Goal: Information Seeking & Learning: Find specific fact

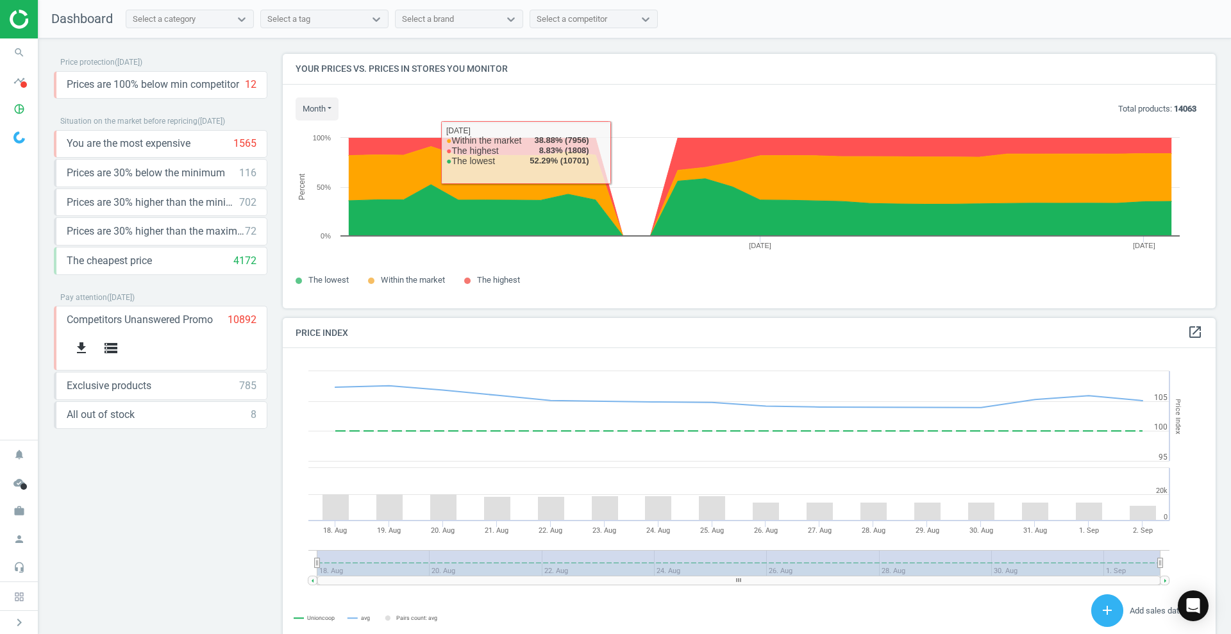
scroll to position [320, 946]
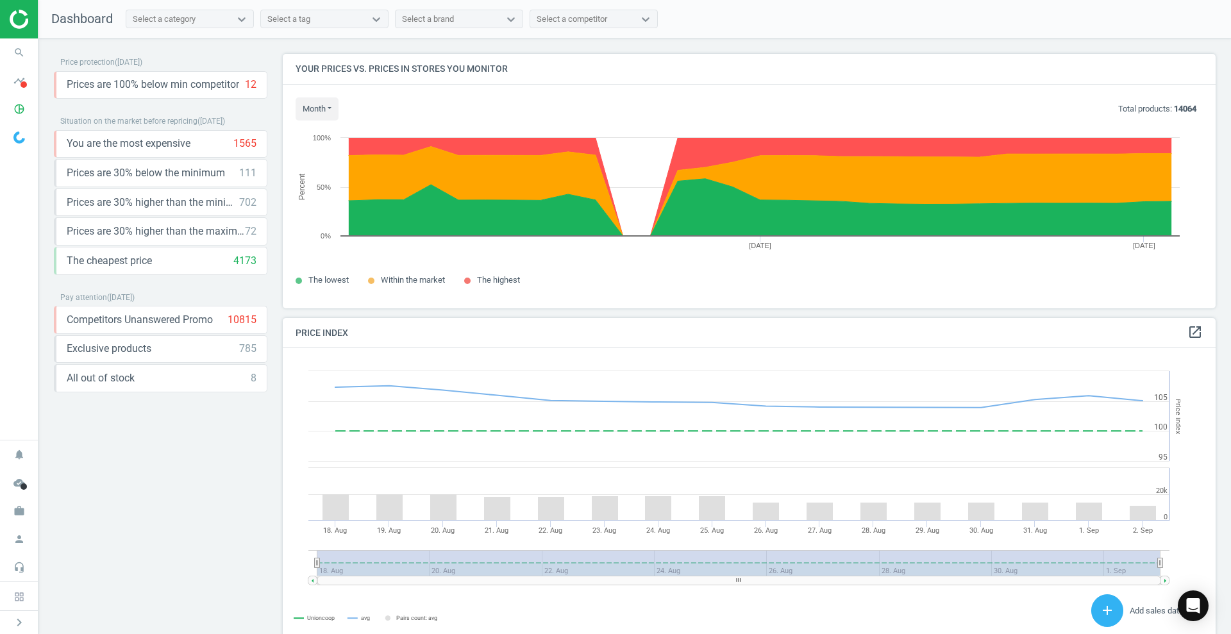
scroll to position [279, 946]
click at [207, 14] on div "Select a category" at bounding box center [178, 19] width 104 height 17
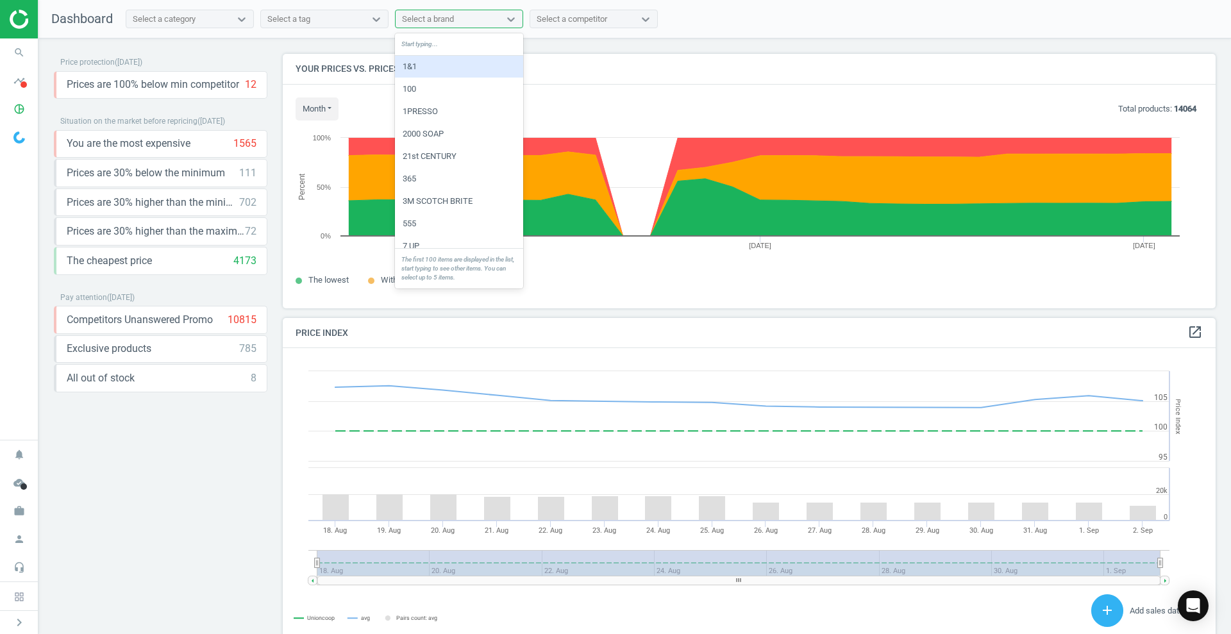
click at [447, 28] on div "Select a brand" at bounding box center [459, 19] width 128 height 19
type input "uni"
click at [565, 36] on nav "Dashboard Select a category Select a tag option APTUNION focused, 1 of 6. 6 res…" at bounding box center [634, 19] width 1193 height 38
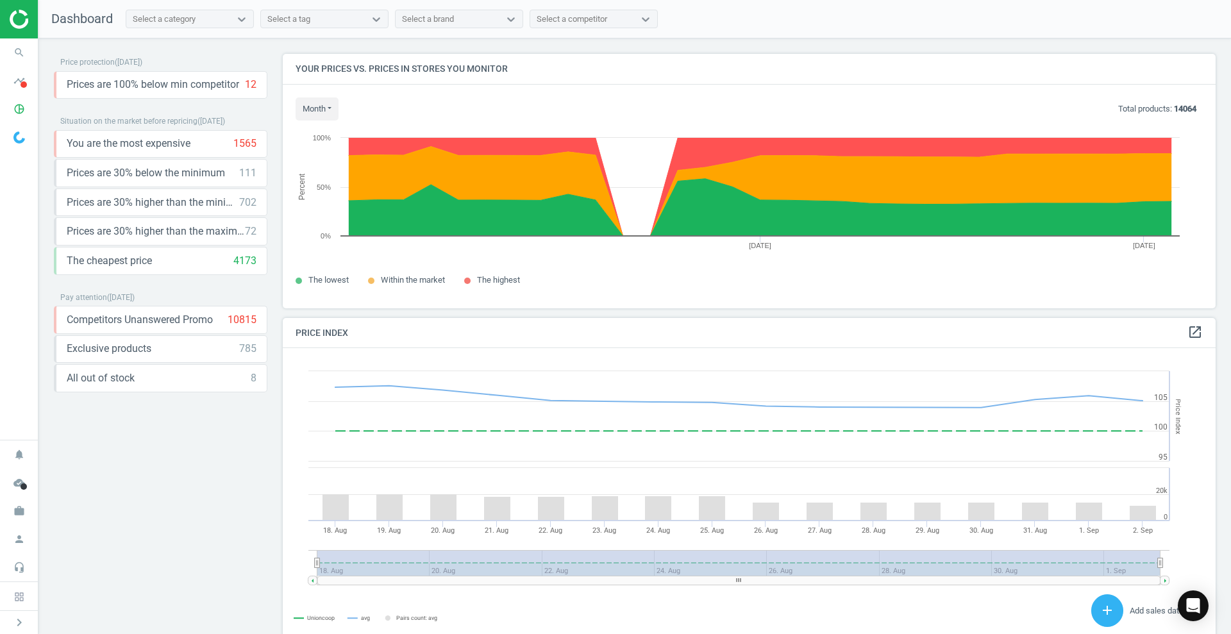
click at [576, 21] on div "Select a competitor" at bounding box center [572, 19] width 71 height 12
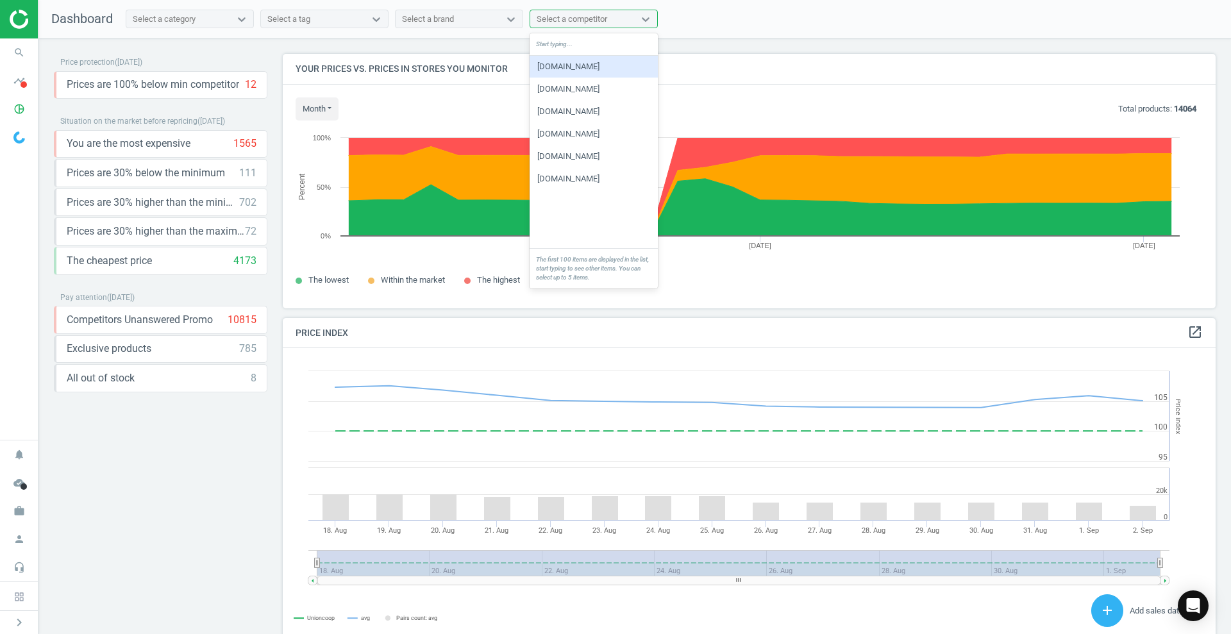
click at [558, 15] on div "Select a competitor" at bounding box center [572, 19] width 71 height 12
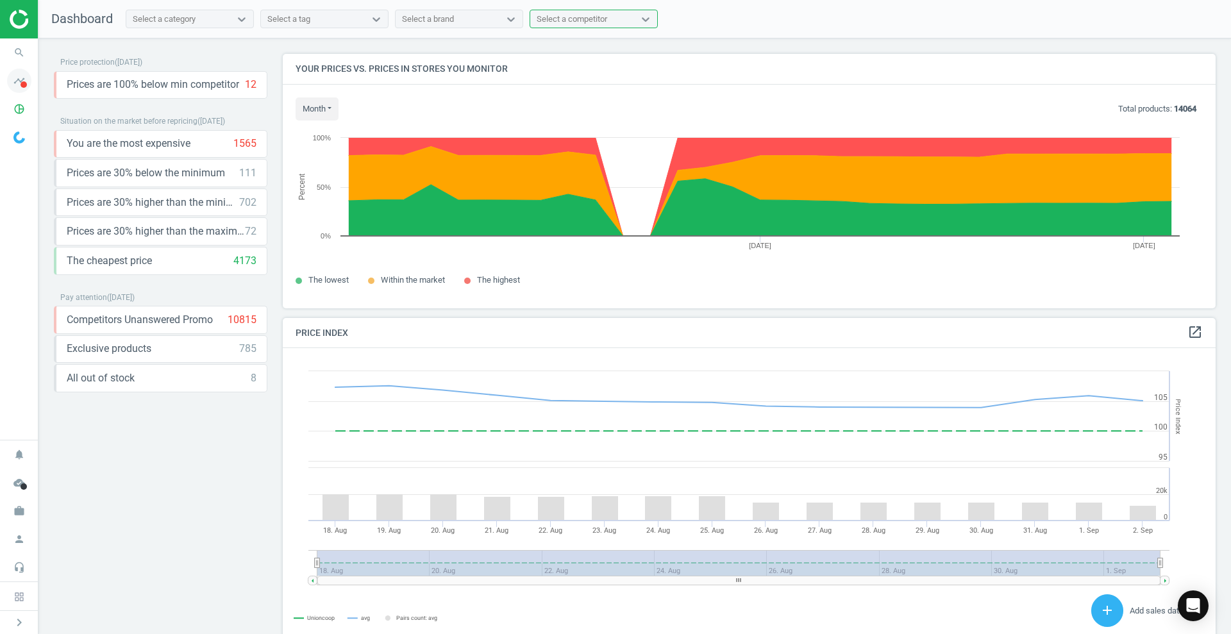
click at [26, 83] on span at bounding box center [24, 84] width 6 height 6
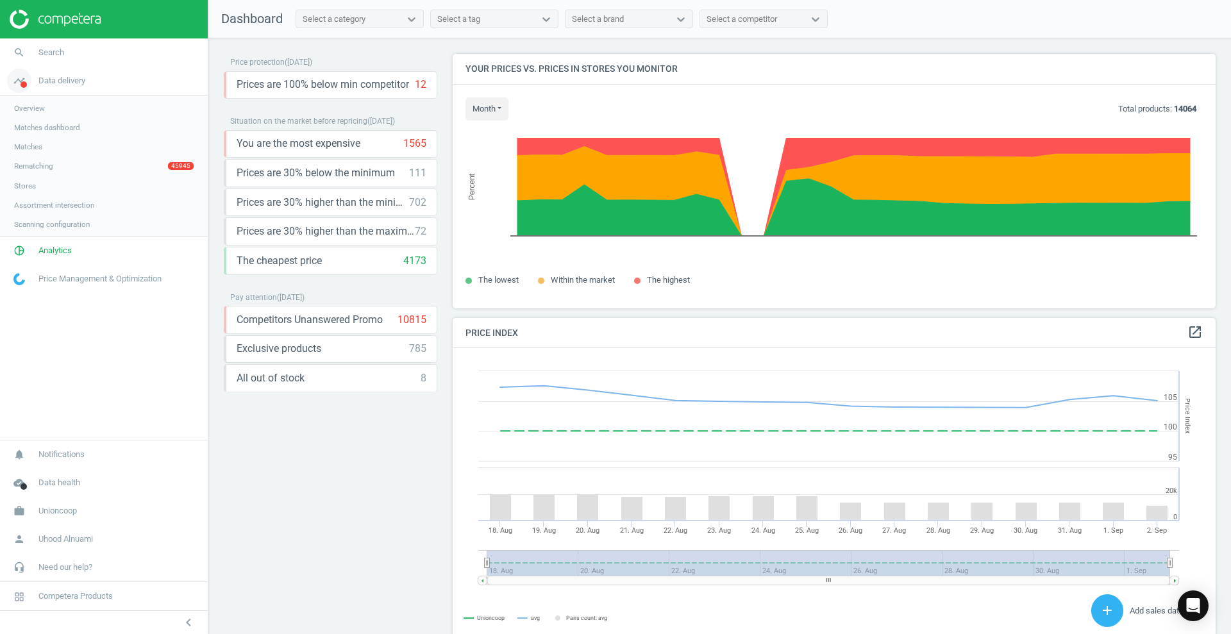
scroll to position [320, 776]
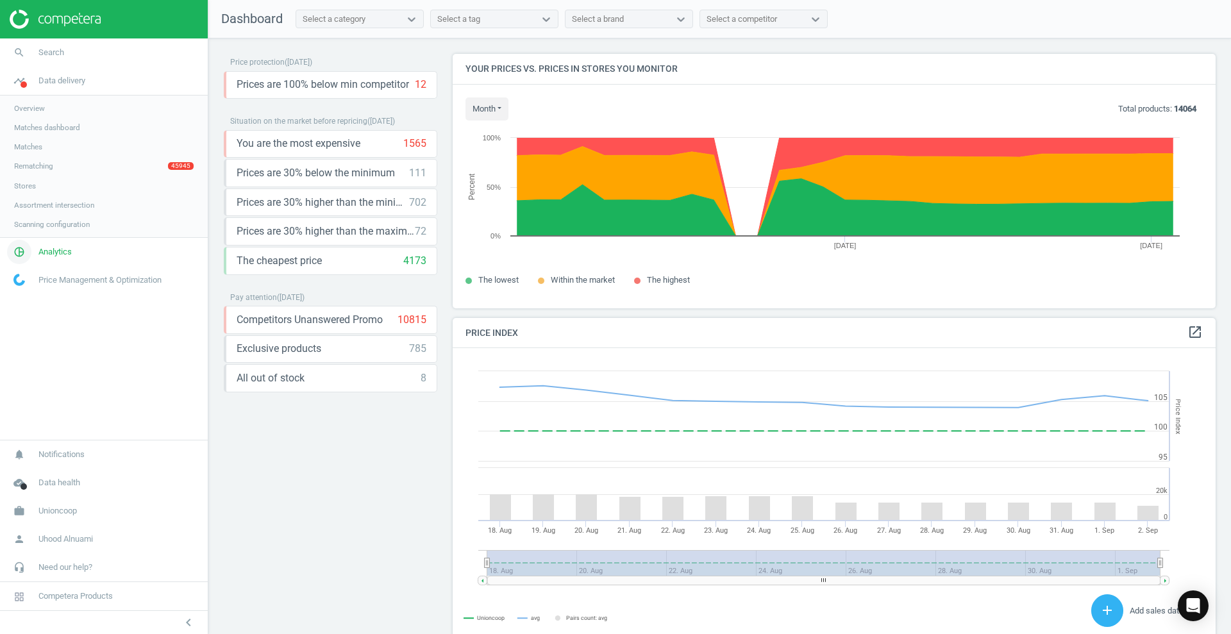
click at [48, 249] on span "Analytics" at bounding box center [54, 252] width 33 height 12
click at [35, 149] on link "Products" at bounding box center [104, 155] width 208 height 19
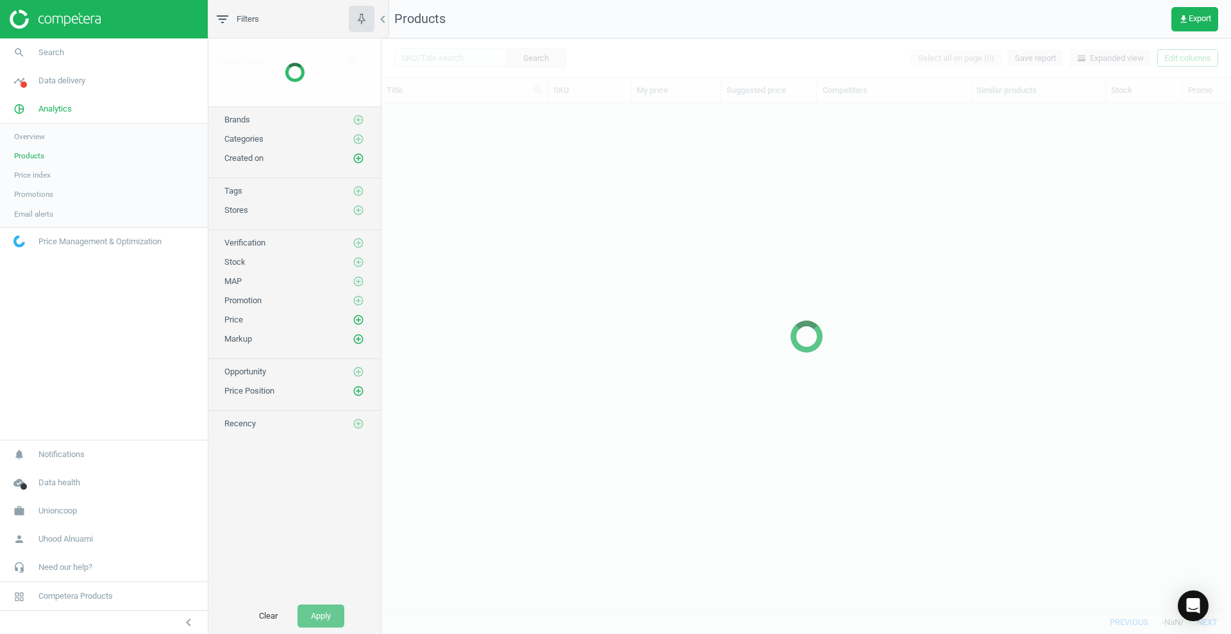
scroll to position [482, 838]
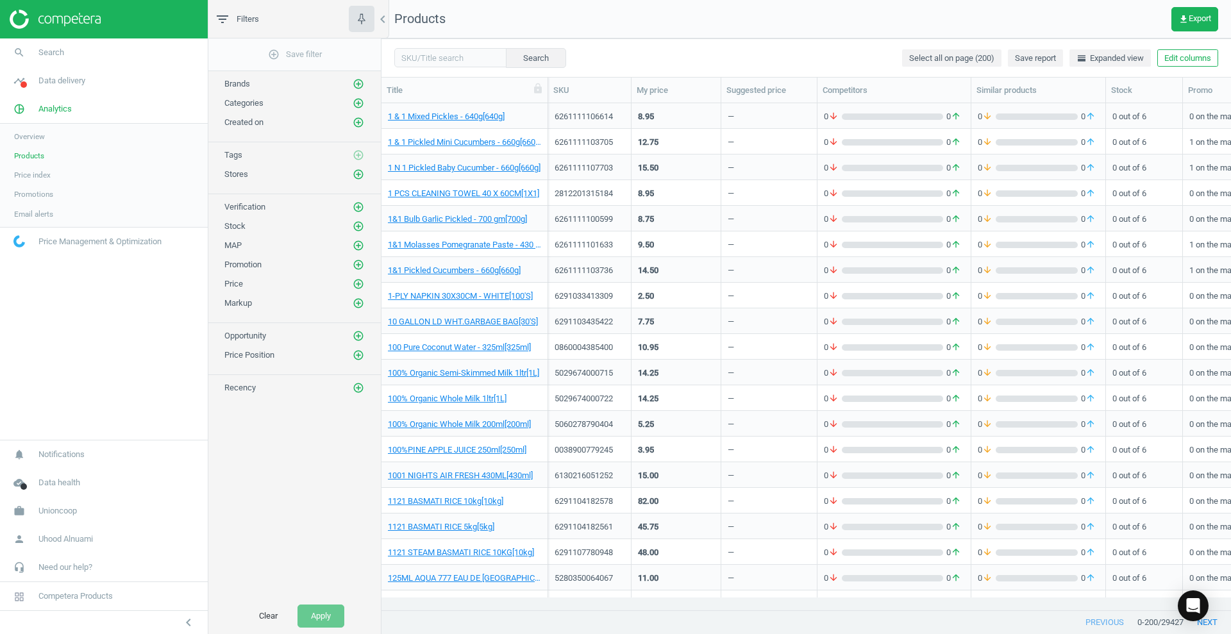
click at [14, 139] on span "Overview" at bounding box center [29, 136] width 31 height 10
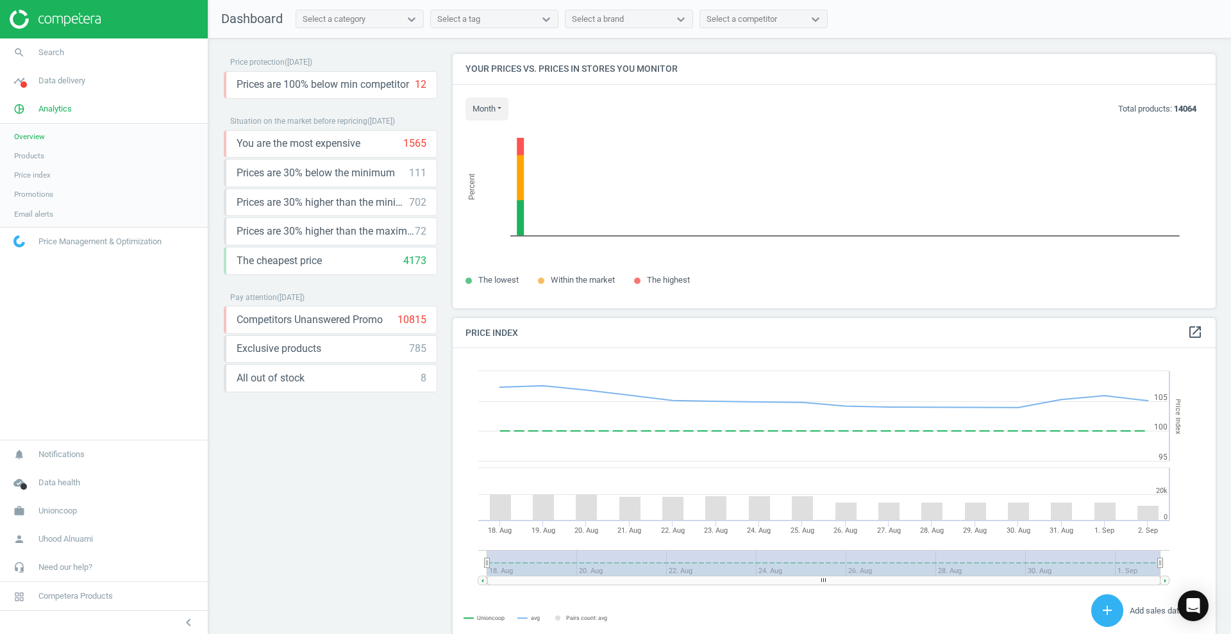
scroll to position [320, 776]
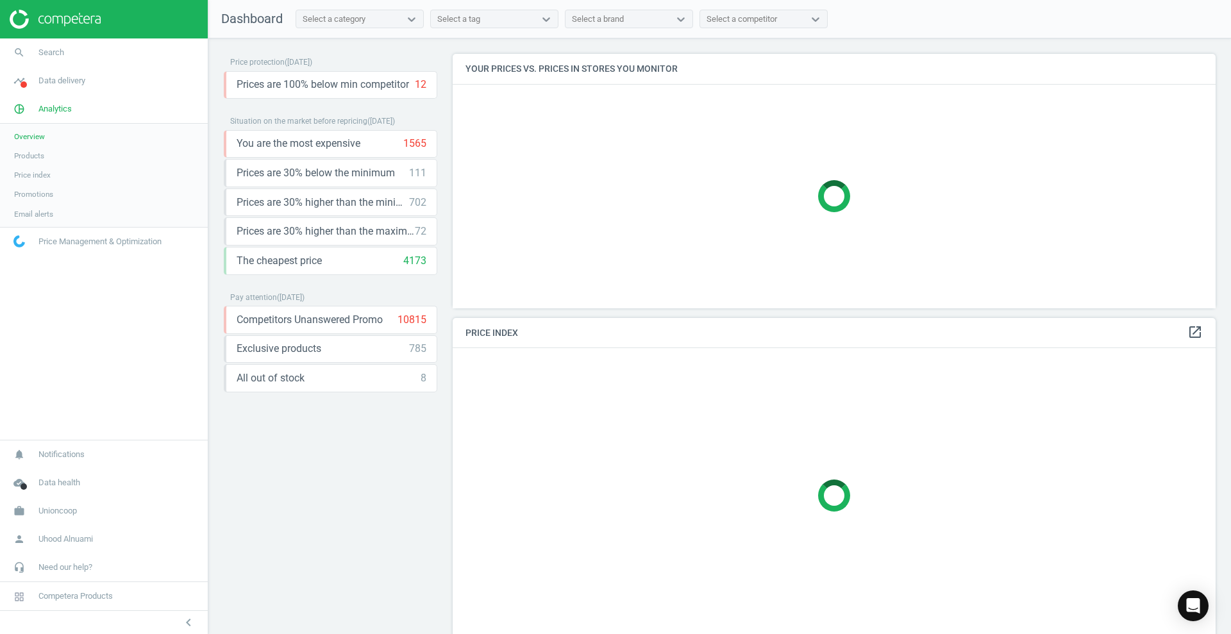
click at [38, 173] on span "Price index" at bounding box center [32, 175] width 37 height 10
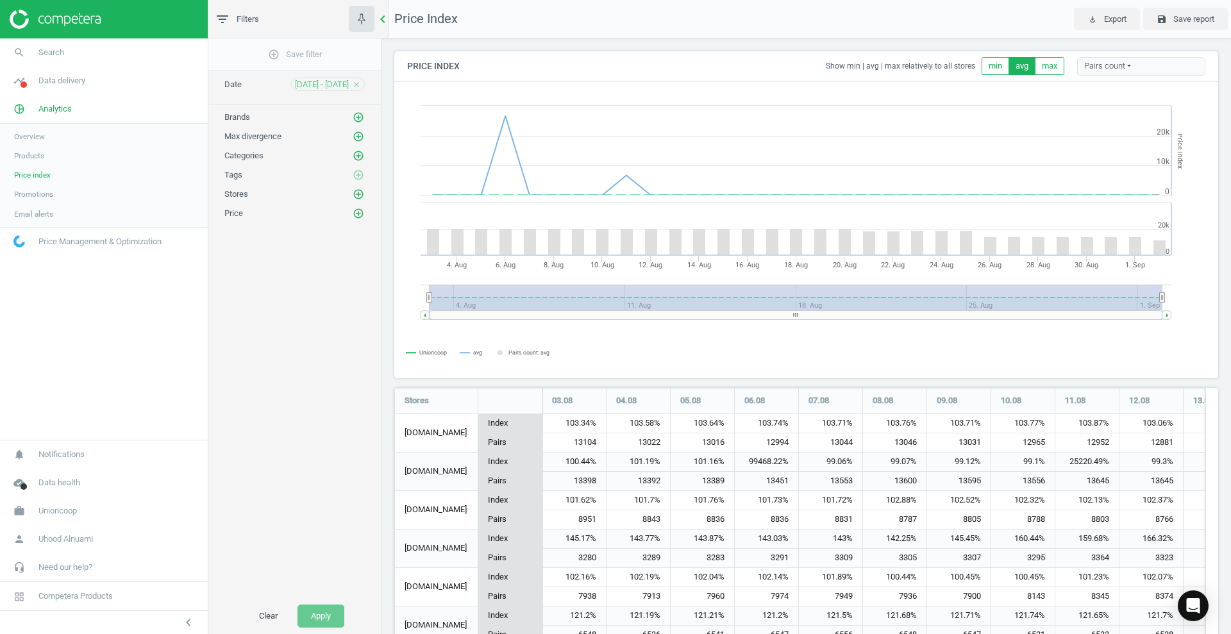
click at [387, 13] on icon "chevron_left" at bounding box center [382, 19] width 15 height 15
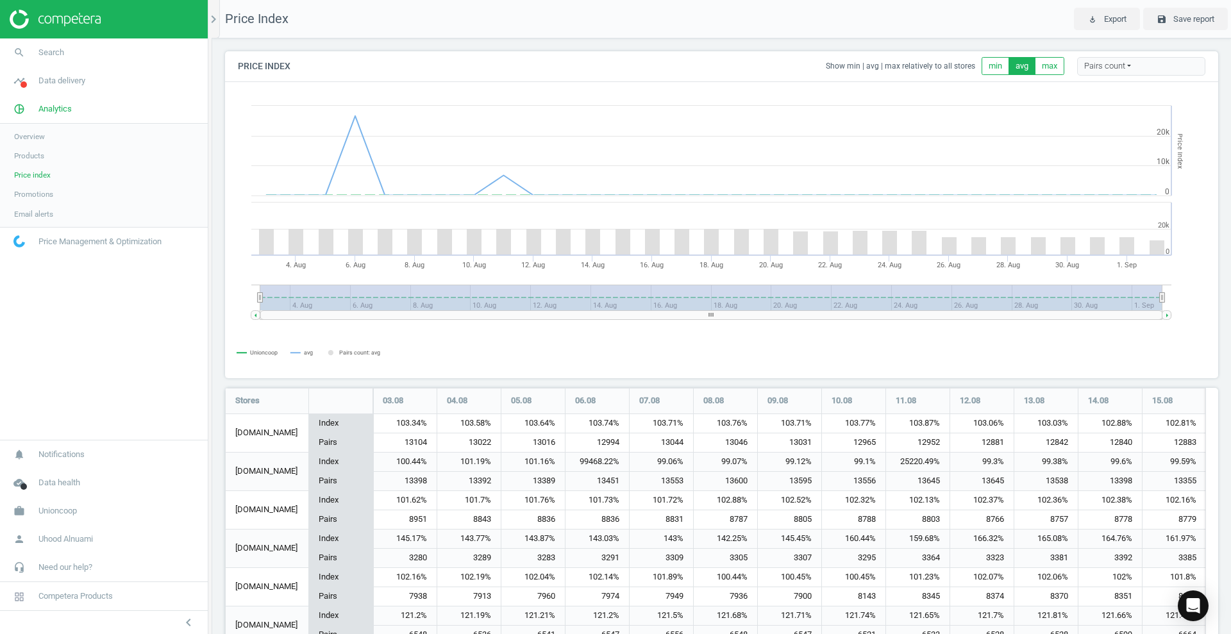
click at [85, 17] on img at bounding box center [55, 19] width 91 height 19
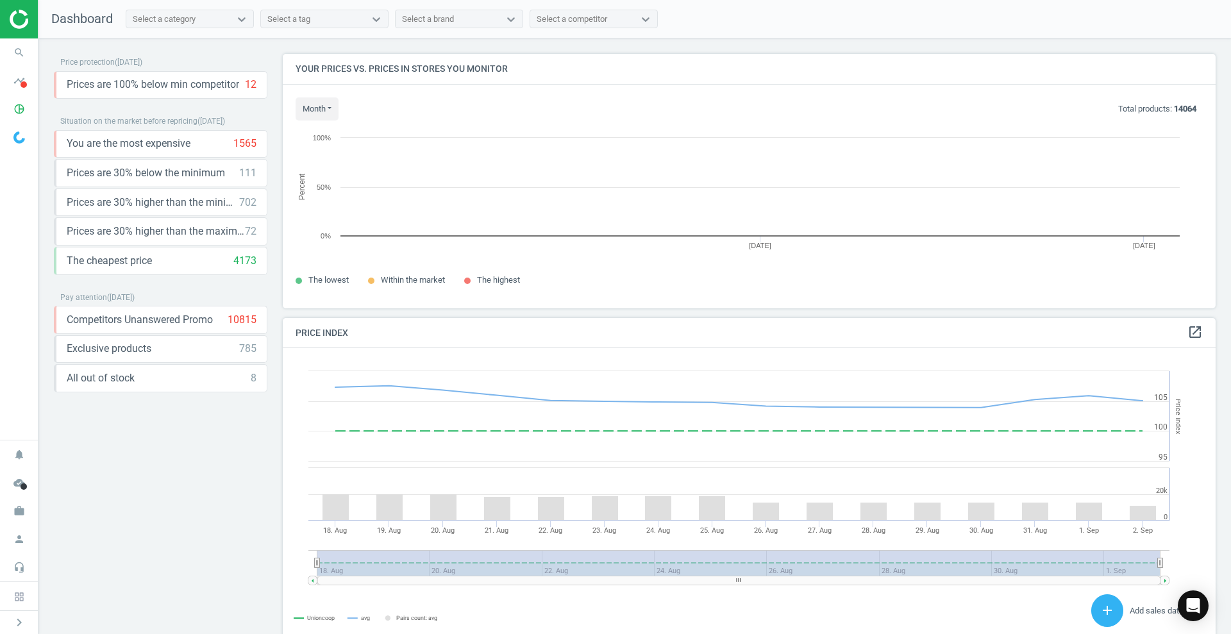
scroll to position [279, 946]
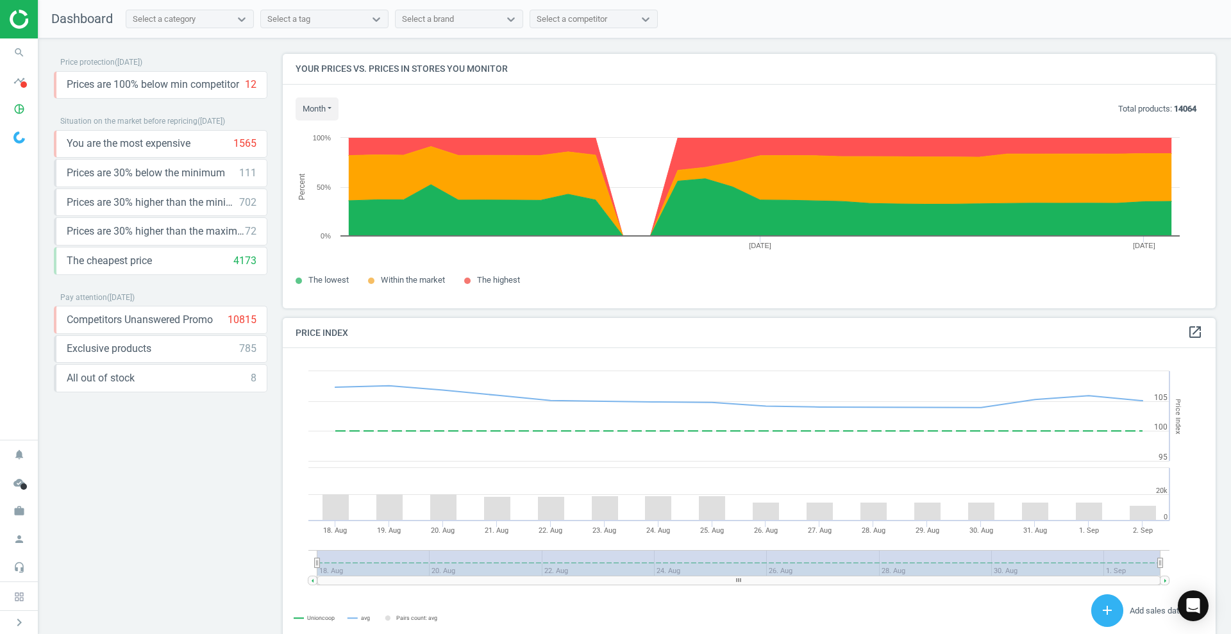
click at [317, 33] on nav "Dashboard Select a category Select a tag Select a brand Select a competitor" at bounding box center [634, 19] width 1193 height 38
click at [300, 21] on div "Select a tag" at bounding box center [288, 19] width 43 height 12
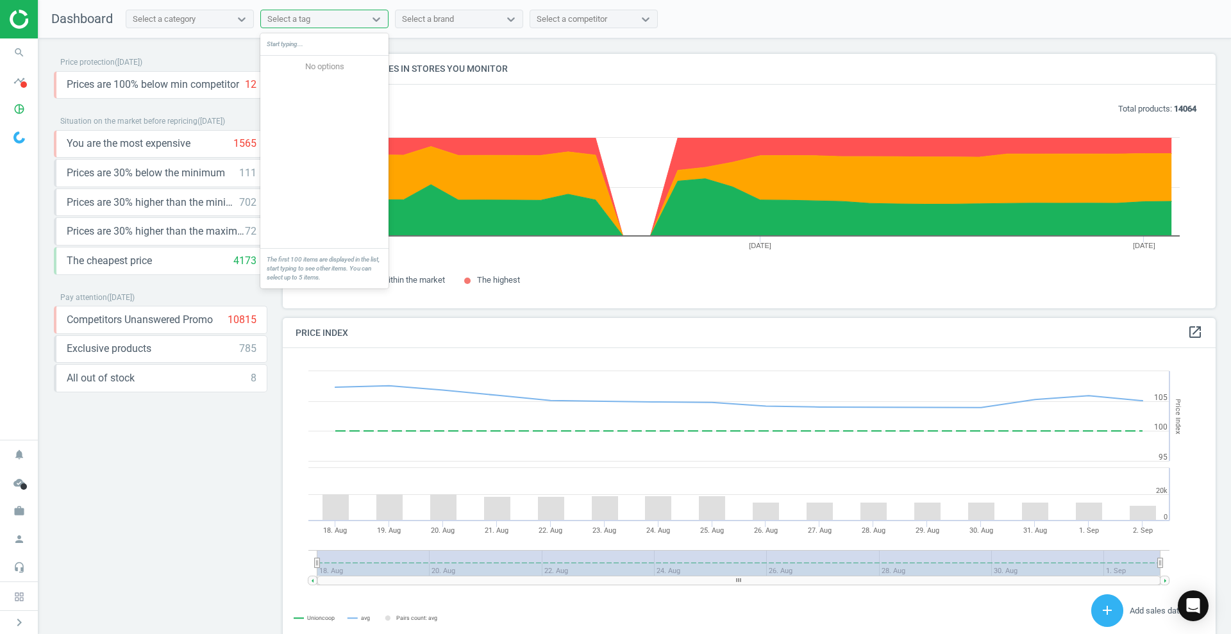
click at [223, 24] on div "Select a category" at bounding box center [178, 19] width 104 height 17
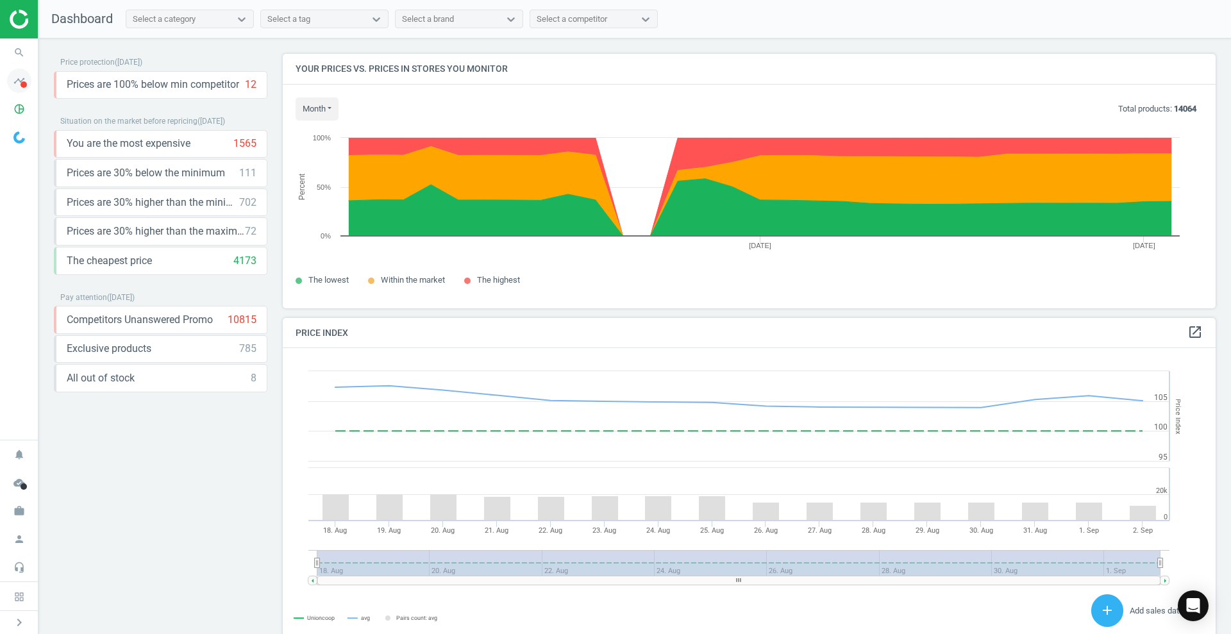
click at [15, 83] on icon "timeline" at bounding box center [19, 81] width 24 height 24
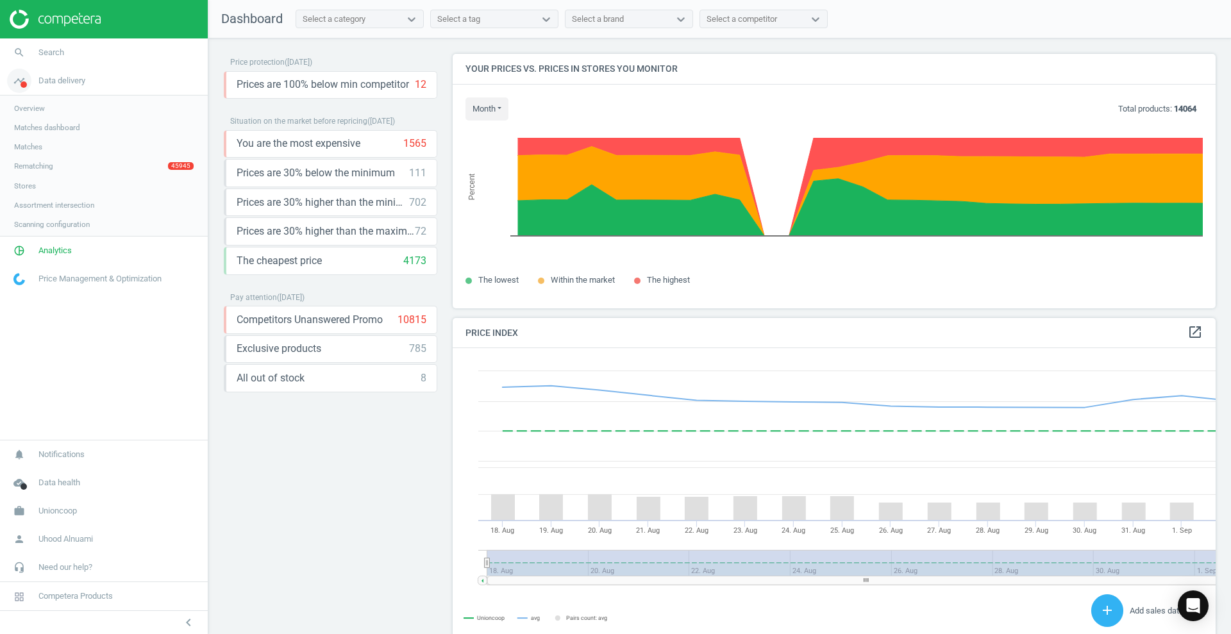
scroll to position [320, 776]
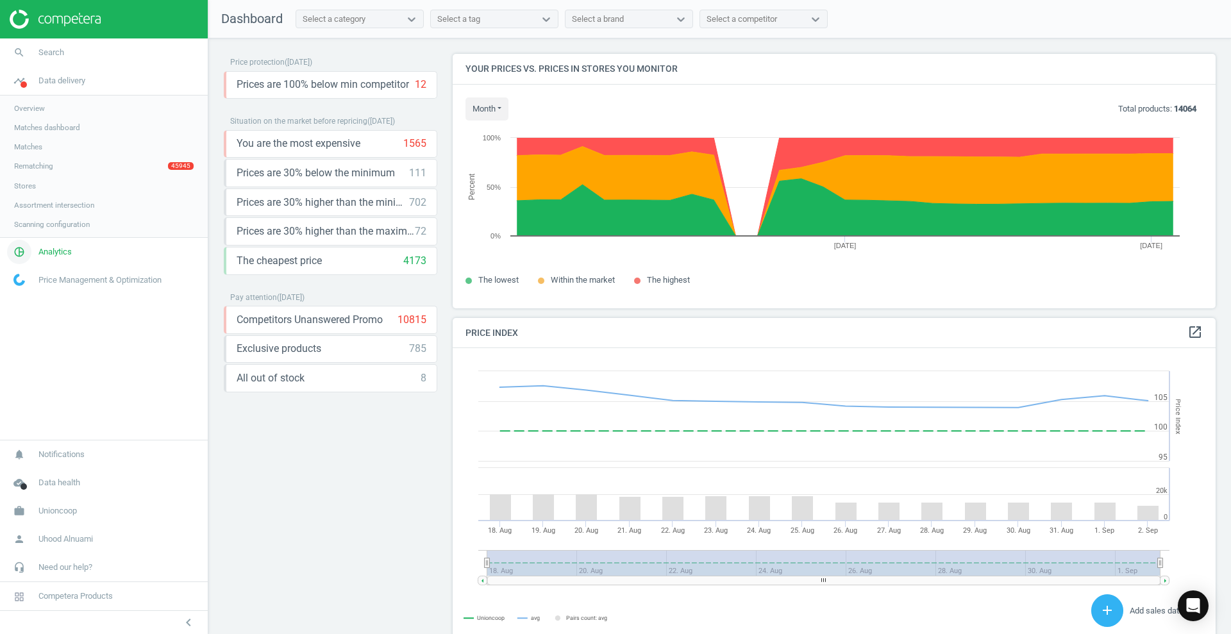
click at [47, 246] on link "pie_chart_outlined Analytics" at bounding box center [104, 252] width 208 height 28
click at [31, 155] on span "Products" at bounding box center [29, 156] width 30 height 10
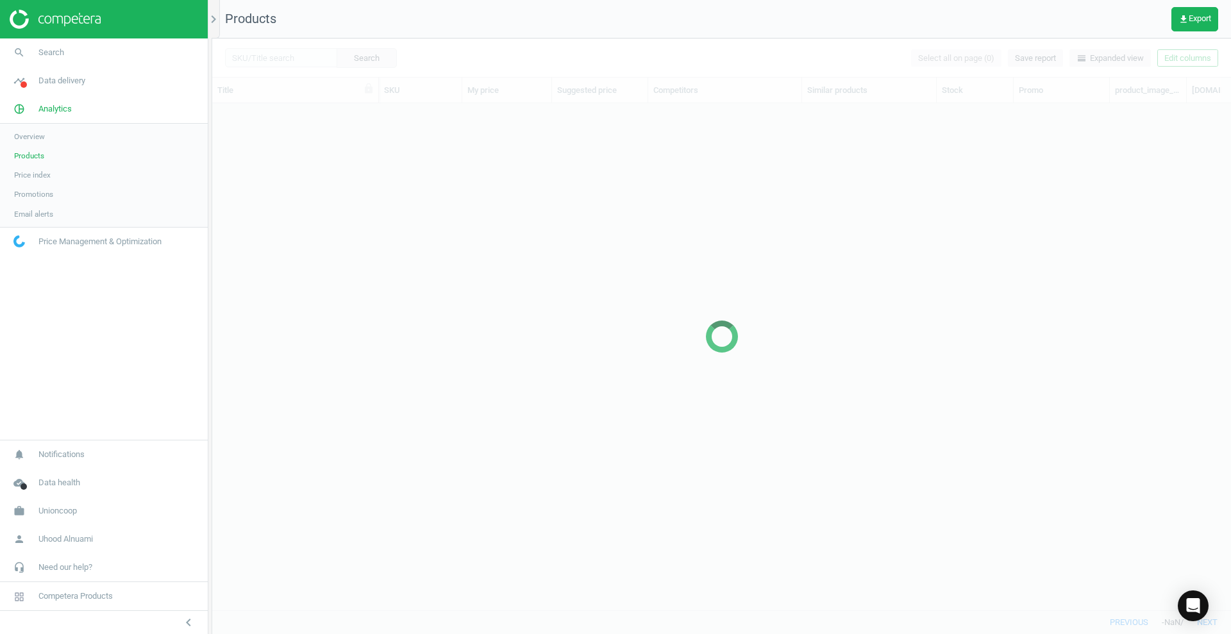
scroll to position [482, 1007]
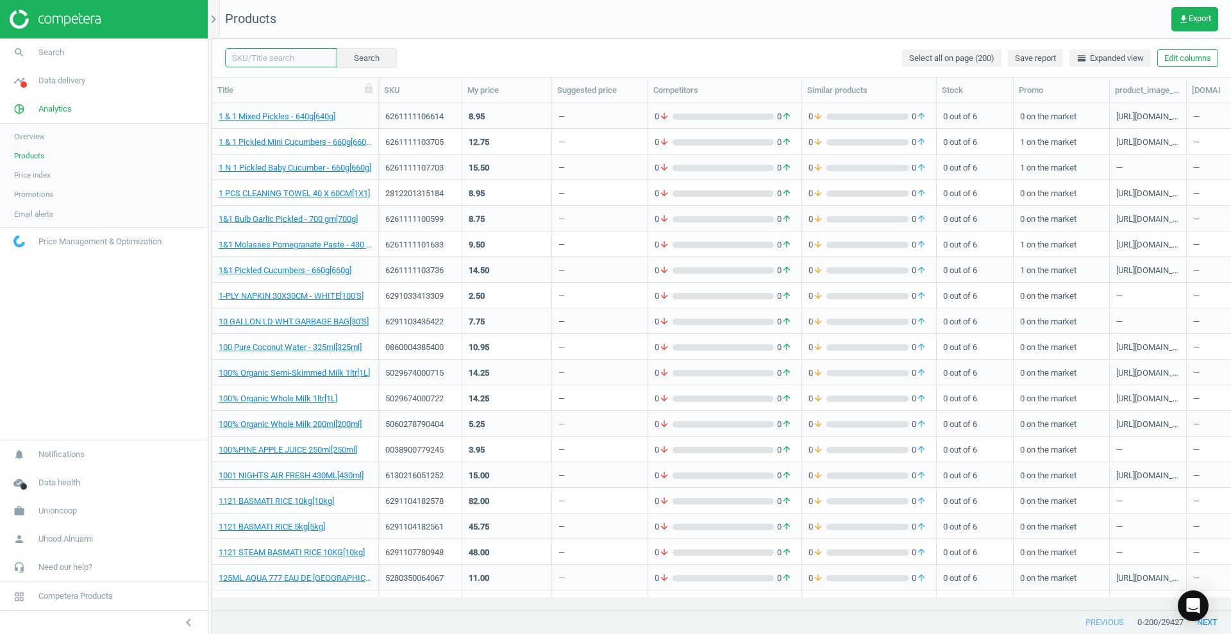
click at [265, 55] on input "text" at bounding box center [281, 57] width 112 height 19
click at [38, 128] on link "Overview" at bounding box center [104, 136] width 208 height 19
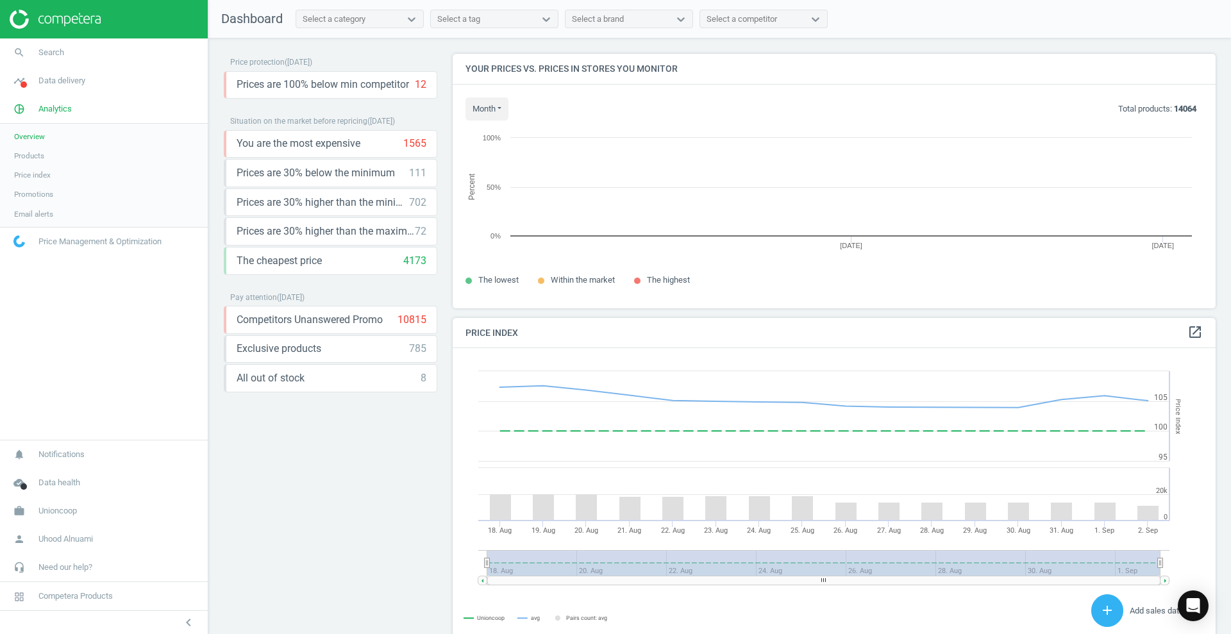
scroll to position [320, 776]
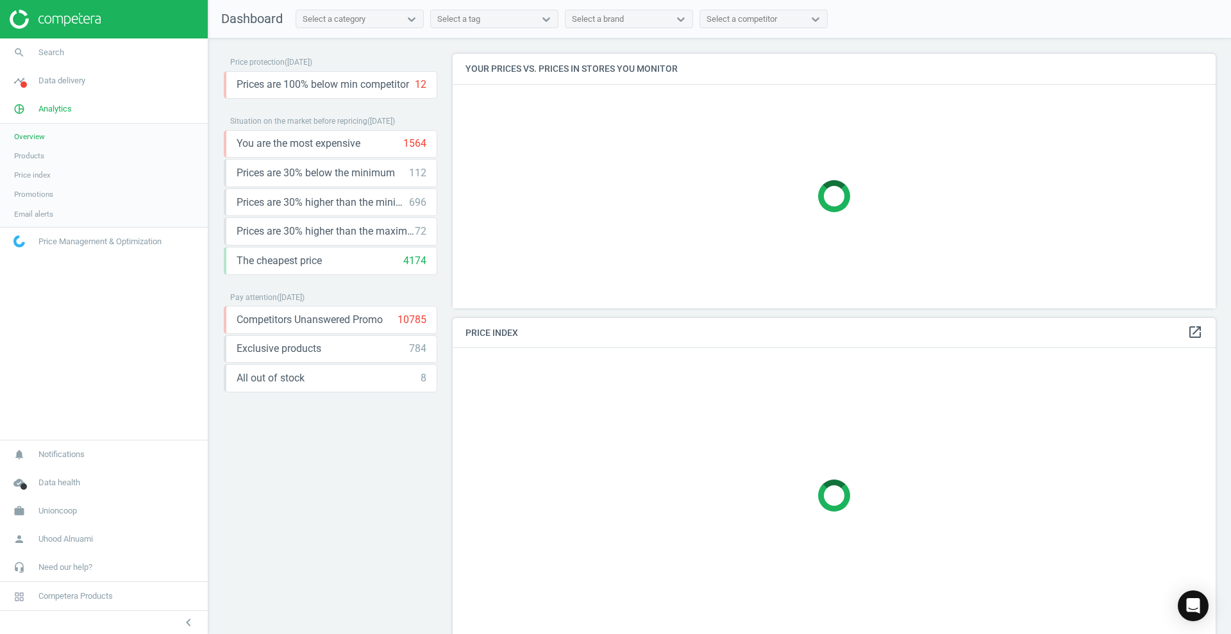
click at [50, 176] on span "Price index" at bounding box center [32, 175] width 37 height 10
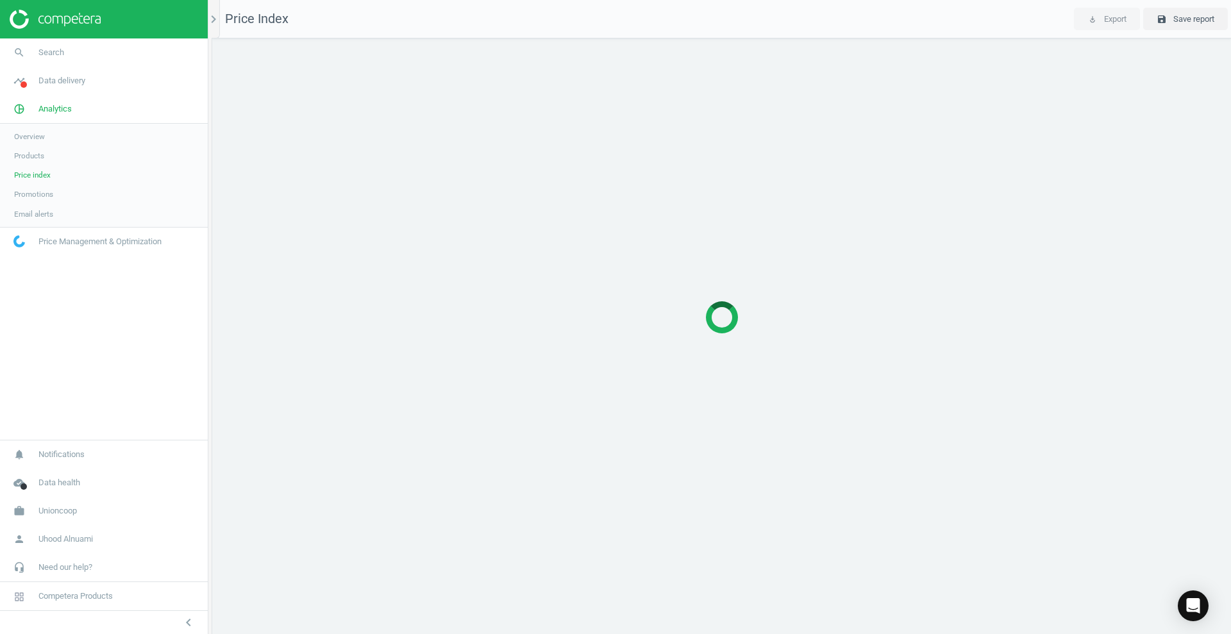
click at [37, 205] on link "Email alerts" at bounding box center [104, 214] width 208 height 19
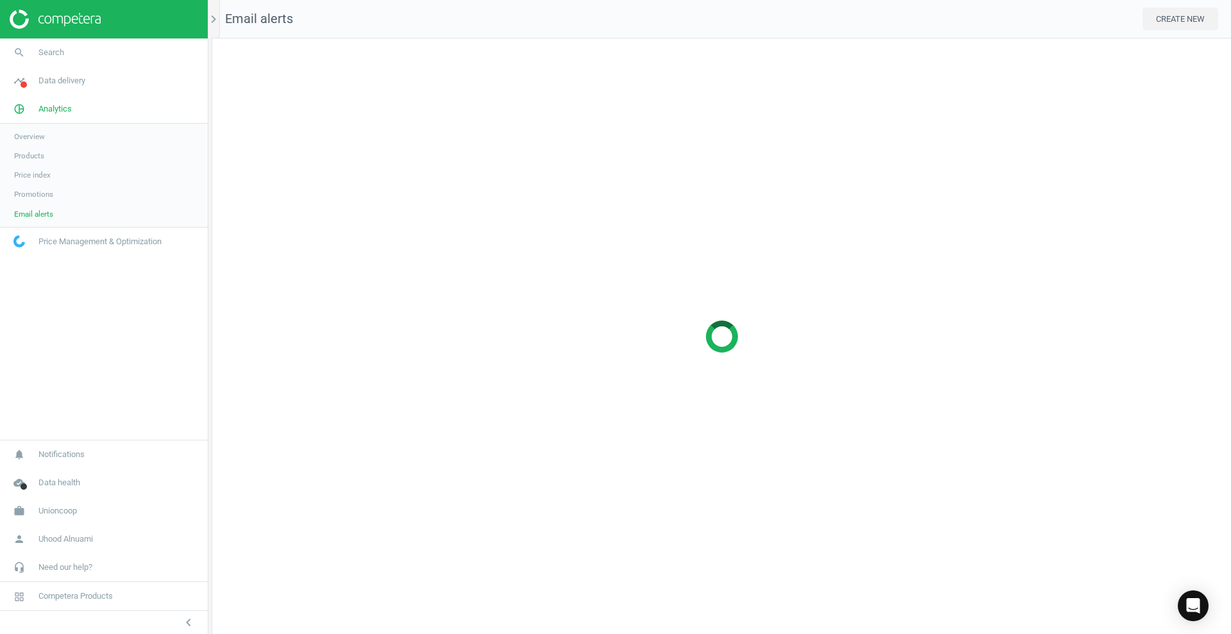
scroll to position [621, 1044]
click at [29, 129] on link "Overview" at bounding box center [104, 136] width 208 height 19
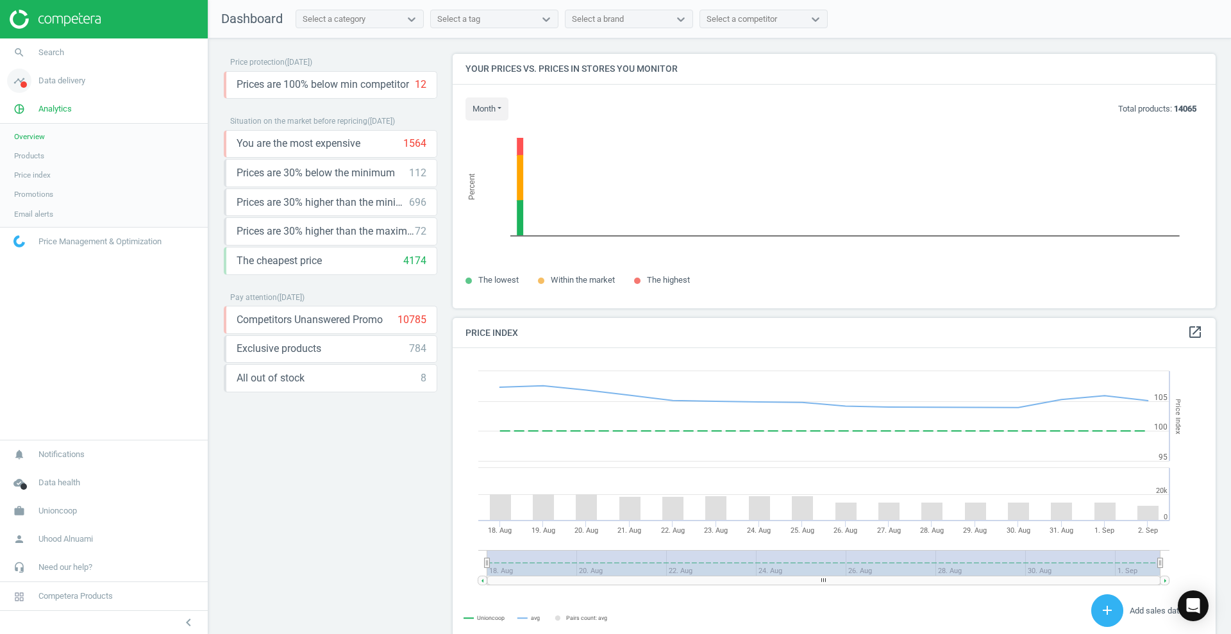
scroll to position [320, 776]
click at [38, 156] on span "Products" at bounding box center [29, 156] width 30 height 10
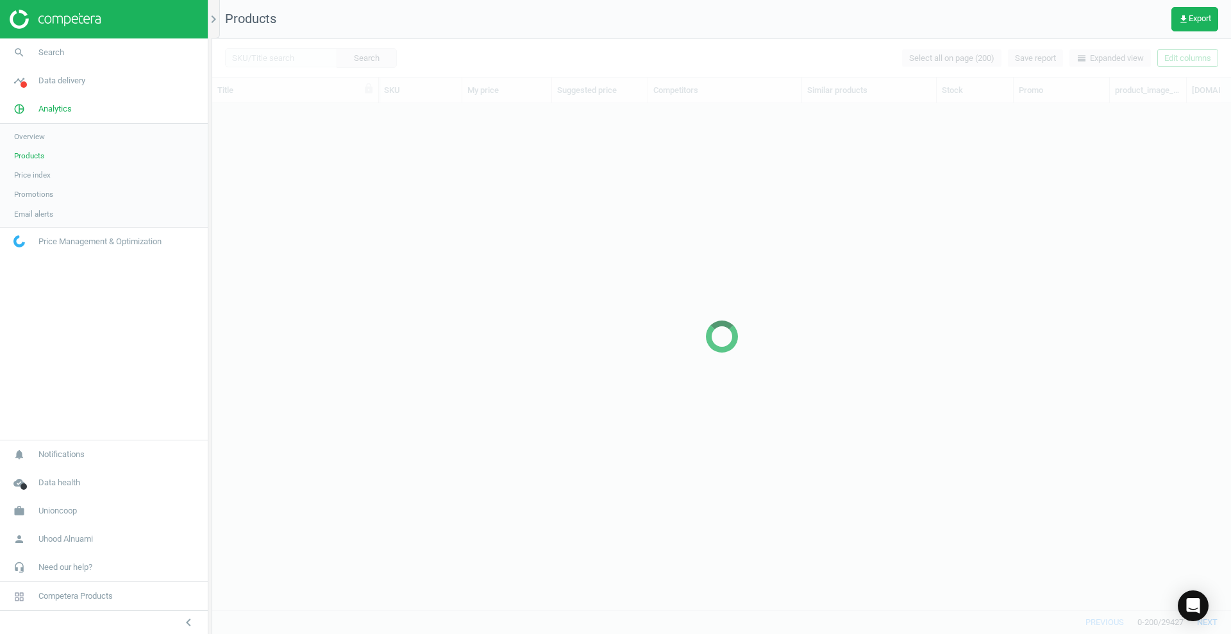
scroll to position [482, 1007]
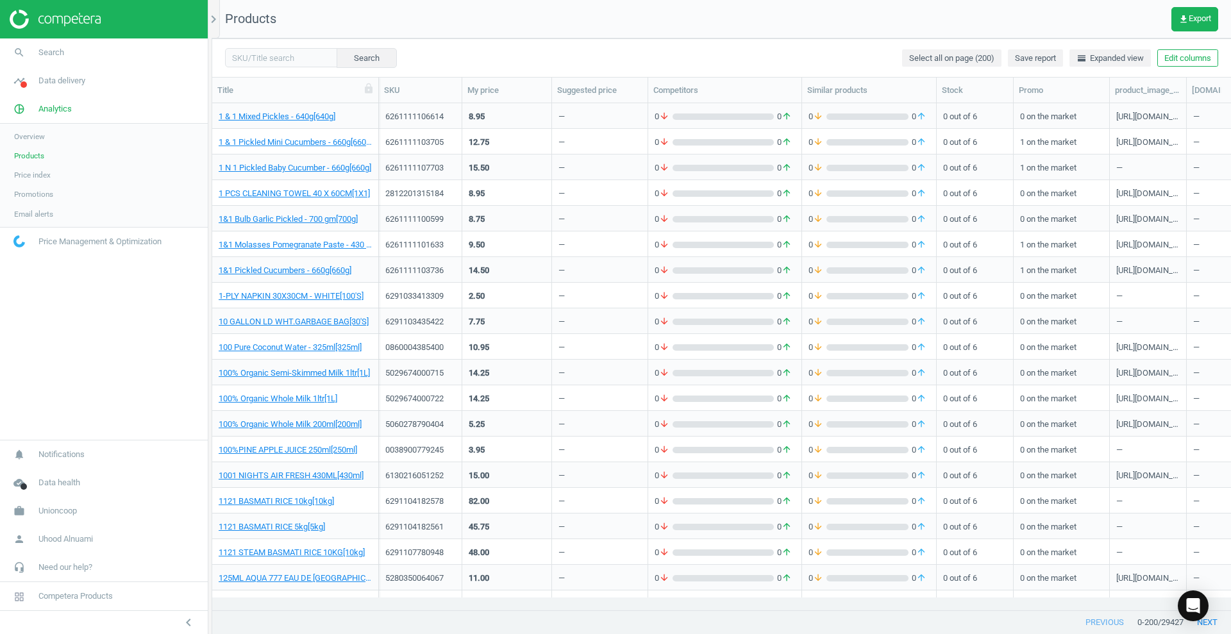
click at [726, 595] on div "0 arrow_downward 0 arrow_upward" at bounding box center [725, 603] width 140 height 22
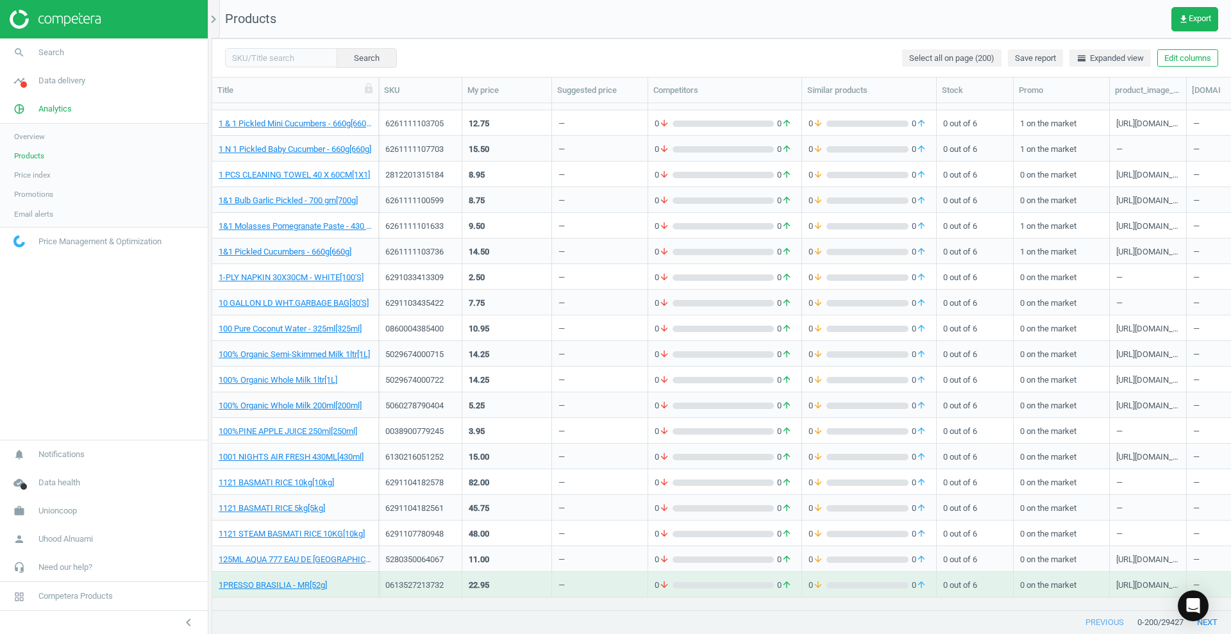
scroll to position [0, 0]
click at [108, 20] on link at bounding box center [104, 19] width 189 height 19
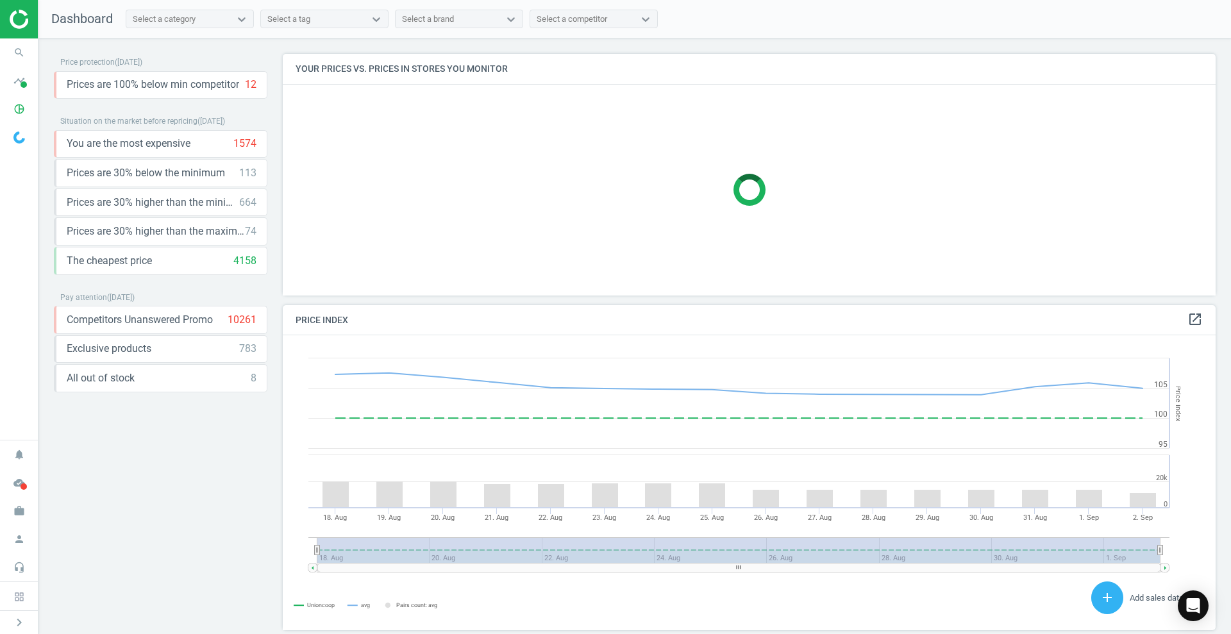
scroll to position [279, 946]
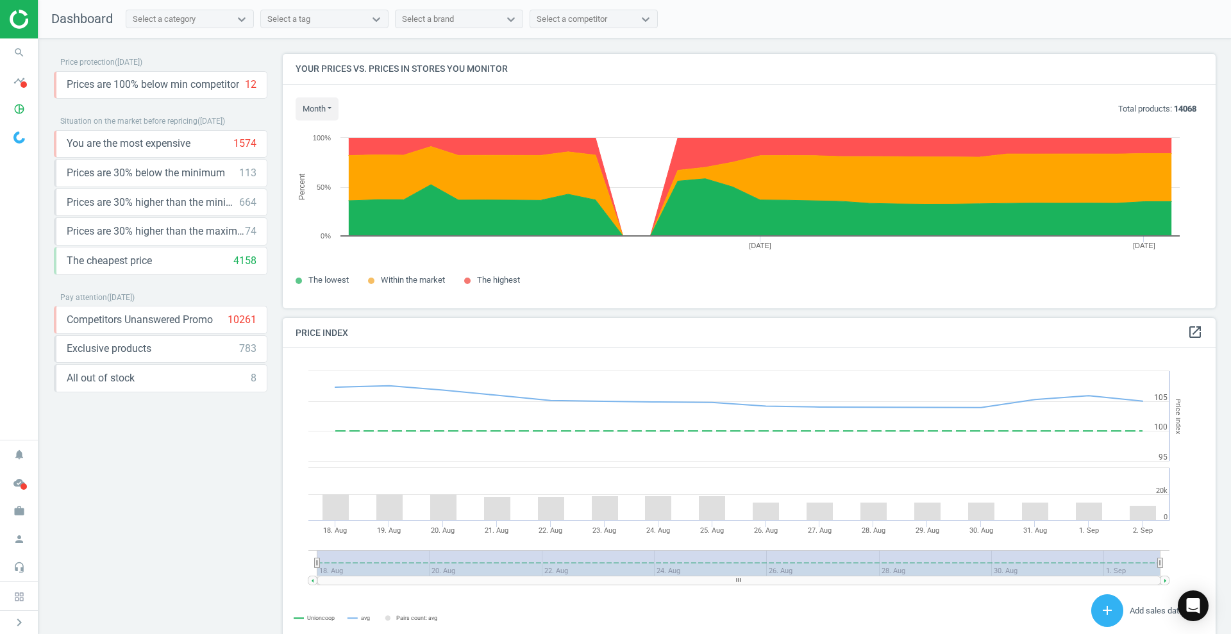
click at [215, 286] on div "Price protection ( [DATE] ) Prices are 100% below min competitor 12 keyboard_ar…" at bounding box center [161, 230] width 214 height 353
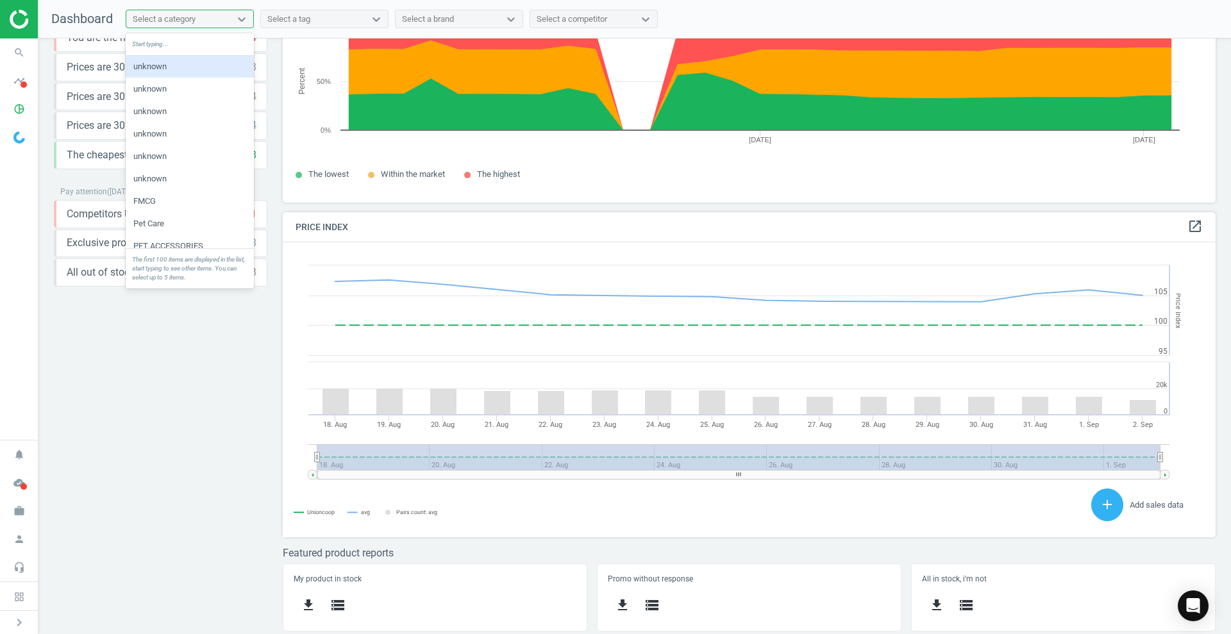
click at [206, 17] on div "Select a category" at bounding box center [178, 19] width 104 height 17
click at [207, 353] on div "Price protection ( 02.09.25 ) Prices are 100% below min competitor 12 keyboard_…" at bounding box center [161, 233] width 214 height 571
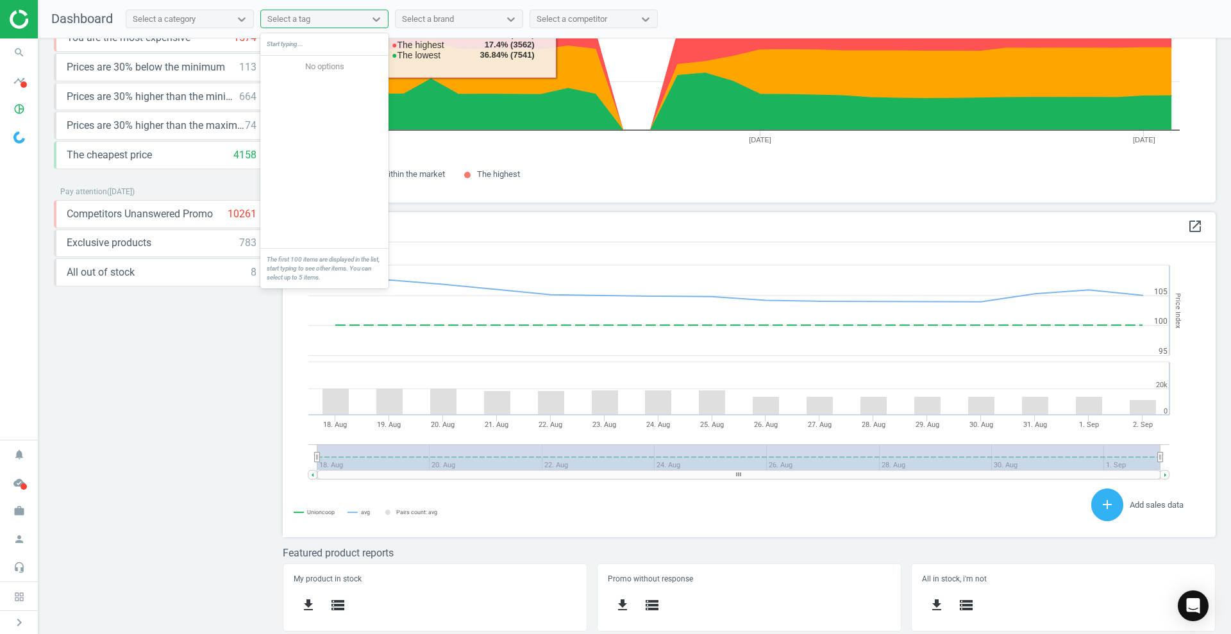
click at [353, 21] on div "Select a tag" at bounding box center [313, 19] width 104 height 17
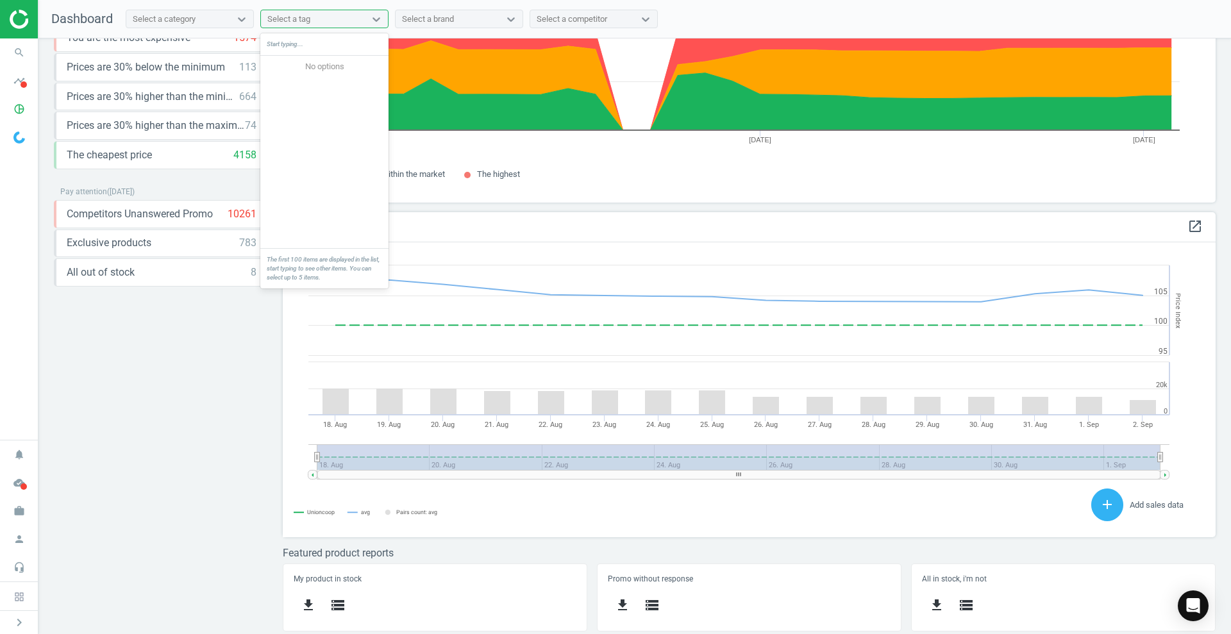
click at [353, 21] on div "Select a tag" at bounding box center [313, 19] width 104 height 17
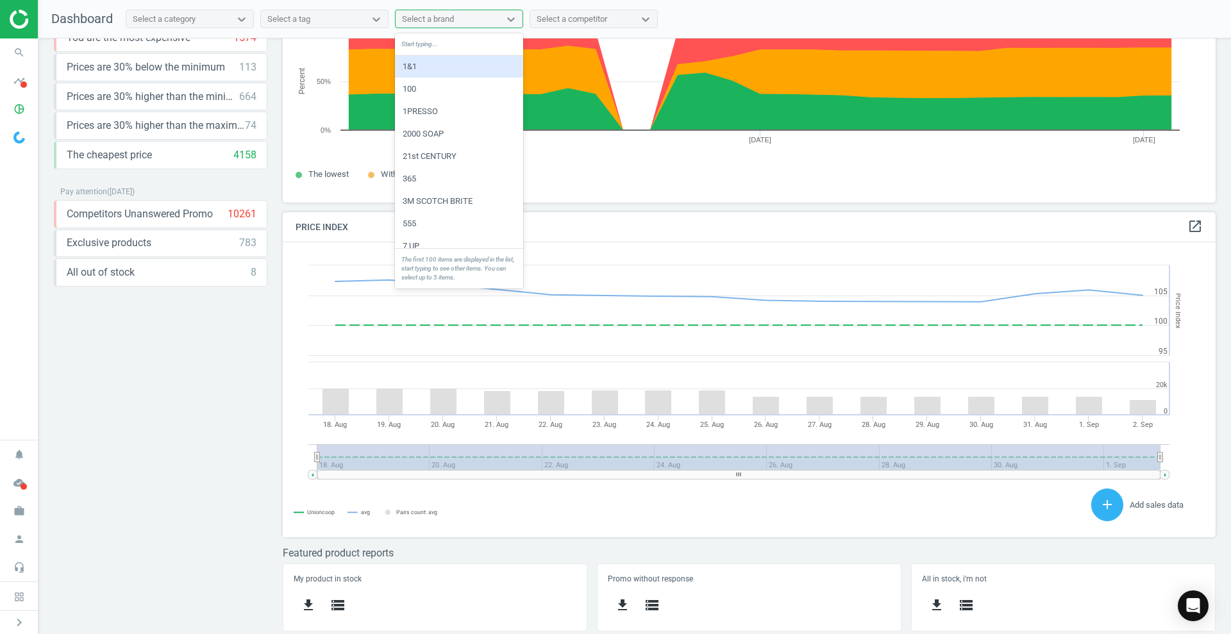
click at [416, 19] on div "Select a brand" at bounding box center [428, 19] width 52 height 12
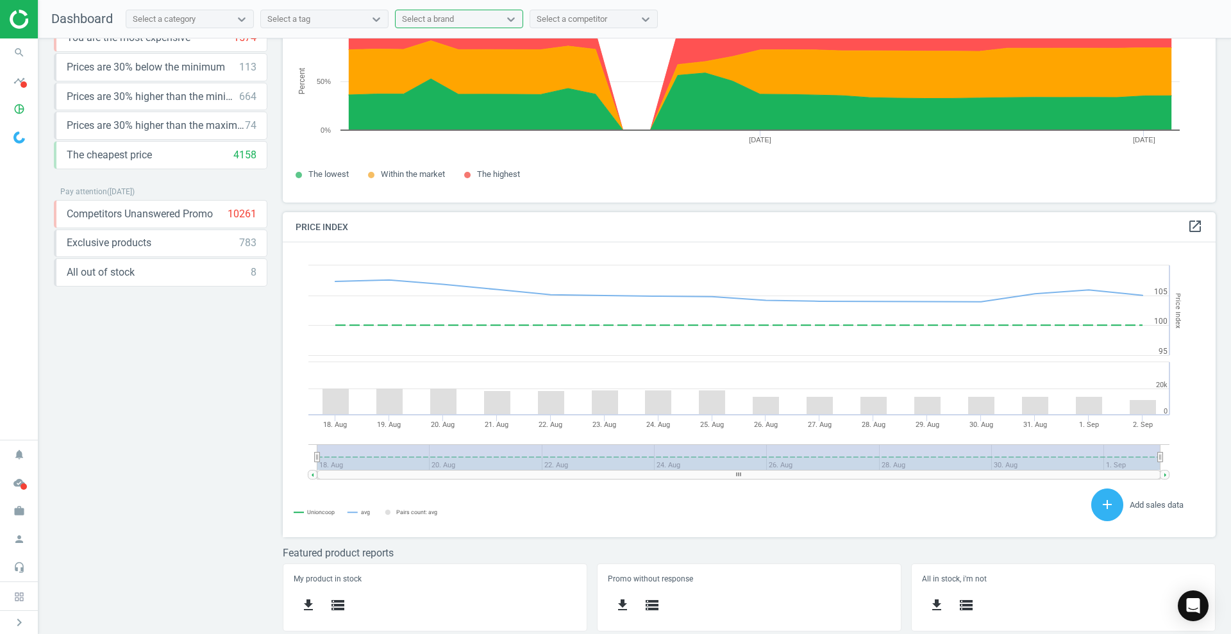
click at [587, 19] on div "Select a competitor" at bounding box center [572, 19] width 71 height 12
click at [22, 87] on span at bounding box center [24, 84] width 6 height 6
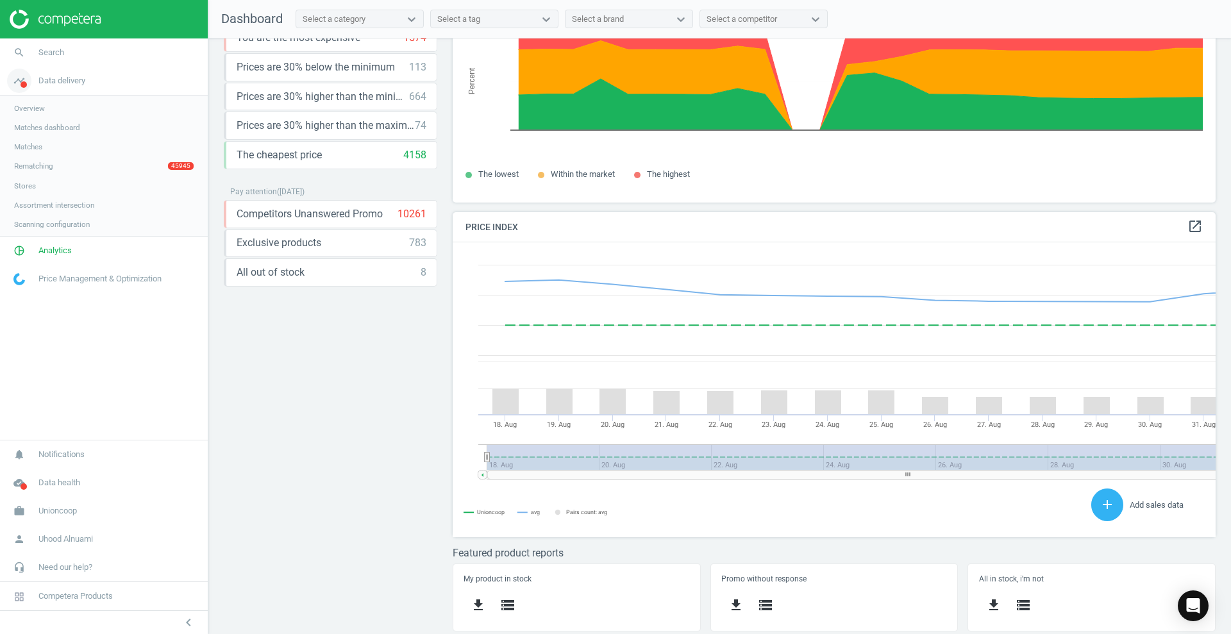
scroll to position [320, 776]
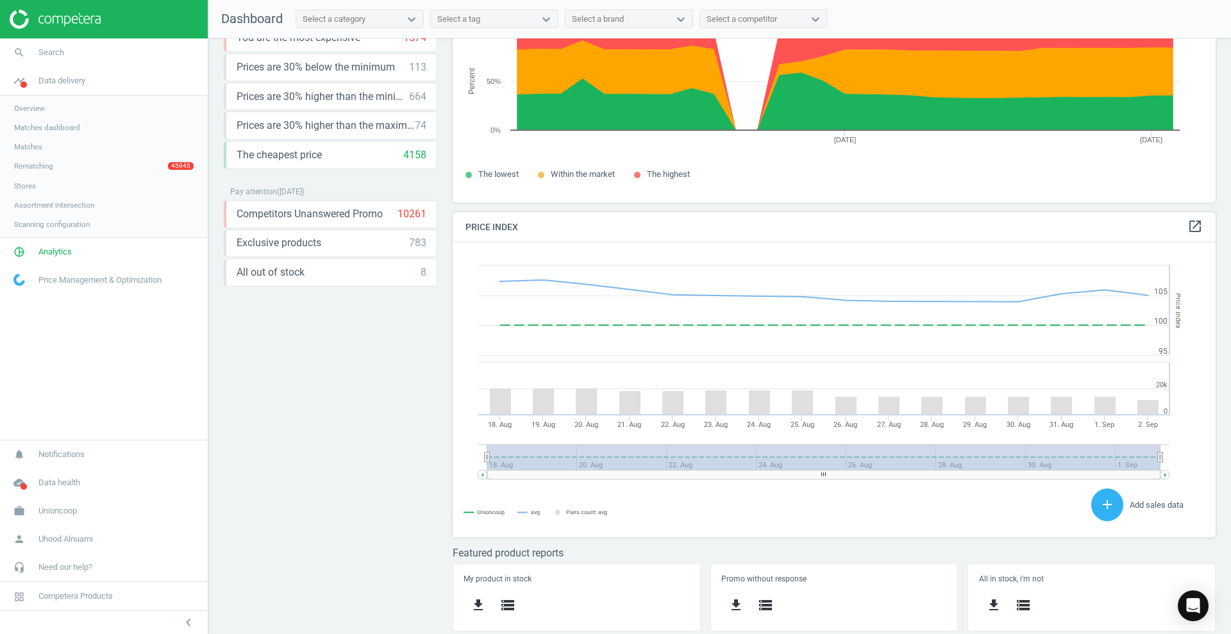
click at [34, 142] on span "Matches" at bounding box center [28, 147] width 28 height 10
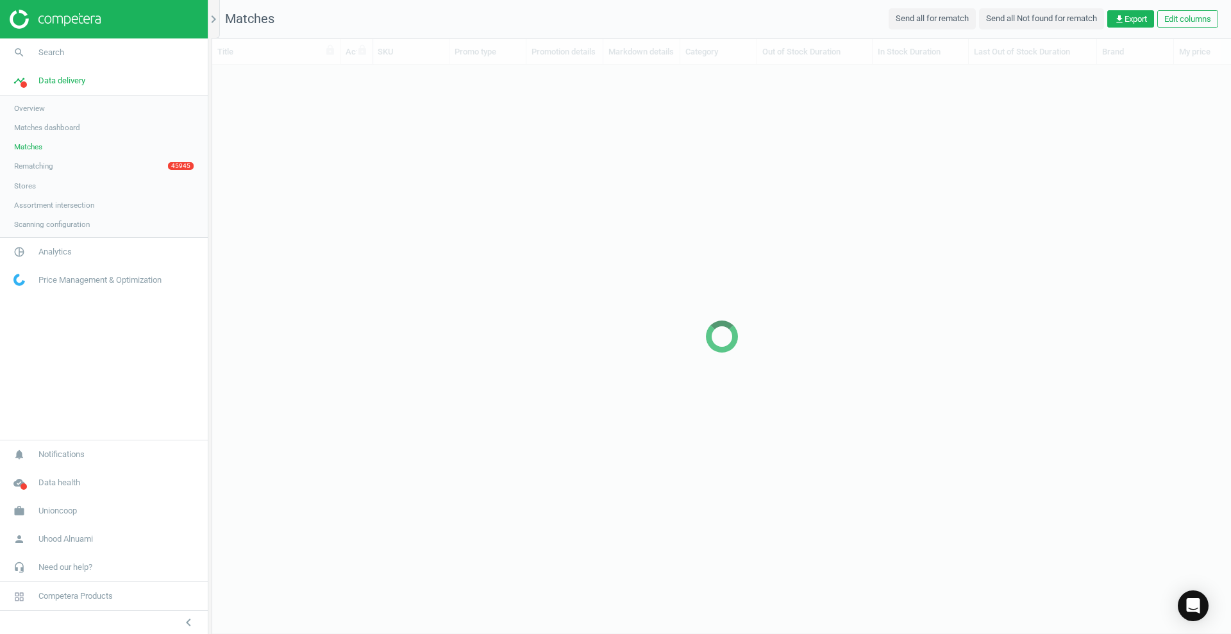
scroll to position [521, 1007]
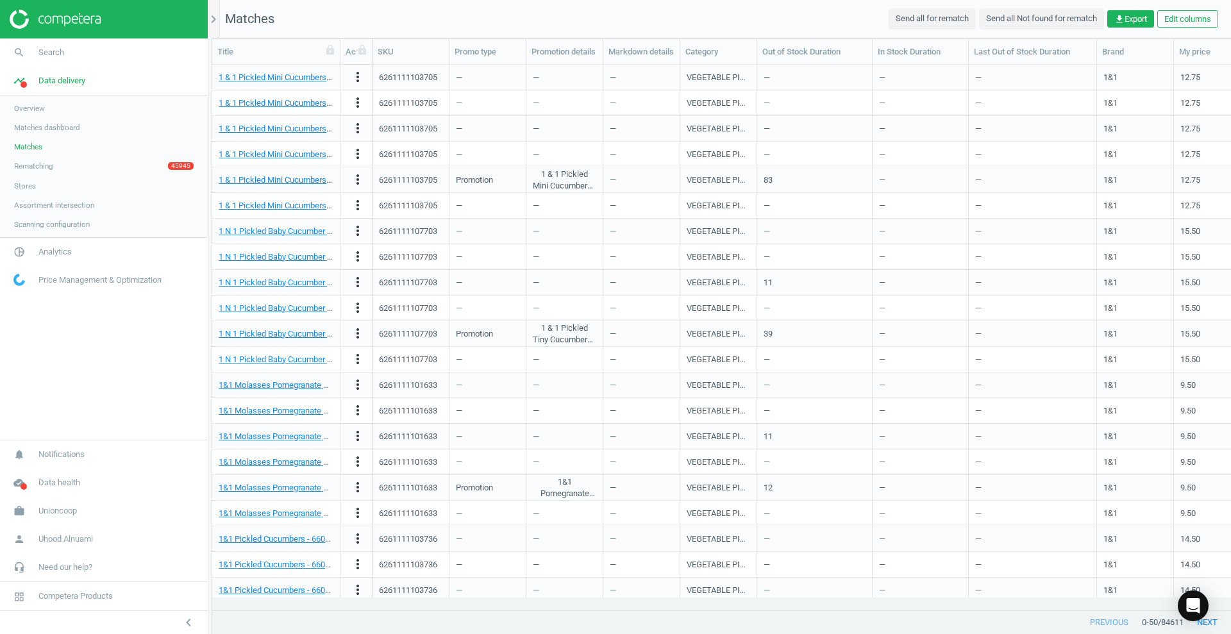
click at [51, 128] on span "Matches dashboard" at bounding box center [47, 128] width 66 height 10
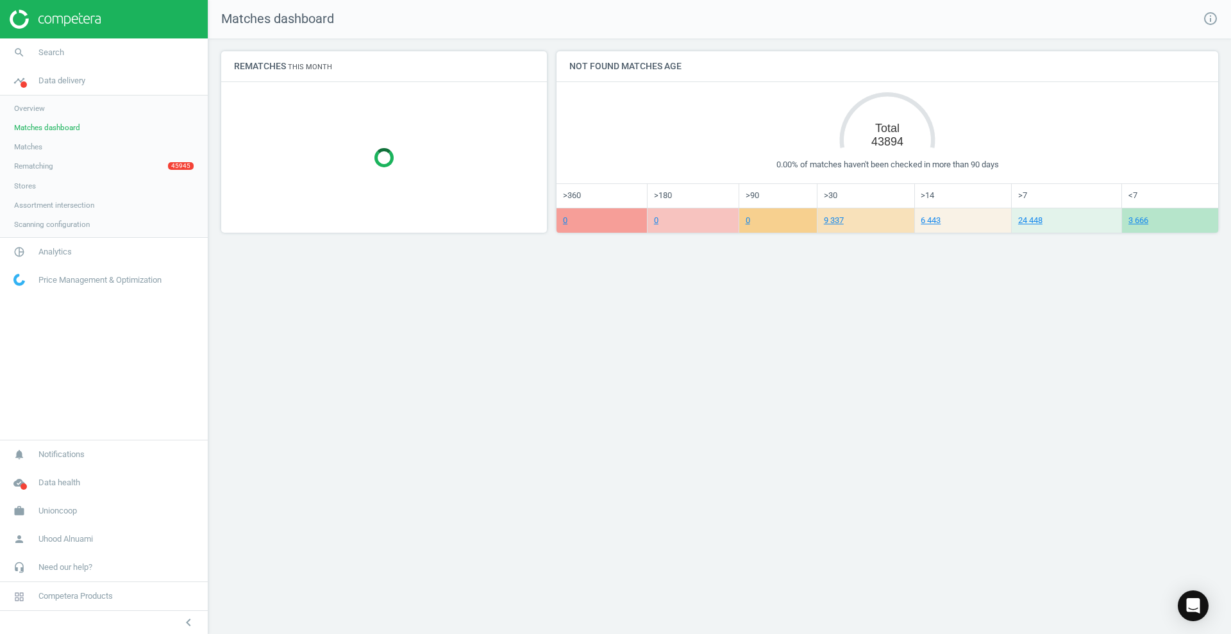
click at [44, 140] on link "Matches" at bounding box center [104, 146] width 208 height 19
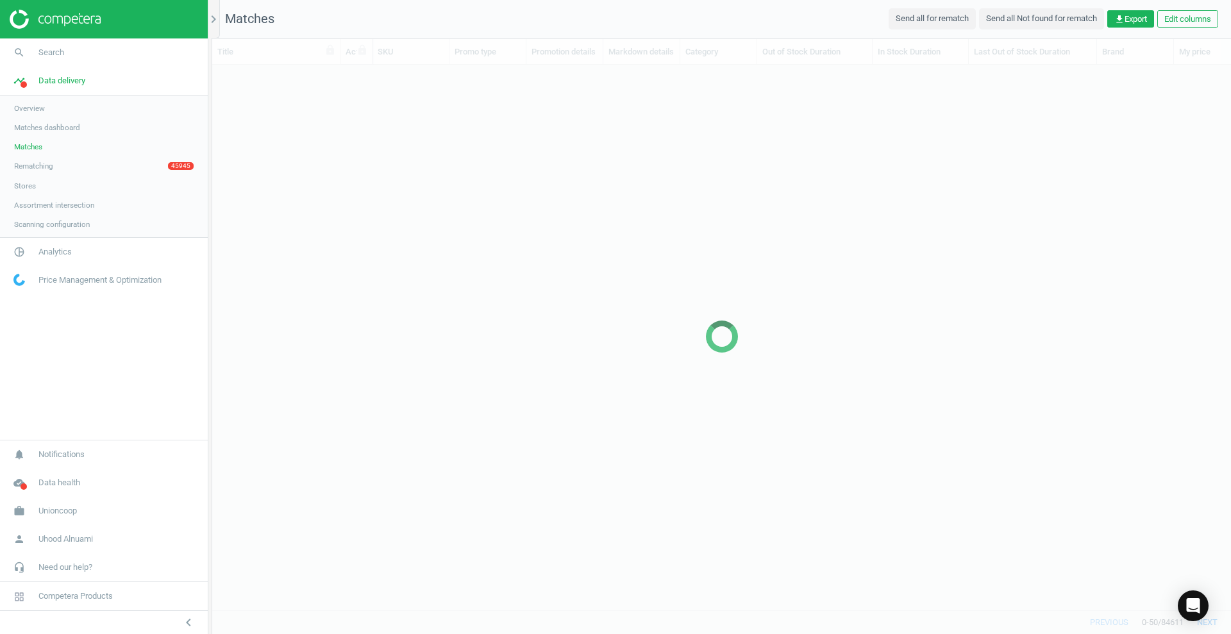
scroll to position [521, 1007]
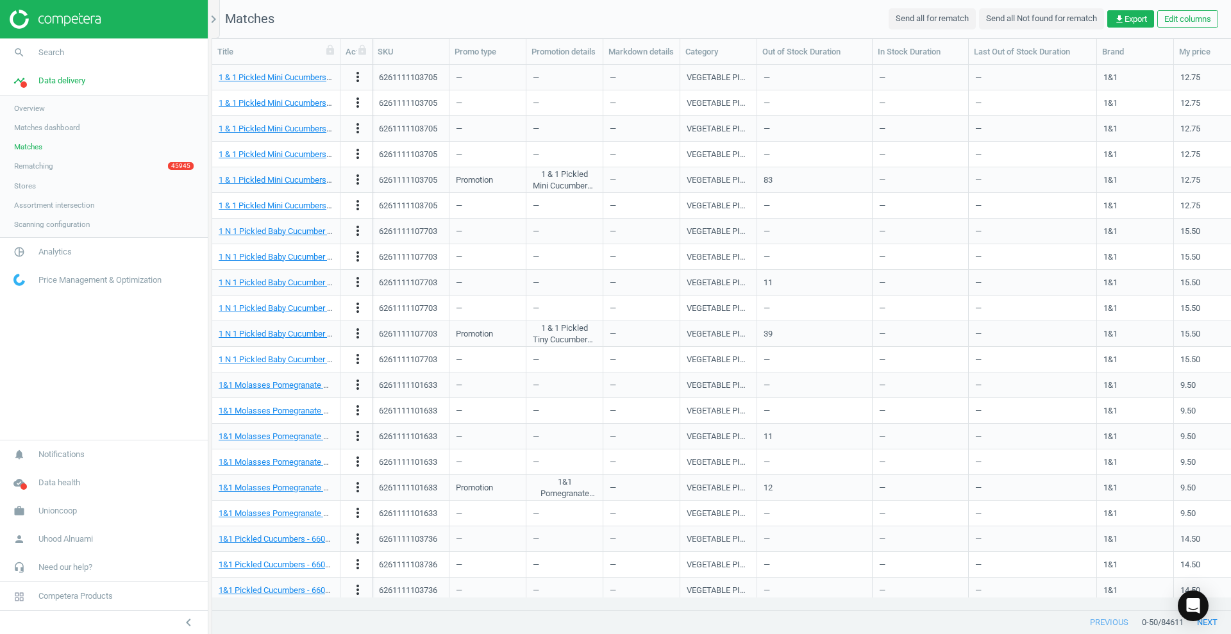
click at [45, 127] on span "Matches dashboard" at bounding box center [47, 128] width 66 height 10
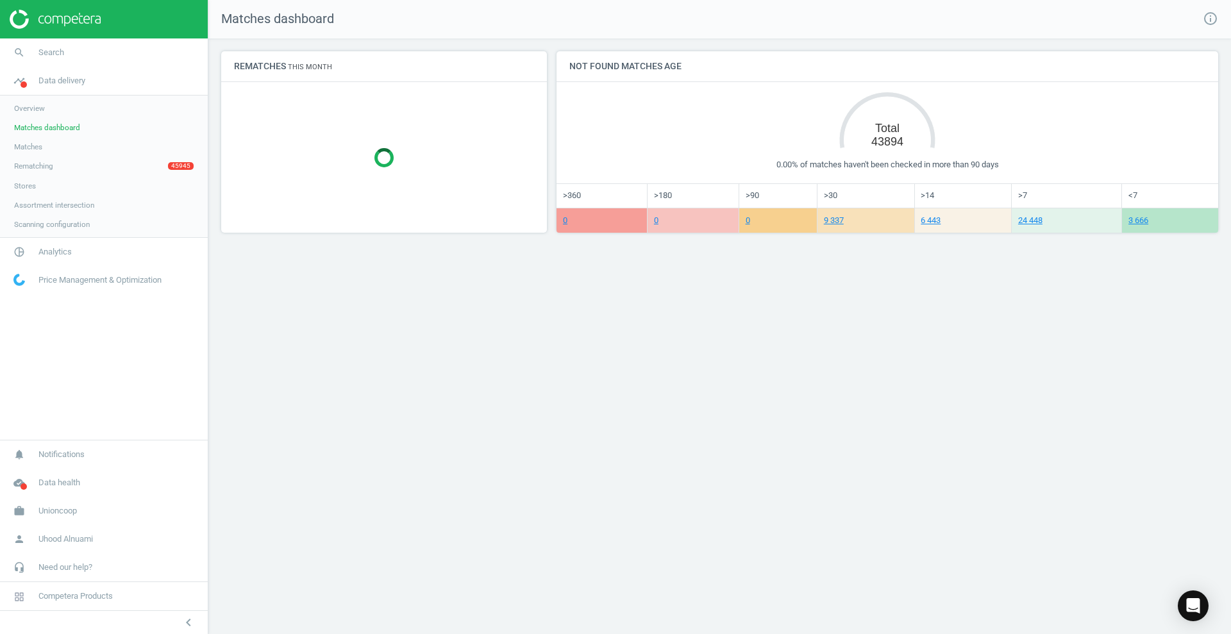
click at [34, 169] on span "Rematching" at bounding box center [33, 166] width 39 height 10
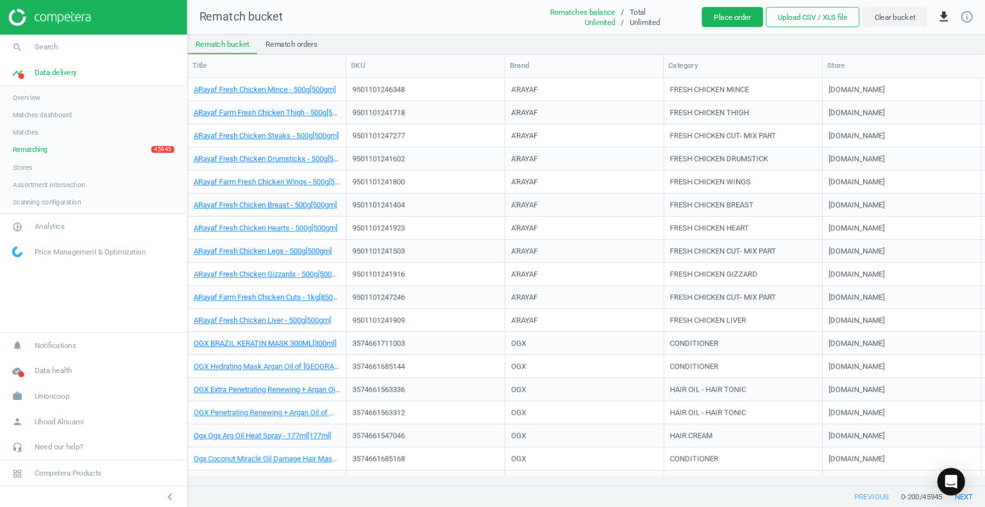
scroll to position [378, 767]
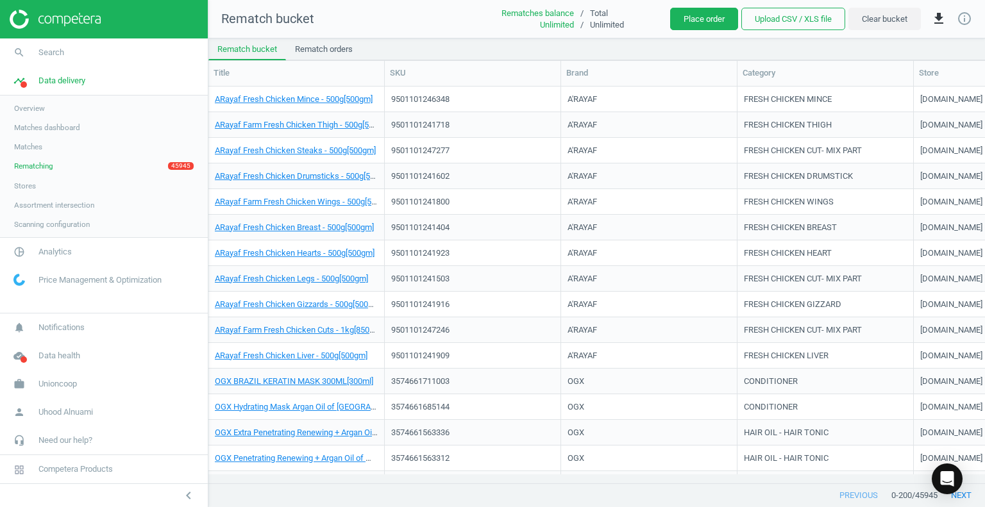
drag, startPoint x: 586, startPoint y: 8, endPoint x: 695, endPoint y: 47, distance: 116.1
click at [695, 47] on ul "Rematch bucket Rematch orders" at bounding box center [596, 49] width 777 height 22
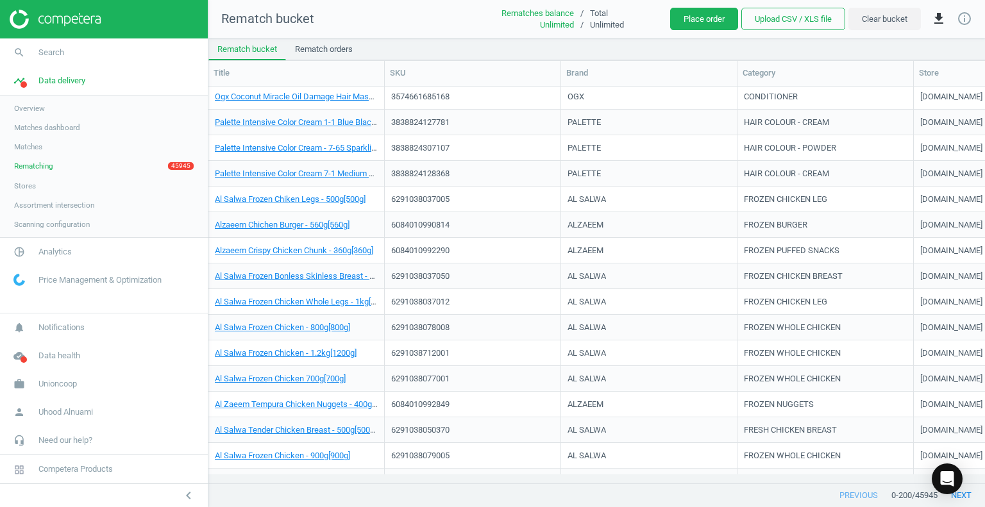
scroll to position [0, 0]
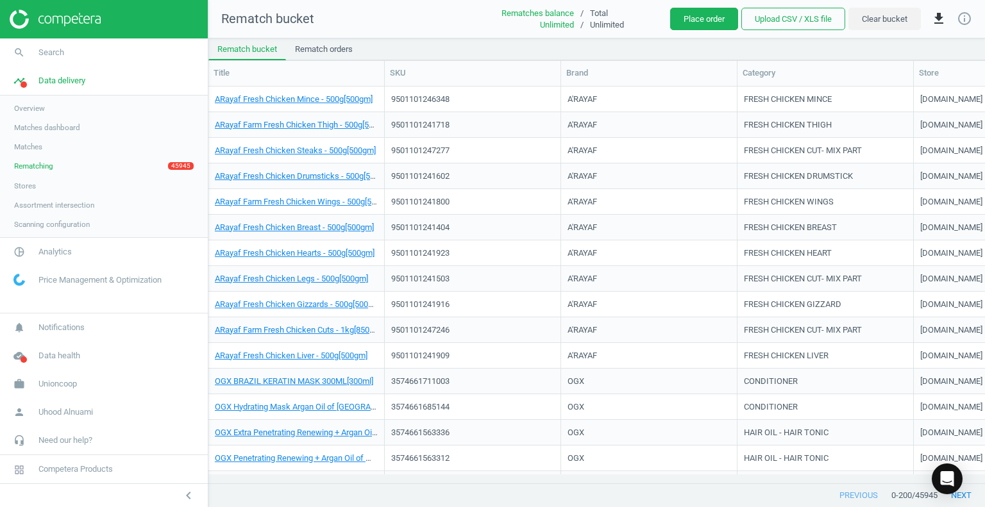
click at [35, 143] on span "Matches" at bounding box center [28, 147] width 28 height 10
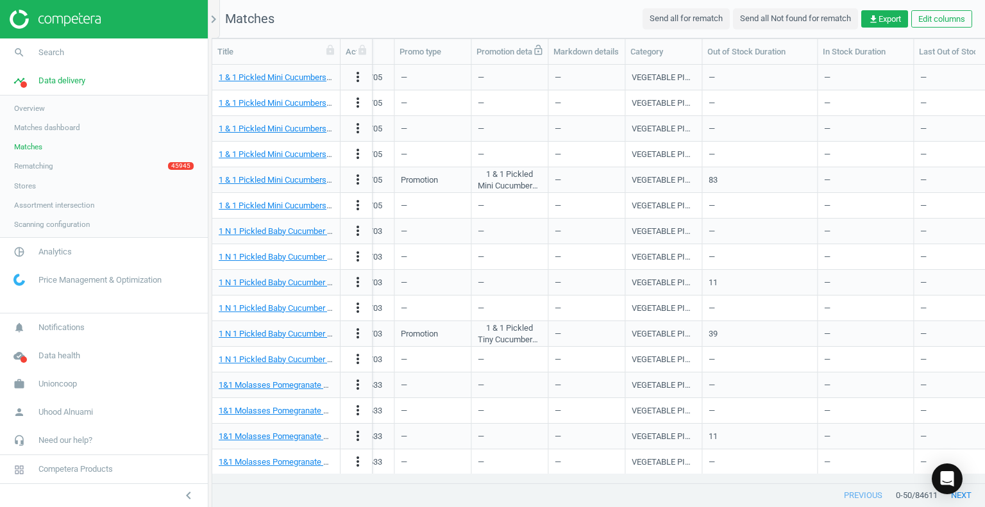
scroll to position [0, 71]
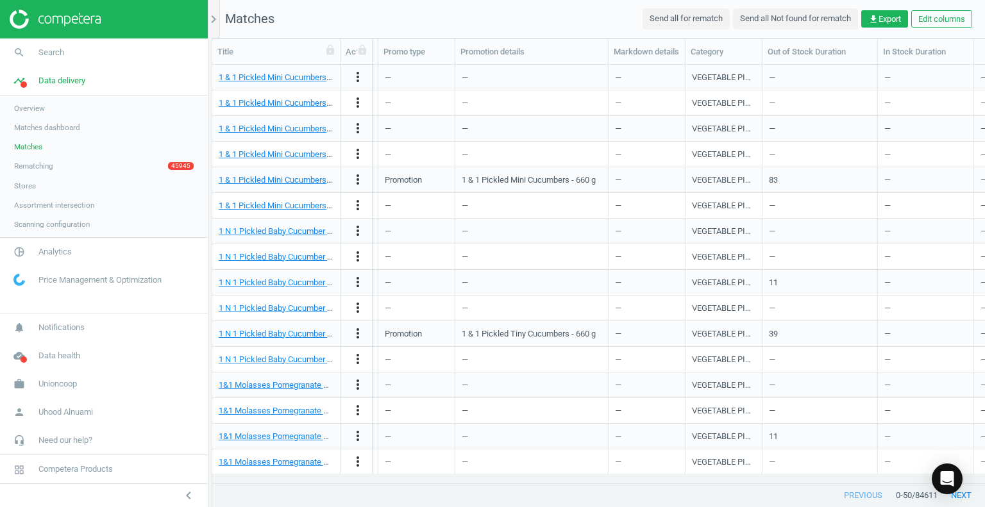
drag, startPoint x: 530, startPoint y: 58, endPoint x: 606, endPoint y: 66, distance: 76.8
click at [606, 66] on div "Title Actions SKU Promo type Promotion details Markdown details Category Out of…" at bounding box center [598, 261] width 773 height 445
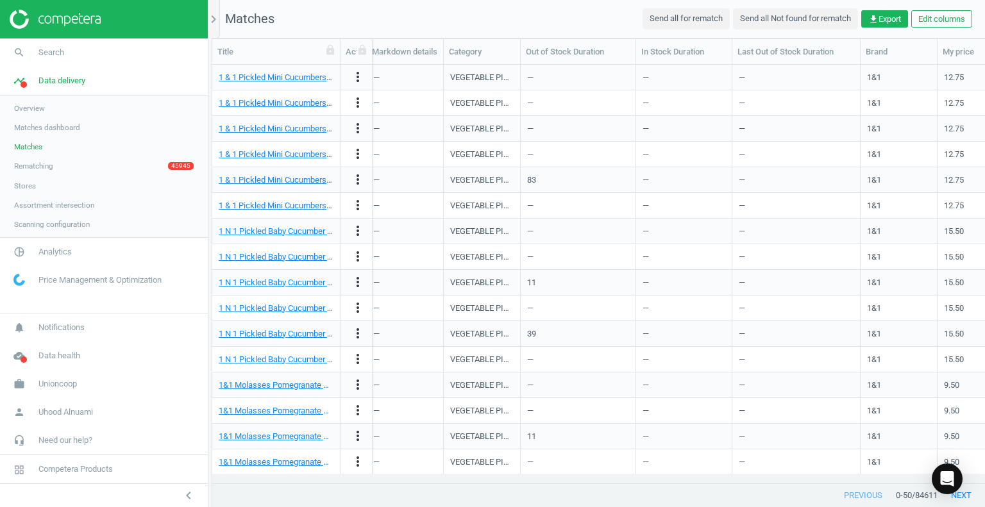
scroll to position [0, 0]
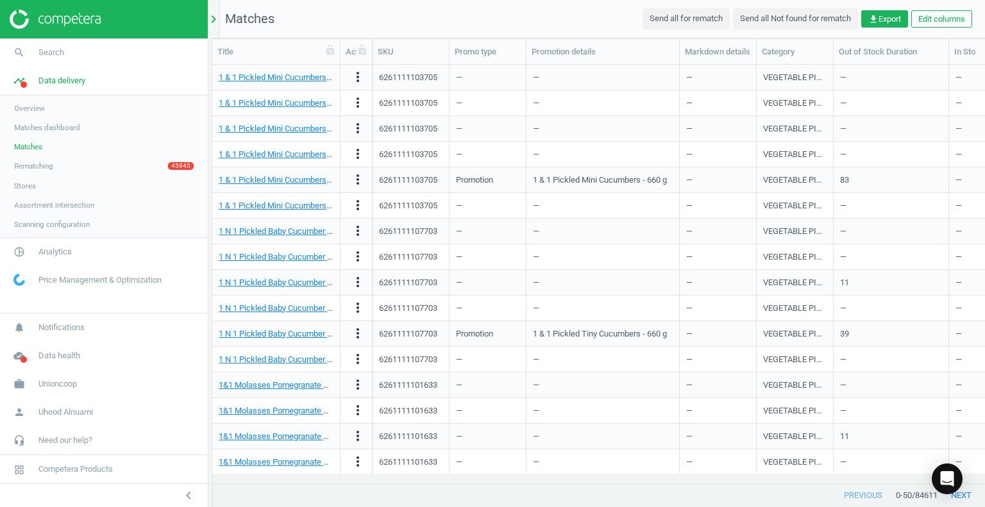
click at [212, 20] on icon "chevron_right" at bounding box center [213, 19] width 15 height 15
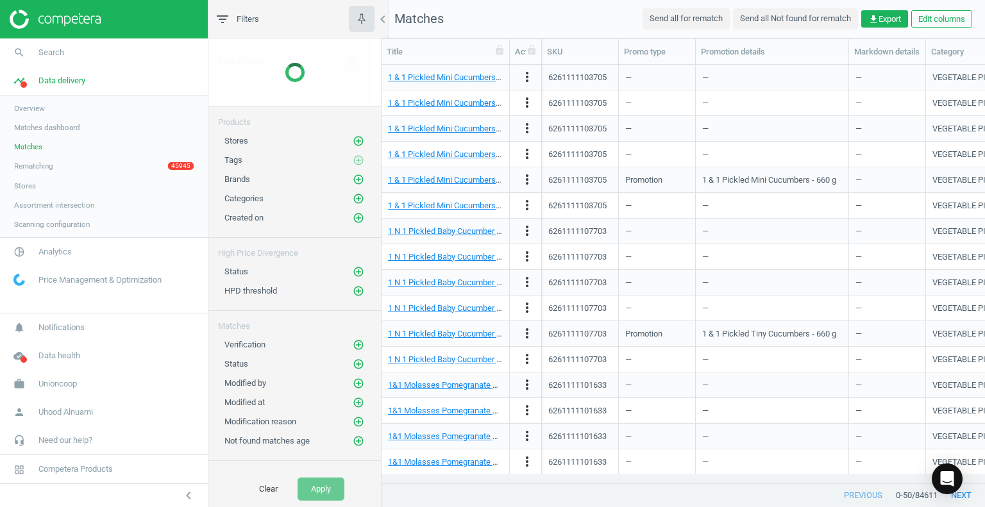
scroll to position [400, 594]
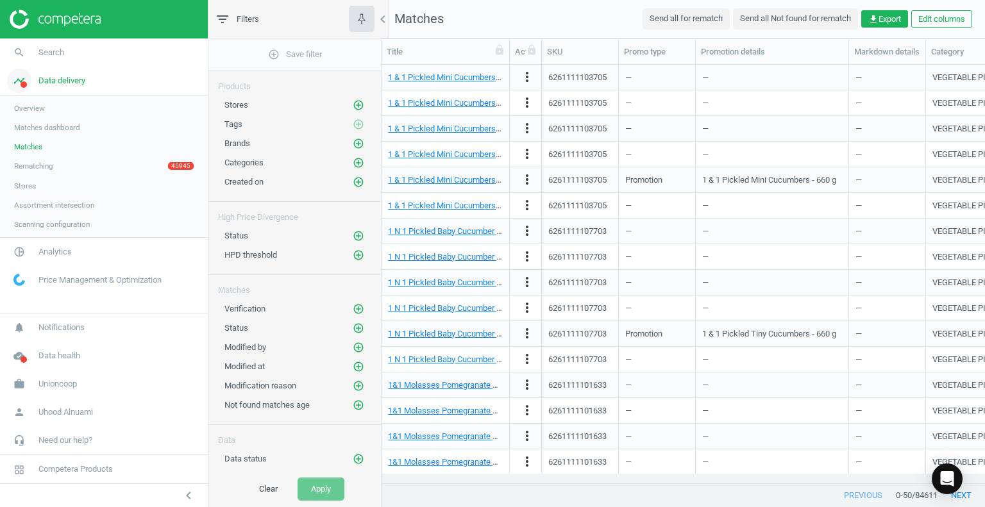
click at [50, 80] on span "Data delivery" at bounding box center [61, 81] width 47 height 12
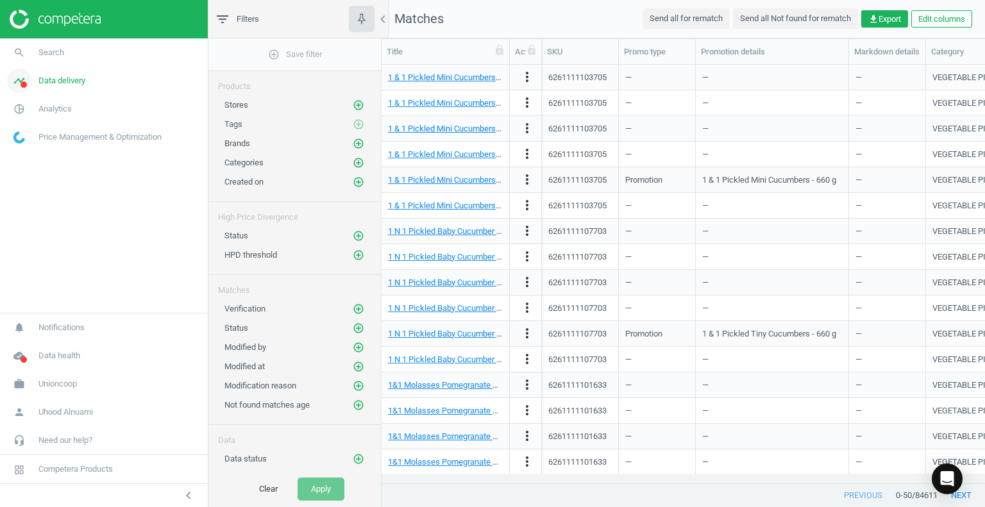
click at [50, 80] on span "Data delivery" at bounding box center [61, 81] width 47 height 12
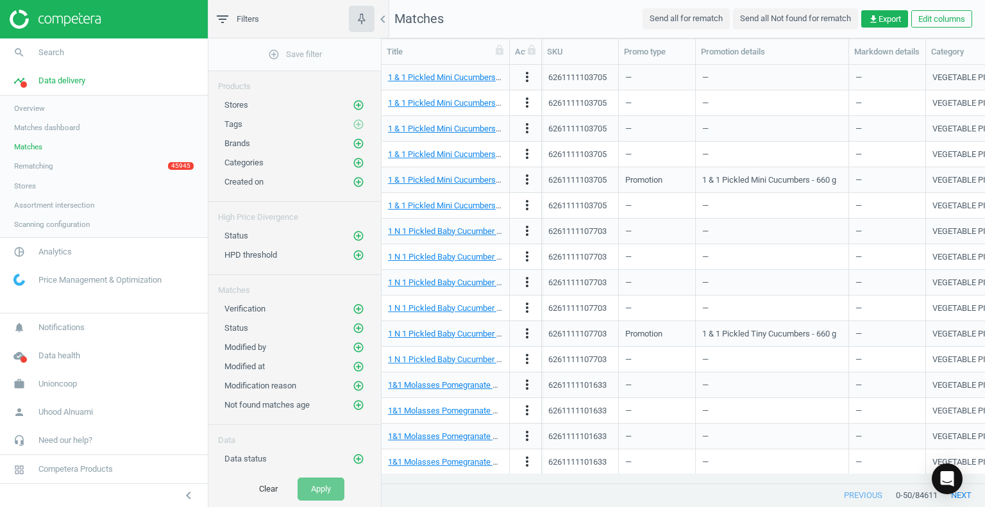
click at [42, 170] on span "Rematching" at bounding box center [33, 166] width 39 height 10
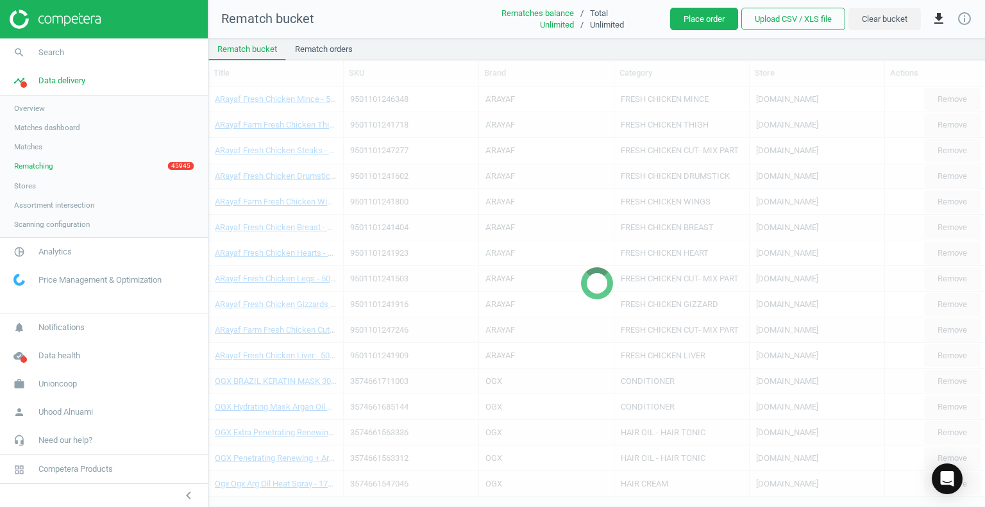
scroll to position [10, 10]
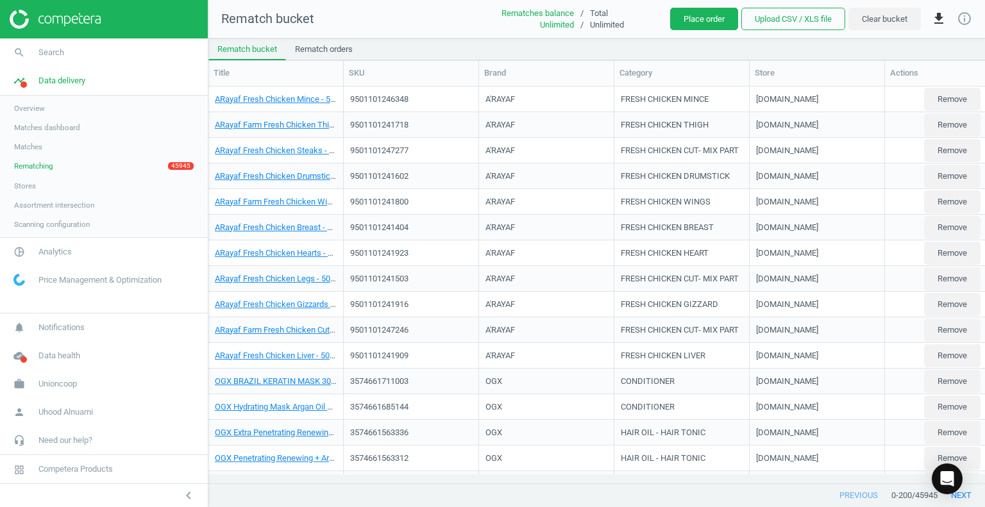
click at [53, 146] on link "Matches" at bounding box center [104, 146] width 208 height 19
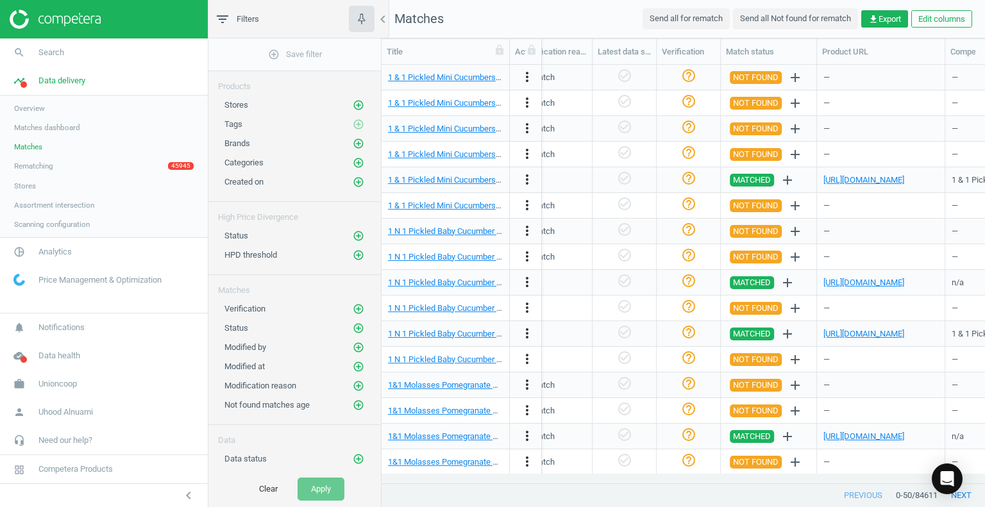
scroll to position [0, 1309]
click at [353, 236] on icon "add_circle_outline" at bounding box center [359, 236] width 12 height 12
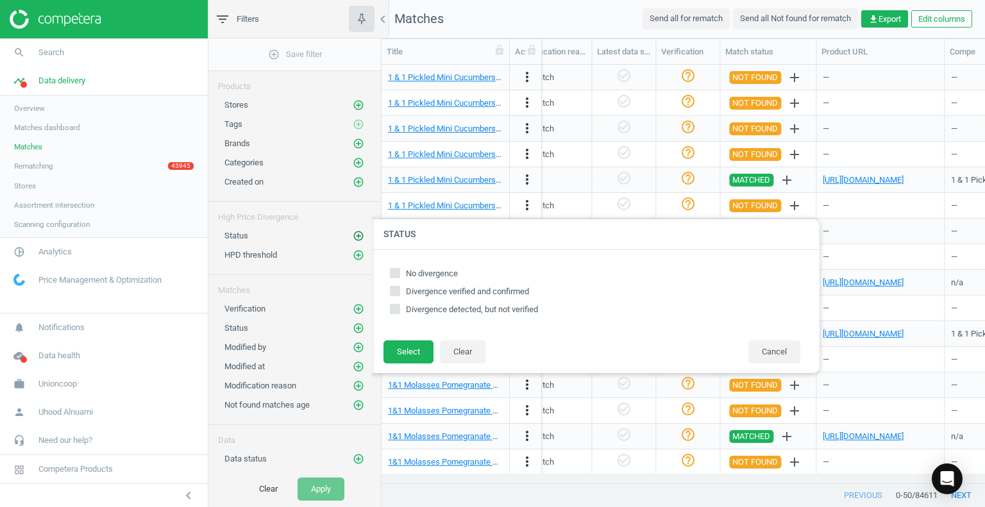
click at [353, 236] on icon "add_circle_outline" at bounding box center [359, 236] width 12 height 12
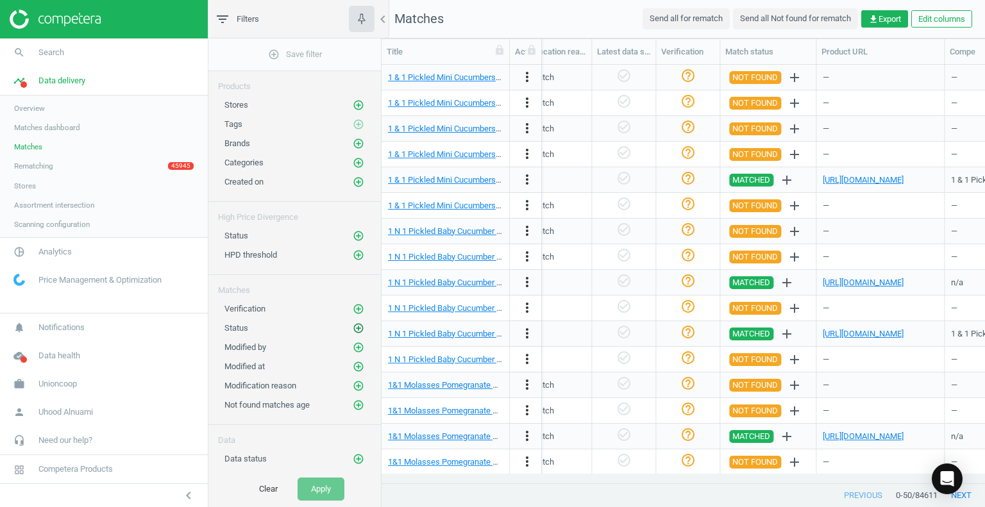
click at [353, 323] on icon "add_circle_outline" at bounding box center [359, 329] width 12 height 12
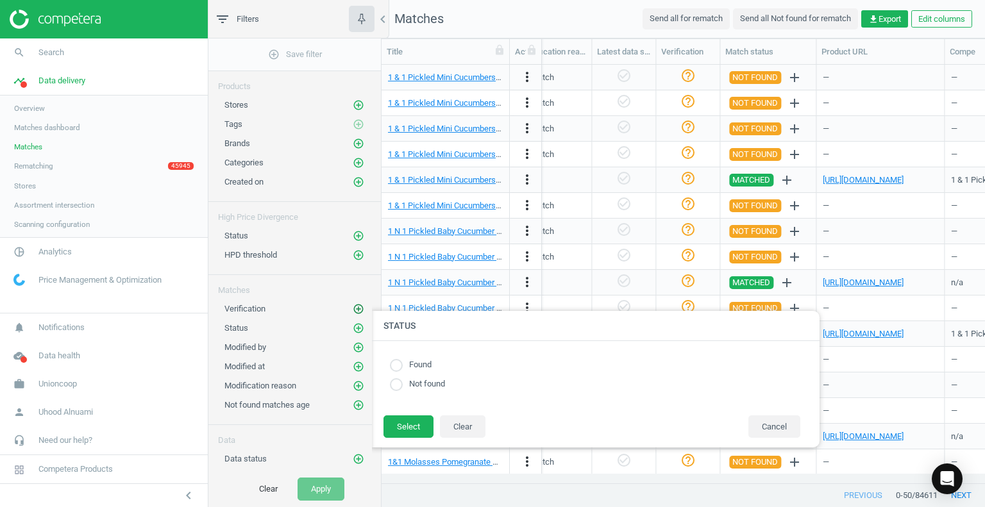
drag, startPoint x: 348, startPoint y: 323, endPoint x: 349, endPoint y: 306, distance: 16.7
click at [349, 306] on div "add_circle_outline Save filter Products Stores add_circle_outline Tags add_circ…" at bounding box center [294, 254] width 173 height 433
click at [353, 306] on icon "add_circle_outline" at bounding box center [359, 309] width 12 height 12
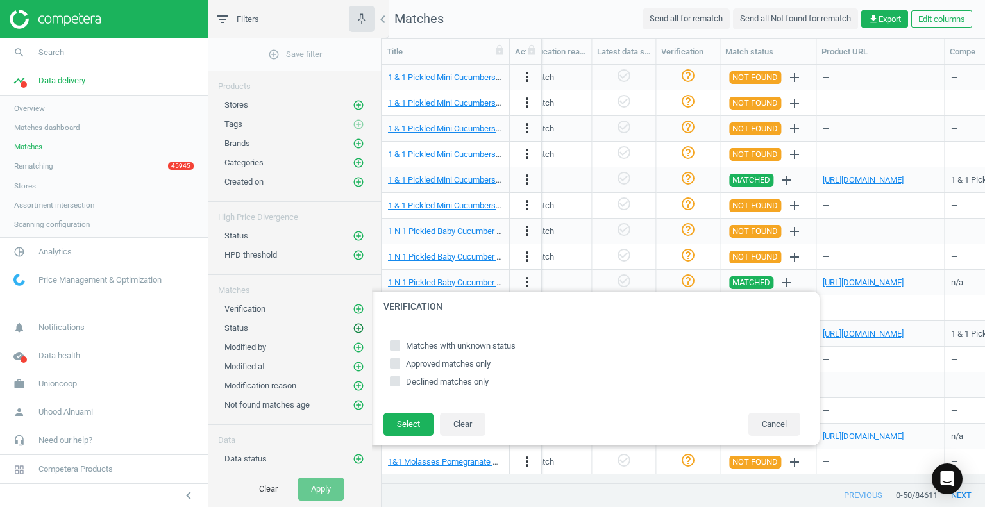
click at [353, 325] on icon "add_circle_outline" at bounding box center [359, 329] width 12 height 12
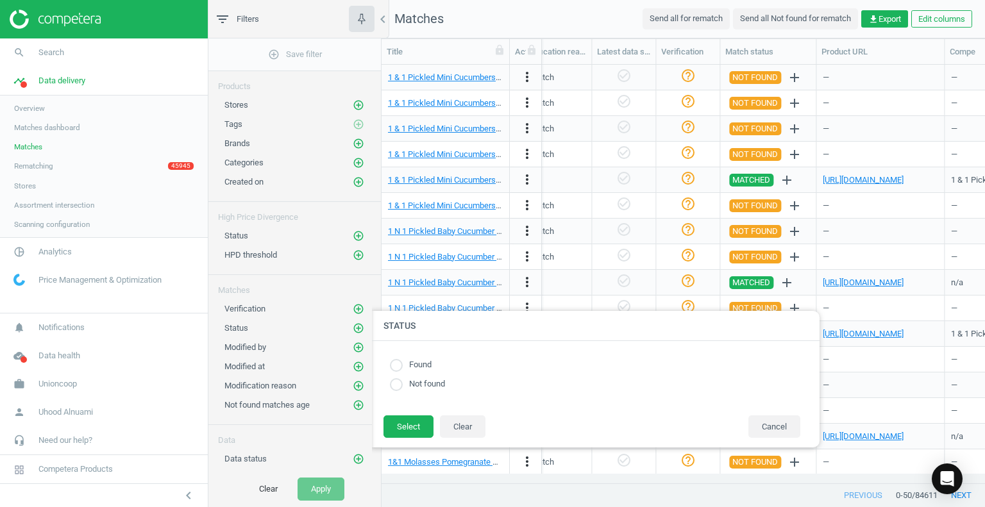
click at [401, 366] on input "radio" at bounding box center [396, 365] width 13 height 13
radio input "true"
click at [406, 420] on button "Select" at bounding box center [409, 427] width 50 height 23
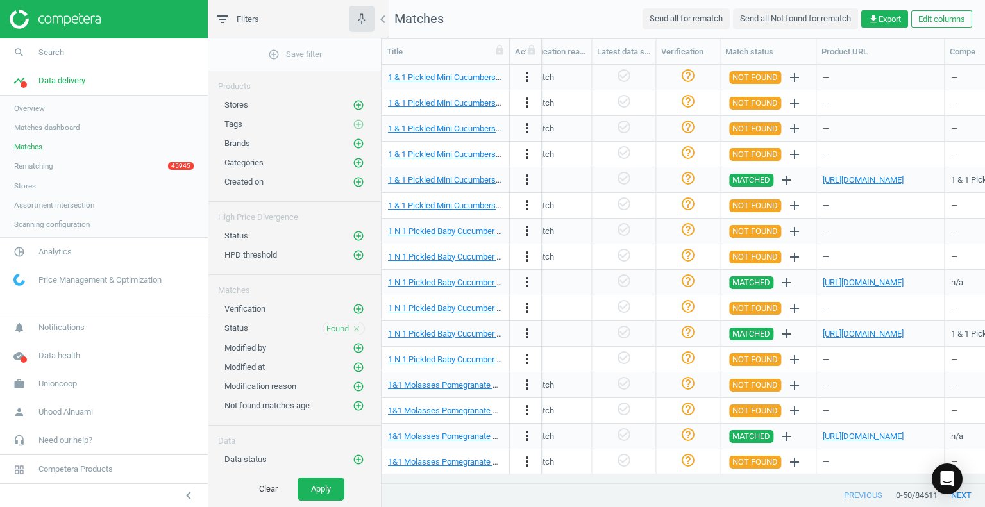
scroll to position [8, 0]
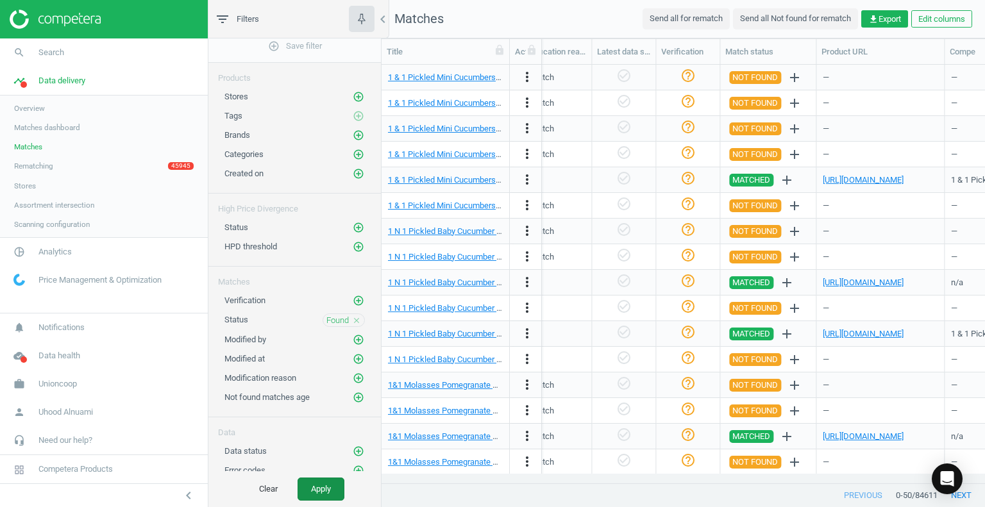
click at [313, 487] on button "Apply" at bounding box center [321, 489] width 47 height 23
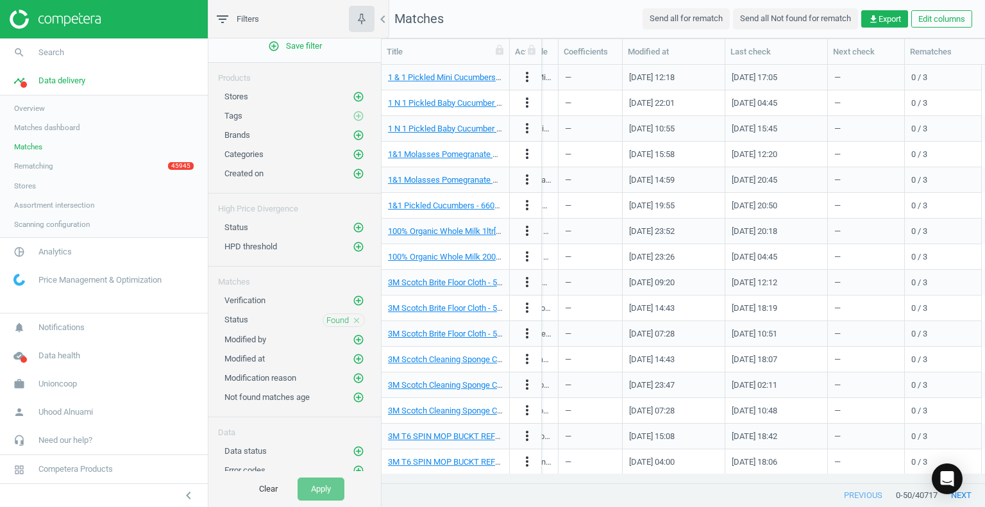
scroll to position [0, 1773]
click at [353, 448] on icon "add_circle_outline" at bounding box center [359, 452] width 12 height 12
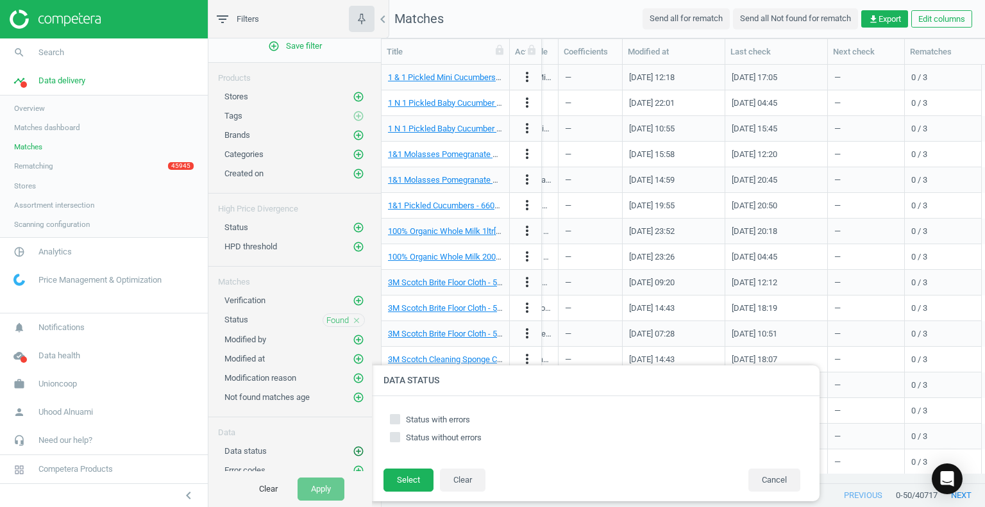
click at [353, 448] on icon "add_circle_outline" at bounding box center [359, 452] width 12 height 12
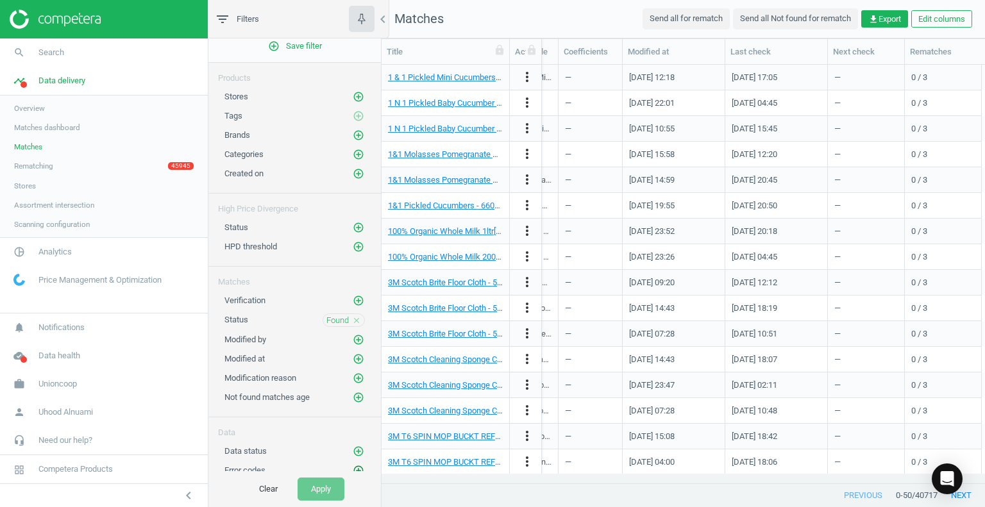
click at [353, 465] on icon "add_circle_outline" at bounding box center [359, 471] width 12 height 12
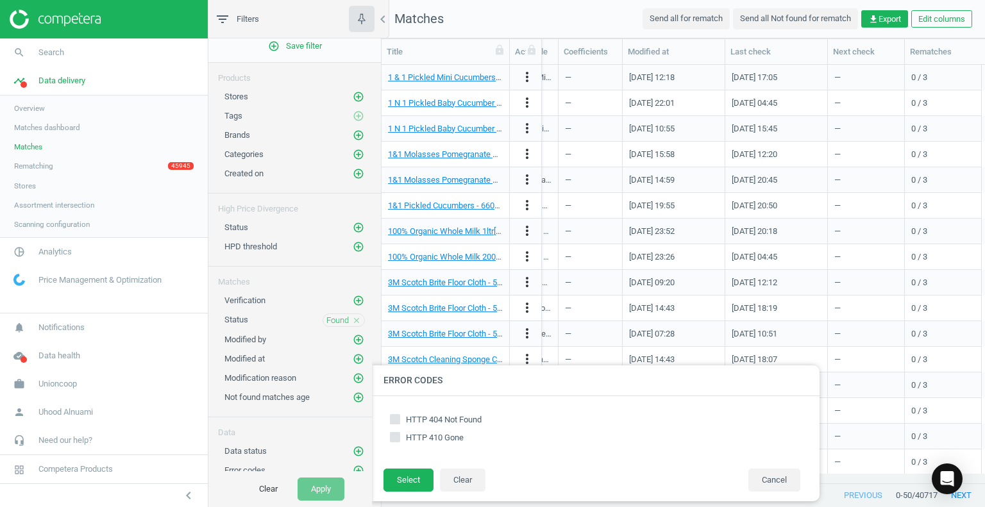
click at [352, 320] on icon "close" at bounding box center [356, 320] width 9 height 9
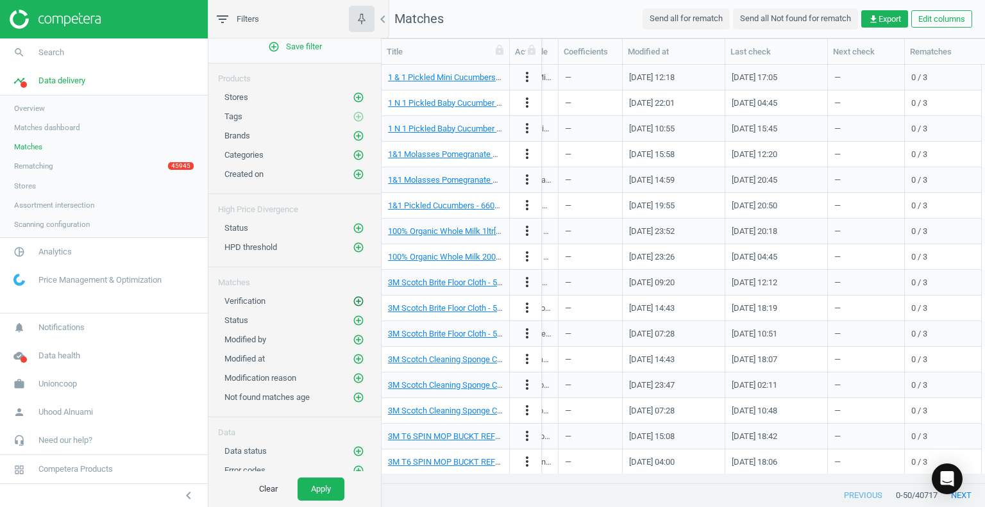
click at [353, 296] on icon "add_circle_outline" at bounding box center [359, 302] width 12 height 12
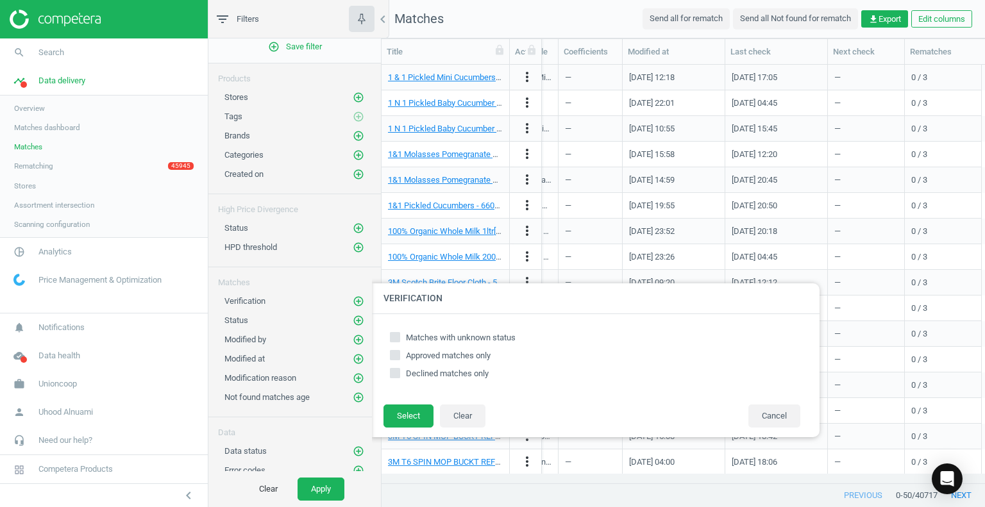
click at [398, 335] on input "Matches with unknown status" at bounding box center [395, 338] width 8 height 8
checkbox input "true"
click at [353, 373] on icon "add_circle_outline" at bounding box center [359, 379] width 12 height 12
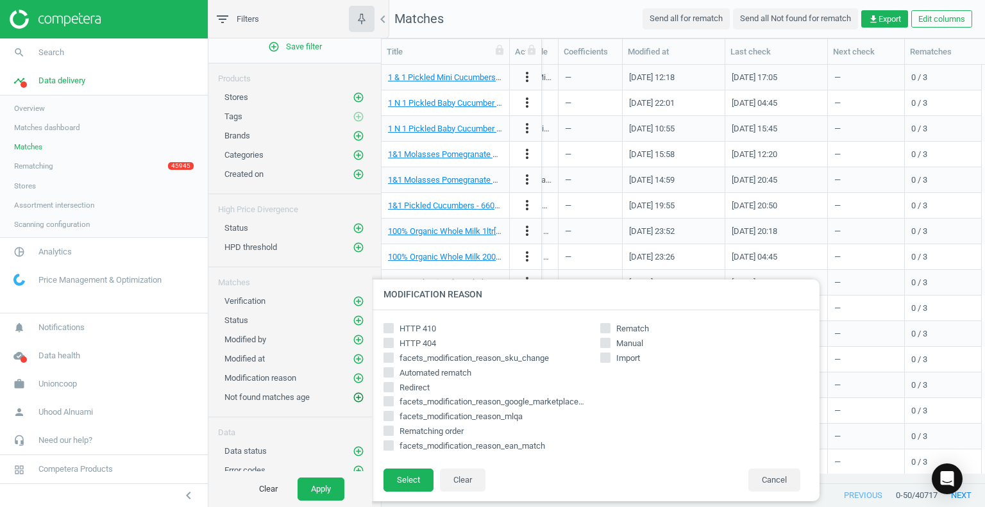
click at [353, 392] on icon "add_circle_outline" at bounding box center [359, 398] width 12 height 12
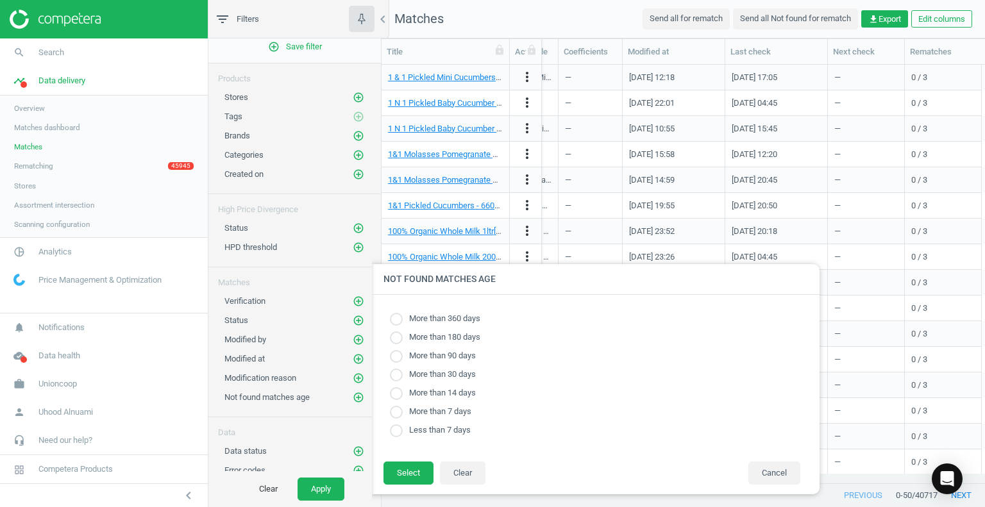
click at [634, 362] on div "More than 90 days" at bounding box center [595, 356] width 410 height 12
click at [786, 479] on button "Cancel" at bounding box center [774, 473] width 52 height 23
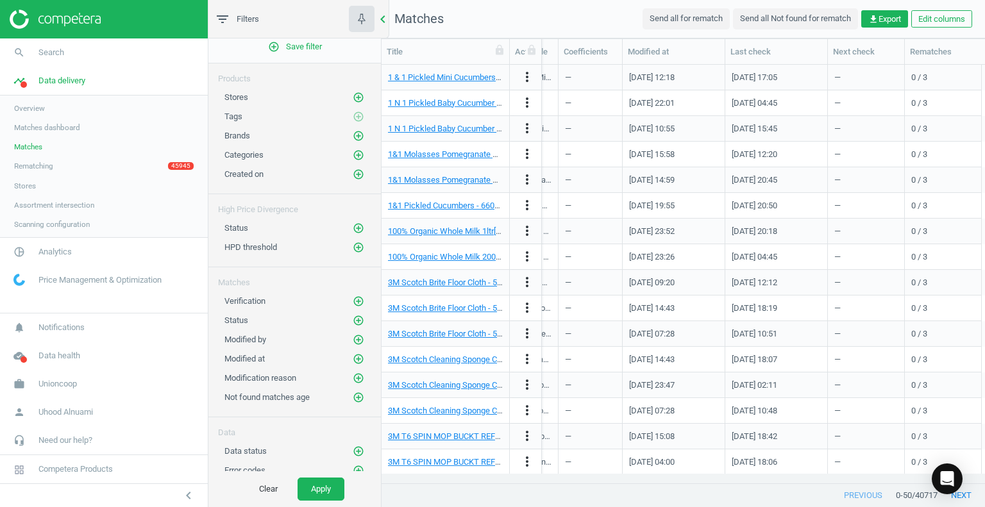
click at [387, 12] on icon "chevron_left" at bounding box center [382, 19] width 15 height 15
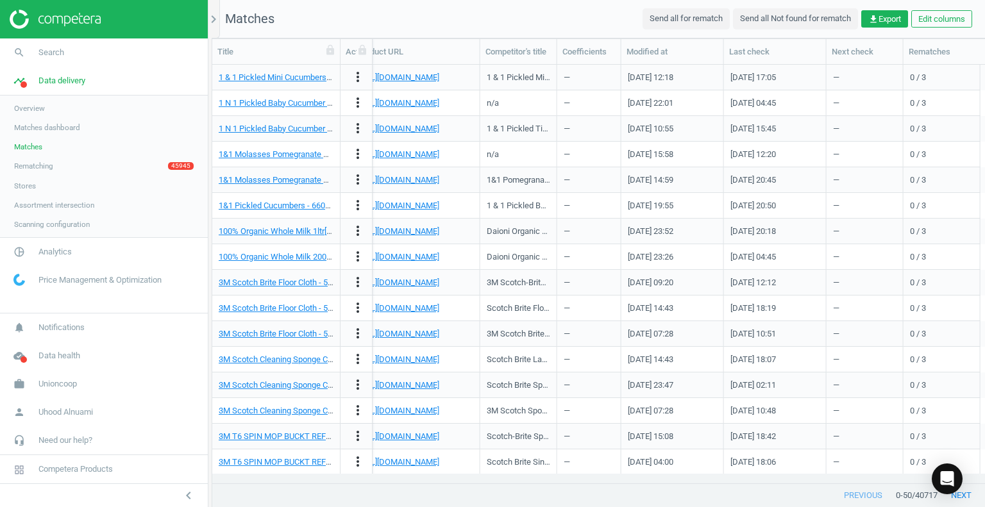
click at [35, 107] on span "Overview" at bounding box center [29, 108] width 31 height 10
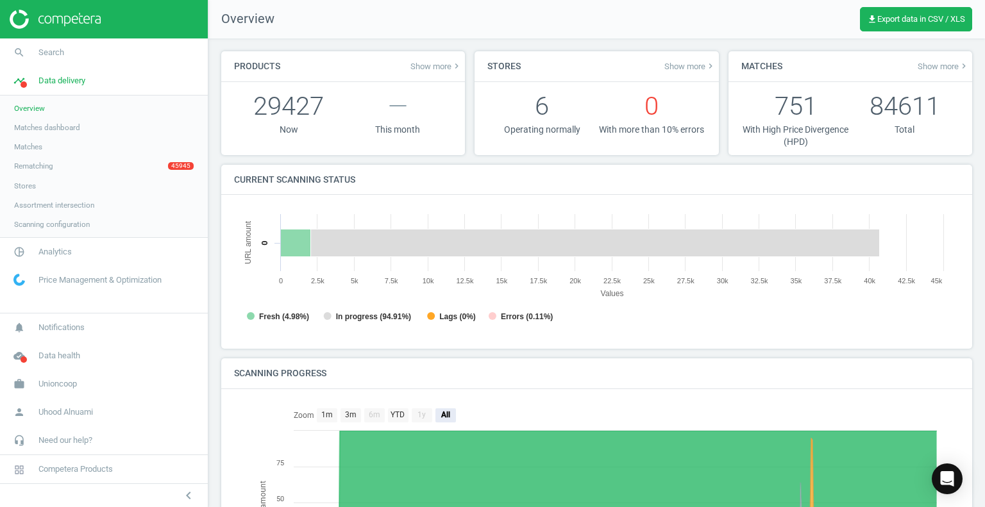
scroll to position [6, 6]
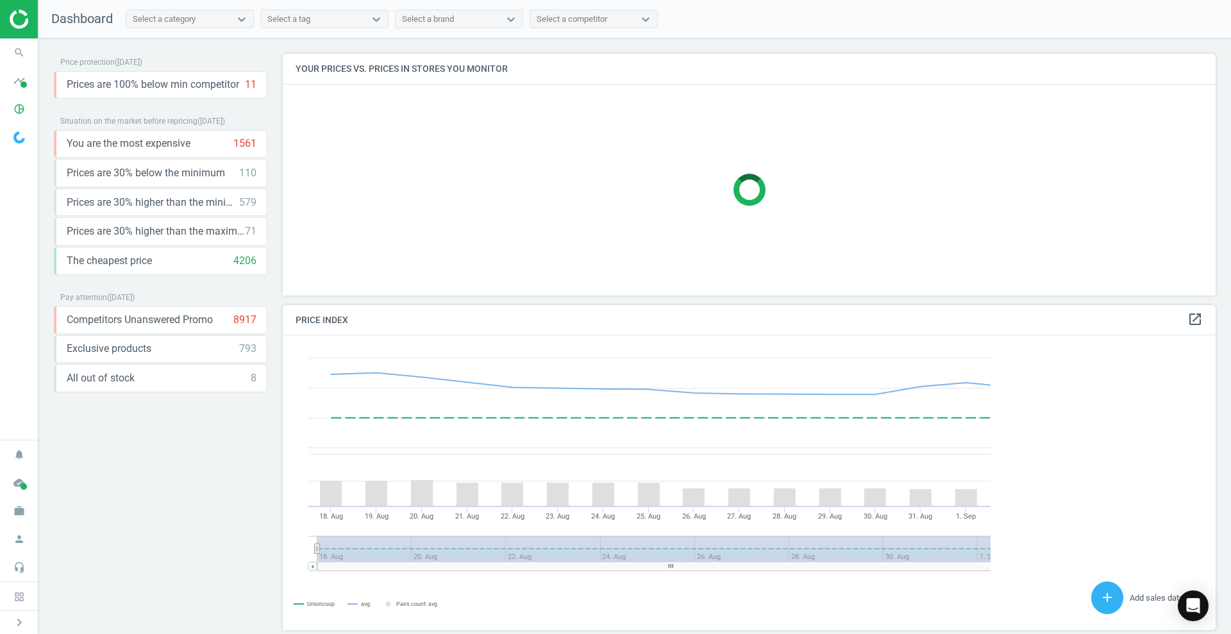
scroll to position [315, 941]
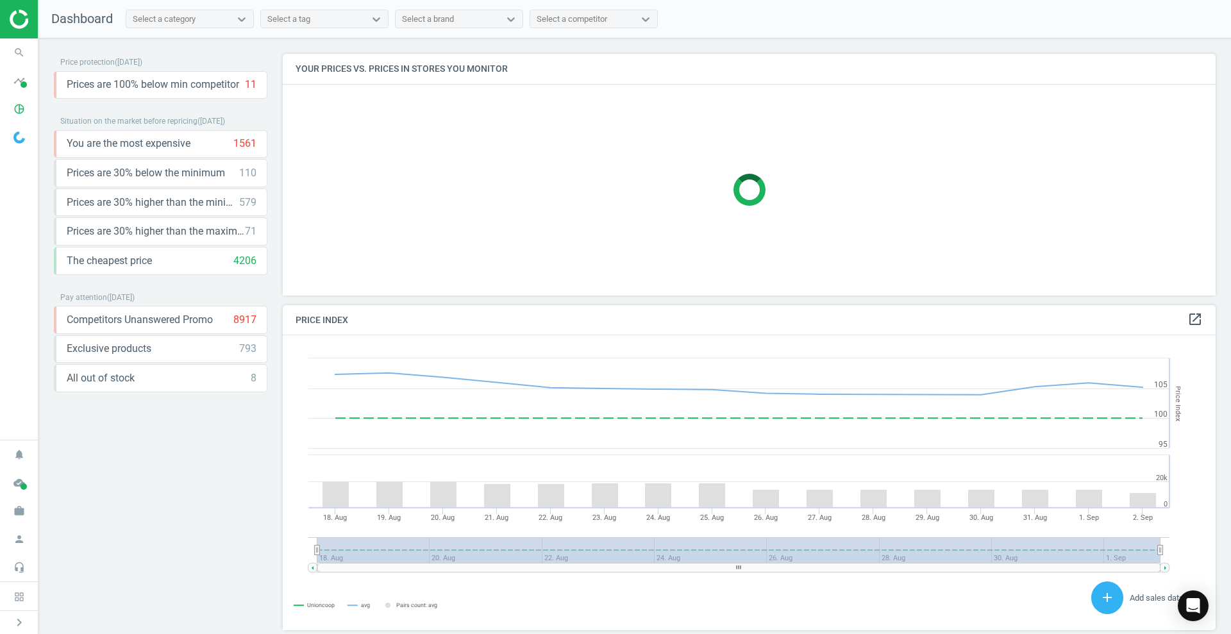
drag, startPoint x: 904, startPoint y: 1, endPoint x: 83, endPoint y: 498, distance: 959.7
click at [83, 498] on div "Price protection ( 02.09.25 ) Prices are 100% below min competitor 11 keyboard_…" at bounding box center [161, 339] width 214 height 571
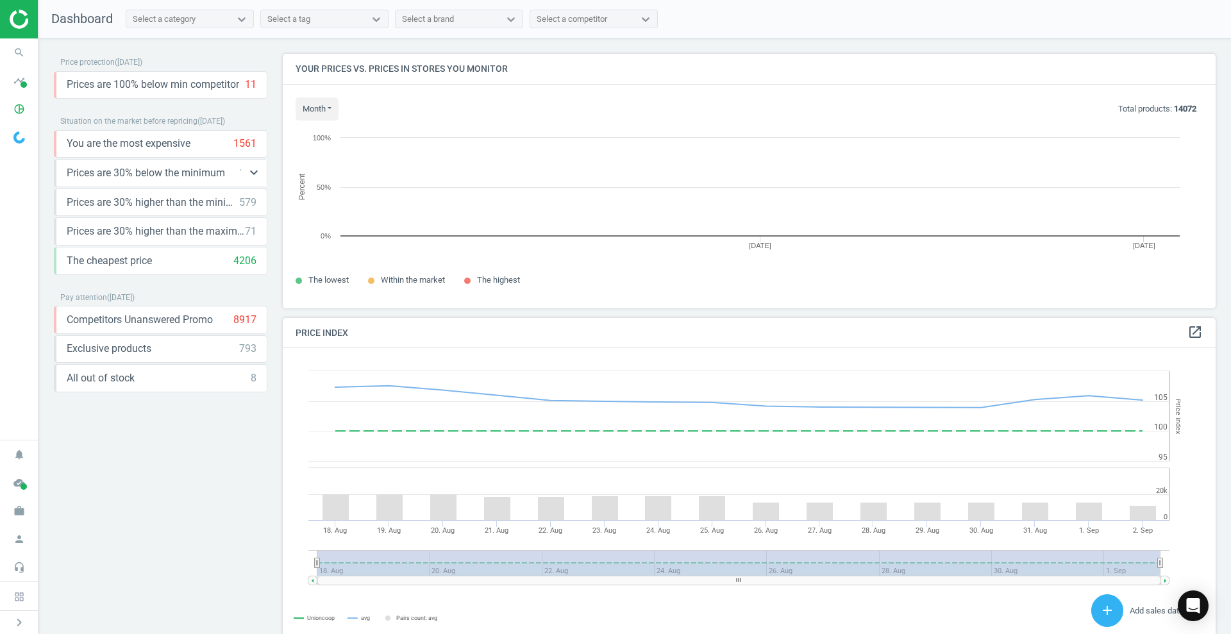
scroll to position [274, 941]
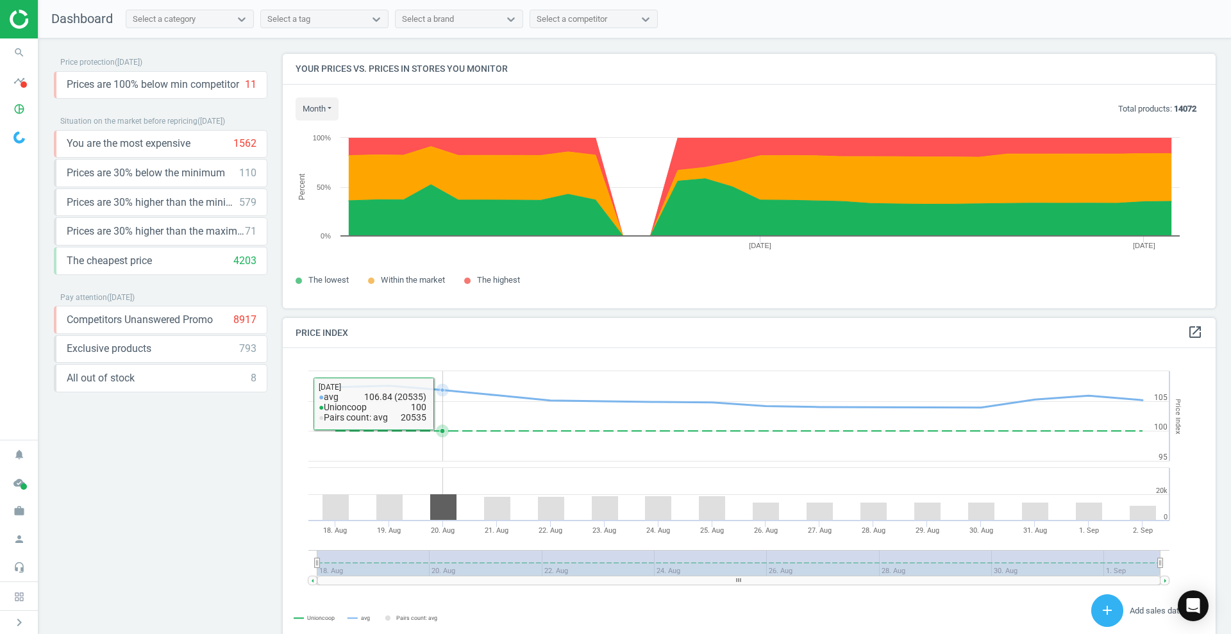
scroll to position [106, 0]
click at [17, 82] on icon "timeline" at bounding box center [19, 81] width 24 height 24
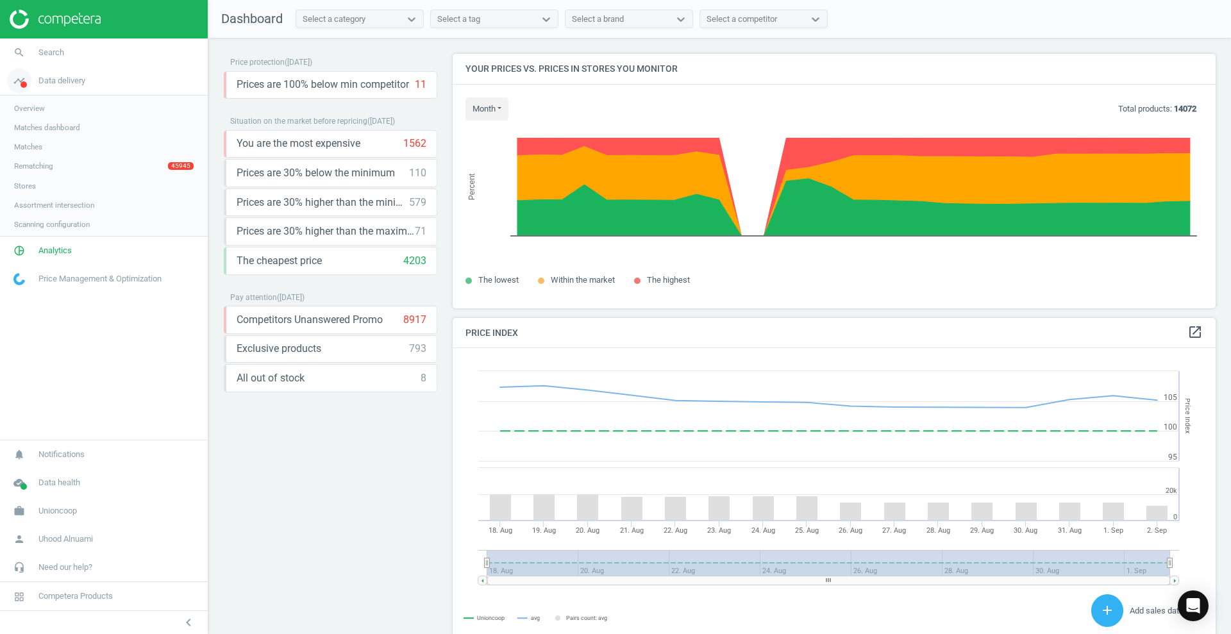
scroll to position [320, 776]
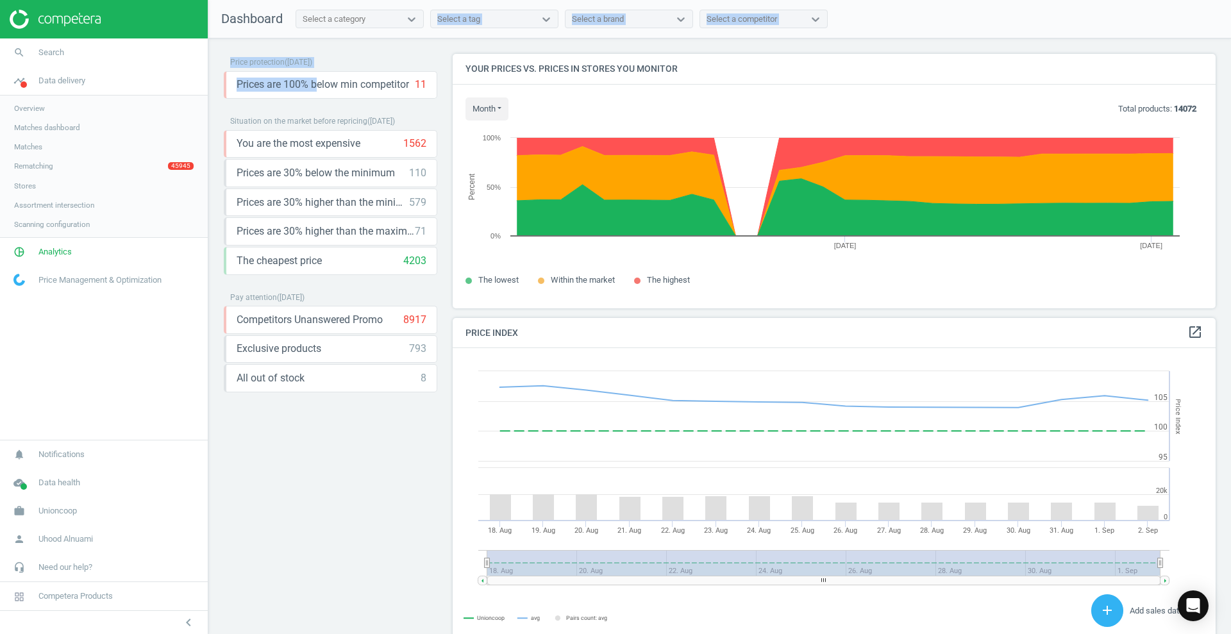
drag, startPoint x: 314, startPoint y: 97, endPoint x: 416, endPoint y: -97, distance: 219.2
click at [416, 0] on html "Group 2 Created with Sketch. ic/cloud_download/grey600 Created with Sketch. gra…" at bounding box center [615, 317] width 1231 height 634
click at [401, 44] on div "Price protection ( [DATE] ) Prices are 100% below min competitor 11 keyboard_ar…" at bounding box center [719, 339] width 1023 height 602
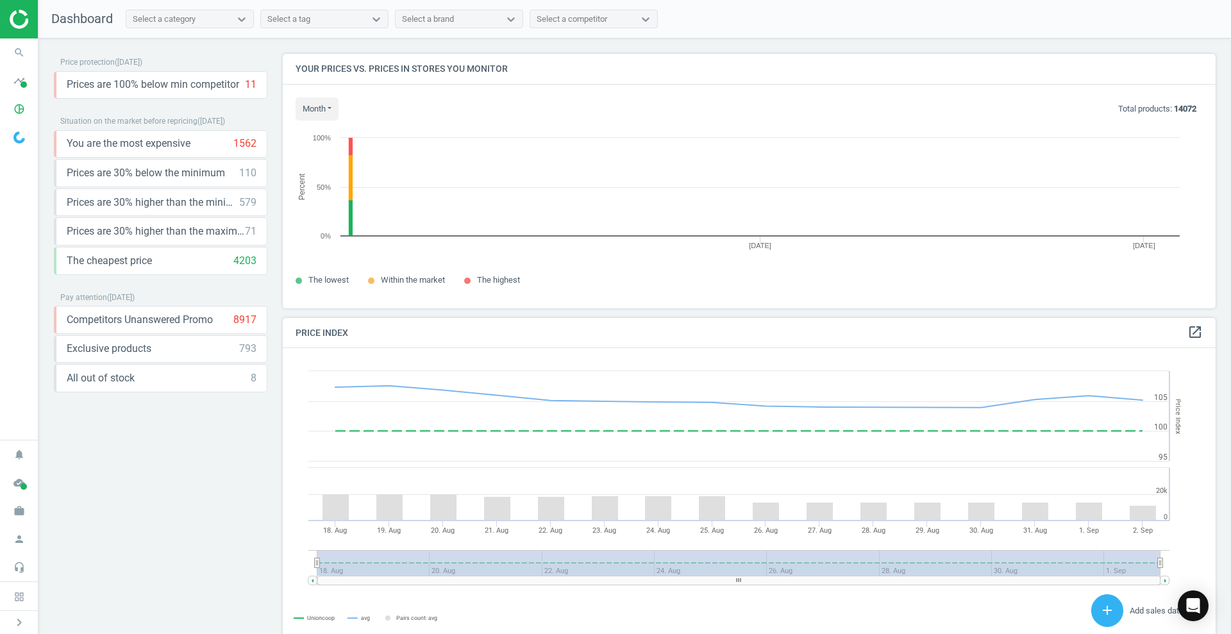
scroll to position [279, 946]
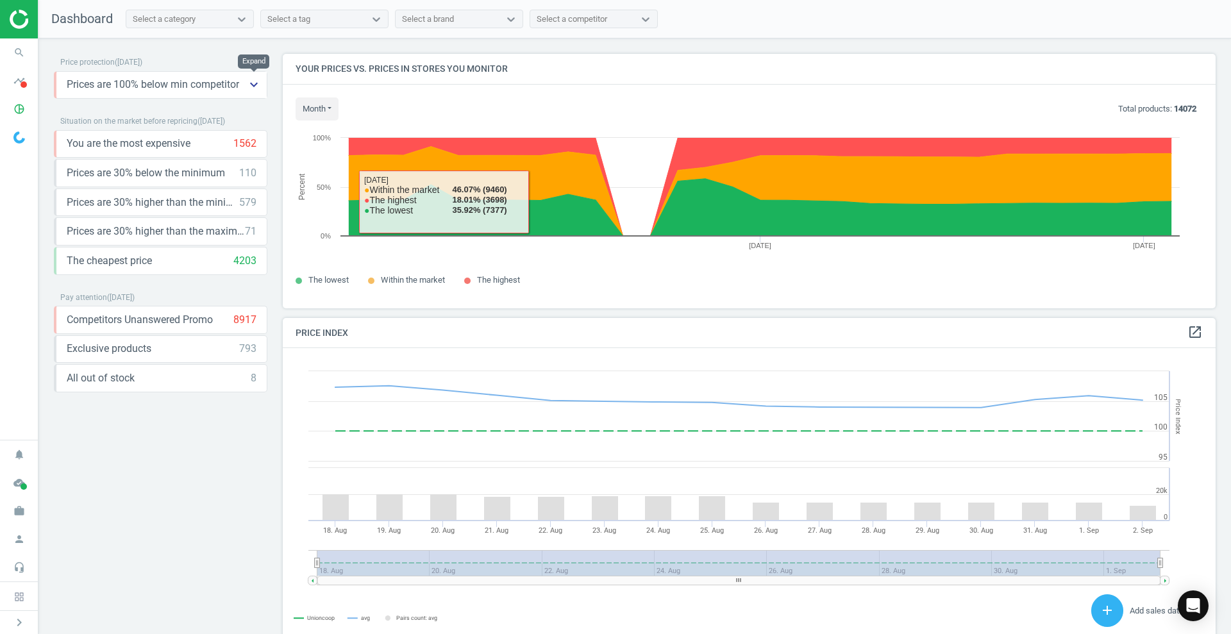
click at [251, 92] on button "keyboard_arrow_down" at bounding box center [254, 85] width 26 height 26
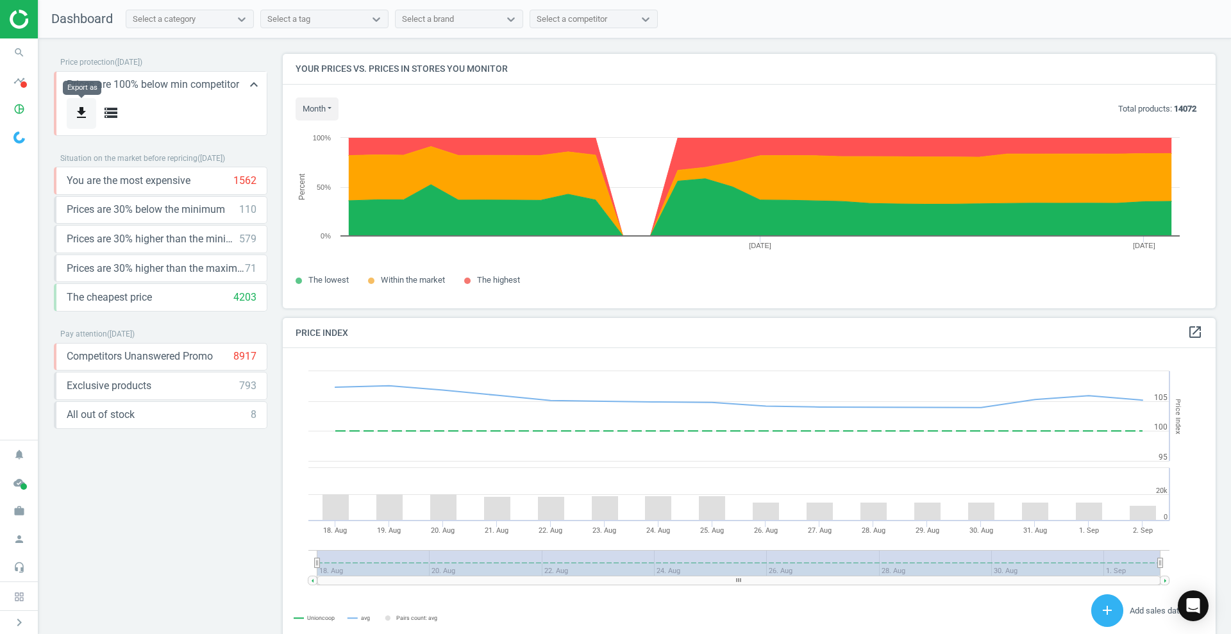
click at [84, 104] on button "get_app" at bounding box center [82, 113] width 30 height 30
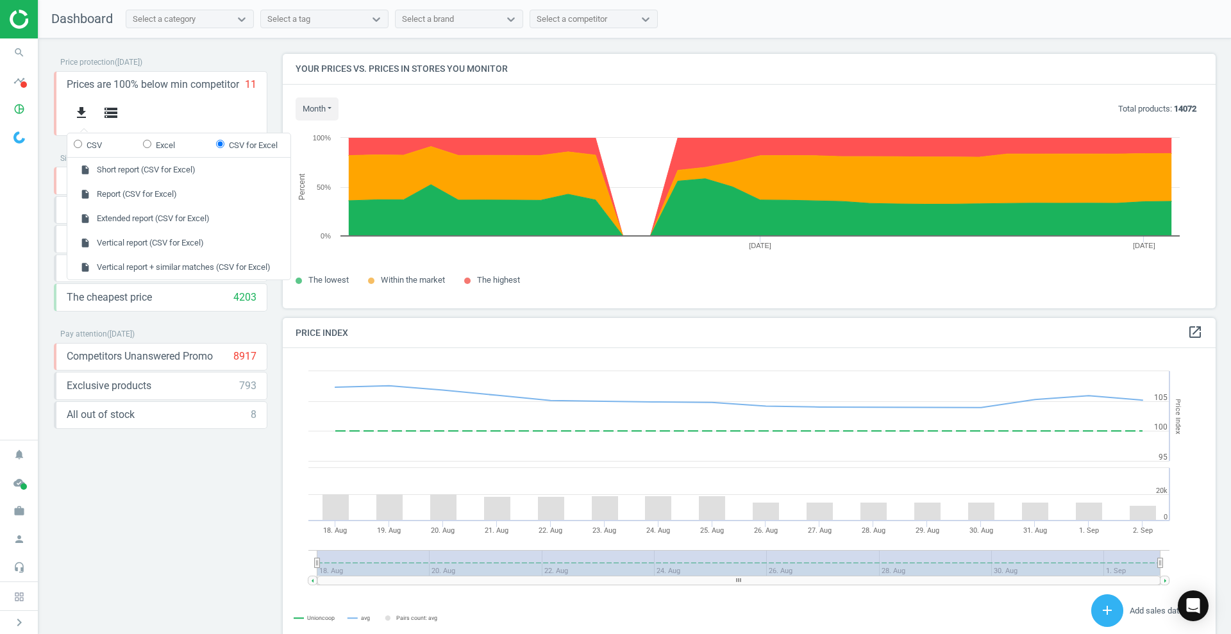
click at [151, 140] on label "Excel" at bounding box center [159, 146] width 32 height 12
click at [151, 140] on input "Excel" at bounding box center [147, 144] width 8 height 8
radio input "true"
click at [145, 196] on button "insert_drive_file Report (Excel)" at bounding box center [178, 194] width 223 height 24
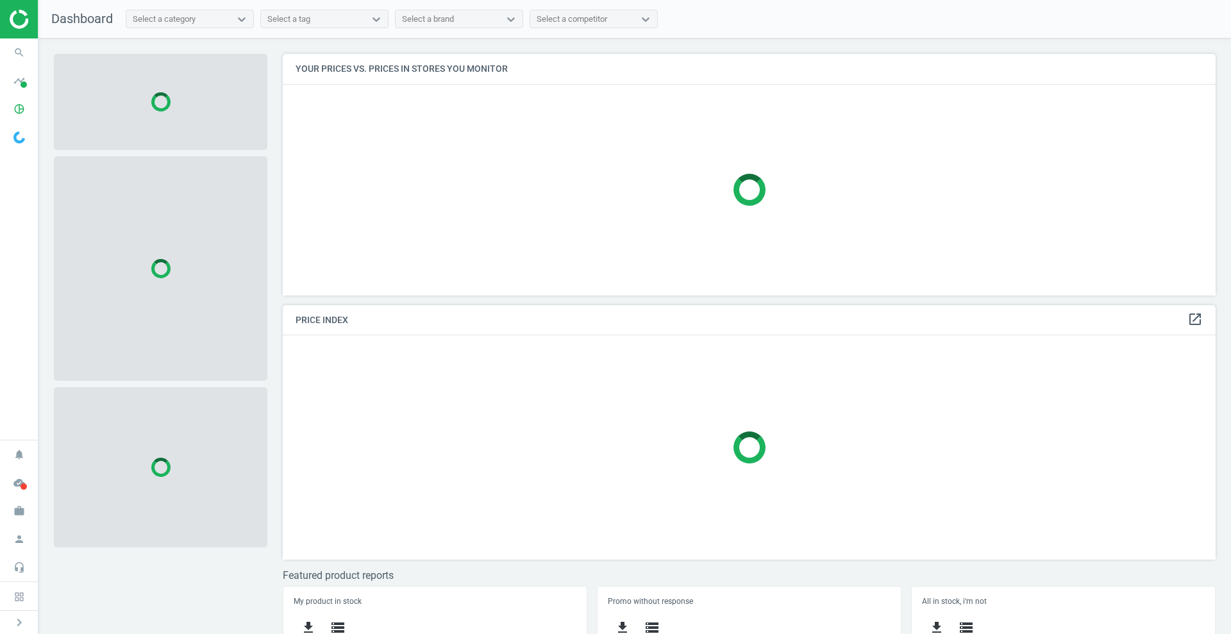
scroll to position [266, 946]
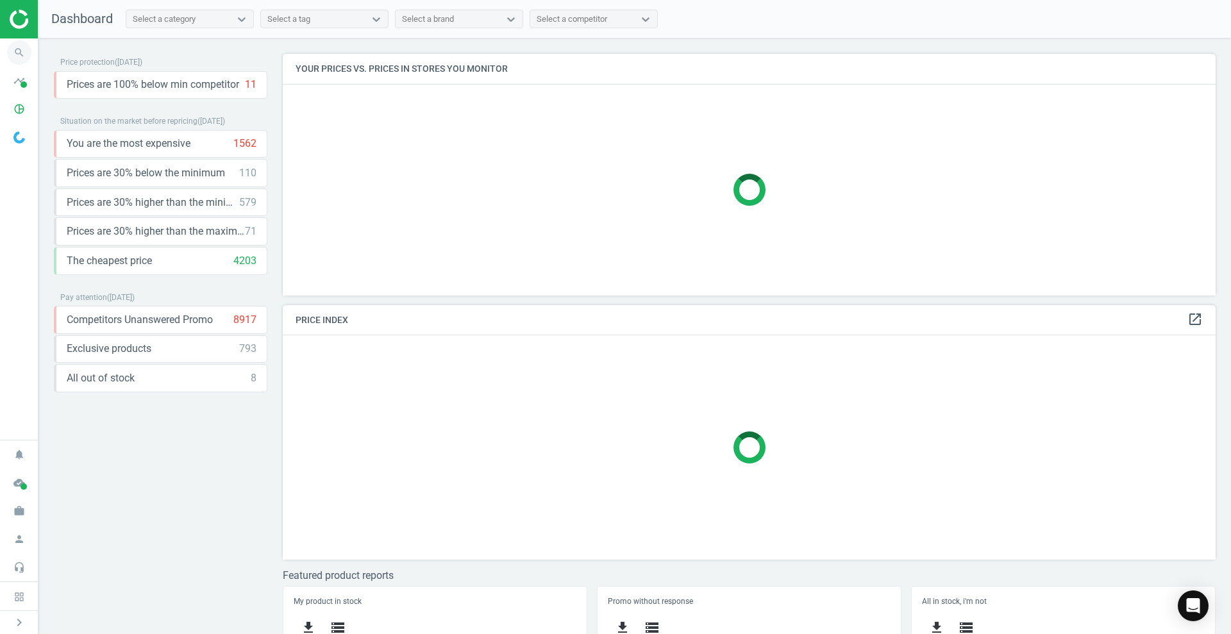
click at [21, 44] on icon "search" at bounding box center [19, 52] width 24 height 24
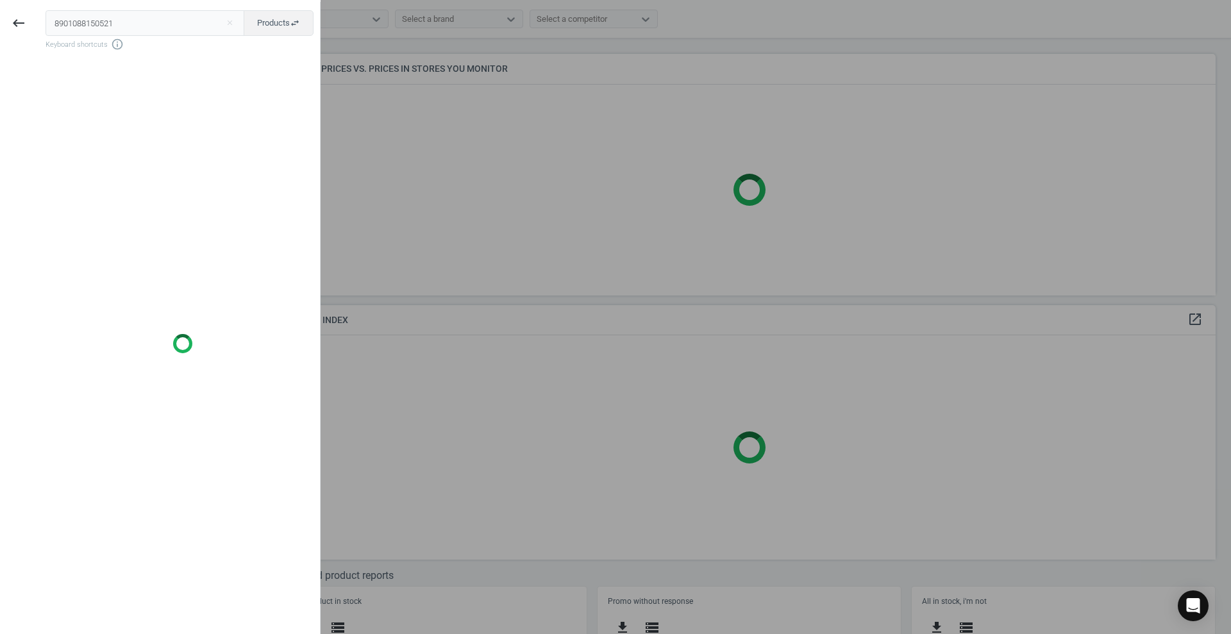
type input "8901088150521"
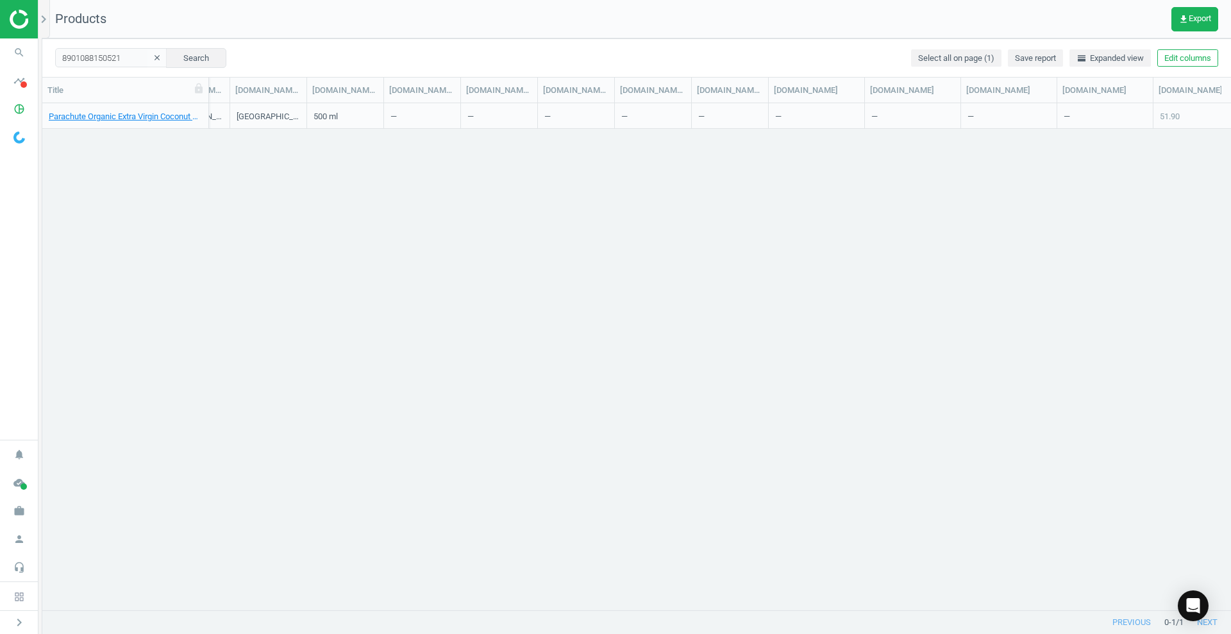
scroll to position [0, 2553]
click at [85, 58] on input "8901088150521" at bounding box center [111, 57] width 112 height 19
click at [176, 177] on div "Parachute Organic Extra Virgin Coconut Oil - 500ml[500ml] 8901088150521 53.00 —…" at bounding box center [636, 350] width 1189 height 494
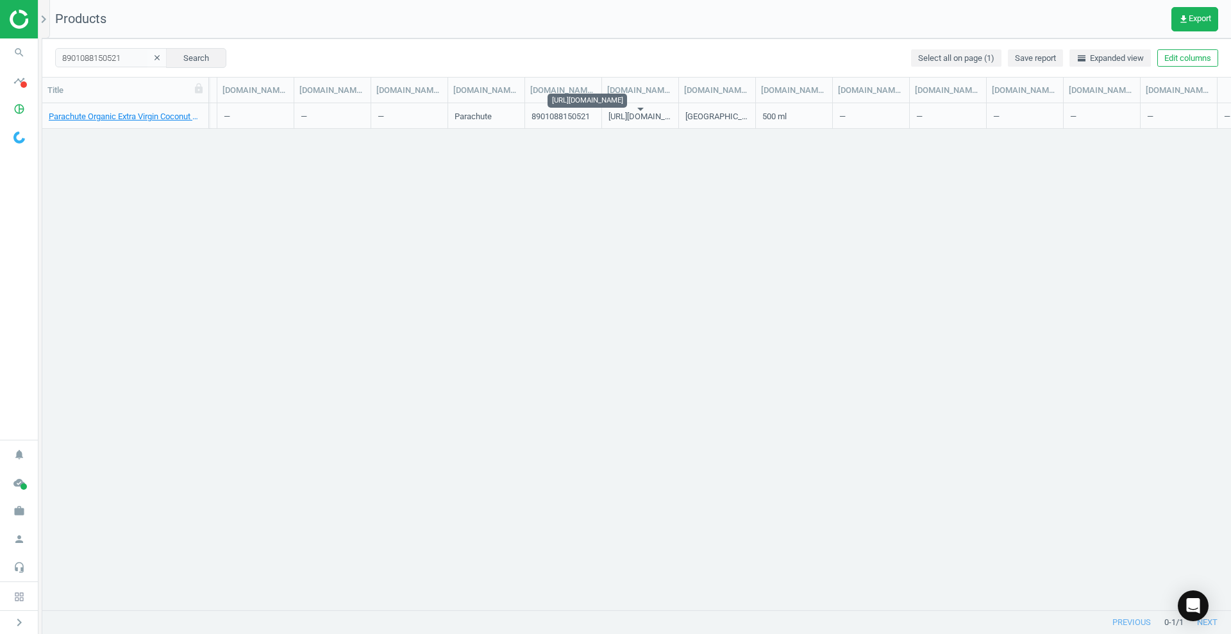
click at [631, 114] on div "https://www.sharjahcoop.ae/medias/8901088150521-1200Wx1200H-001.jpg?context=bWF…" at bounding box center [640, 119] width 63 height 16
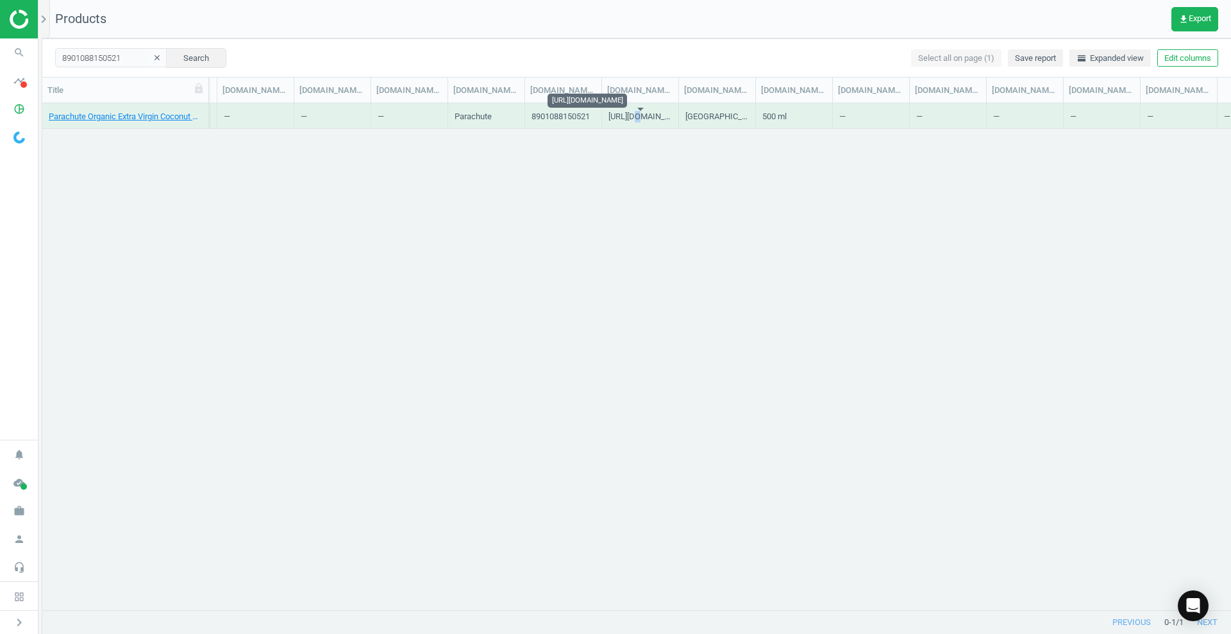
click at [631, 114] on div "https://www.sharjahcoop.ae/medias/8901088150521-1200Wx1200H-001.jpg?context=bWF…" at bounding box center [640, 119] width 63 height 16
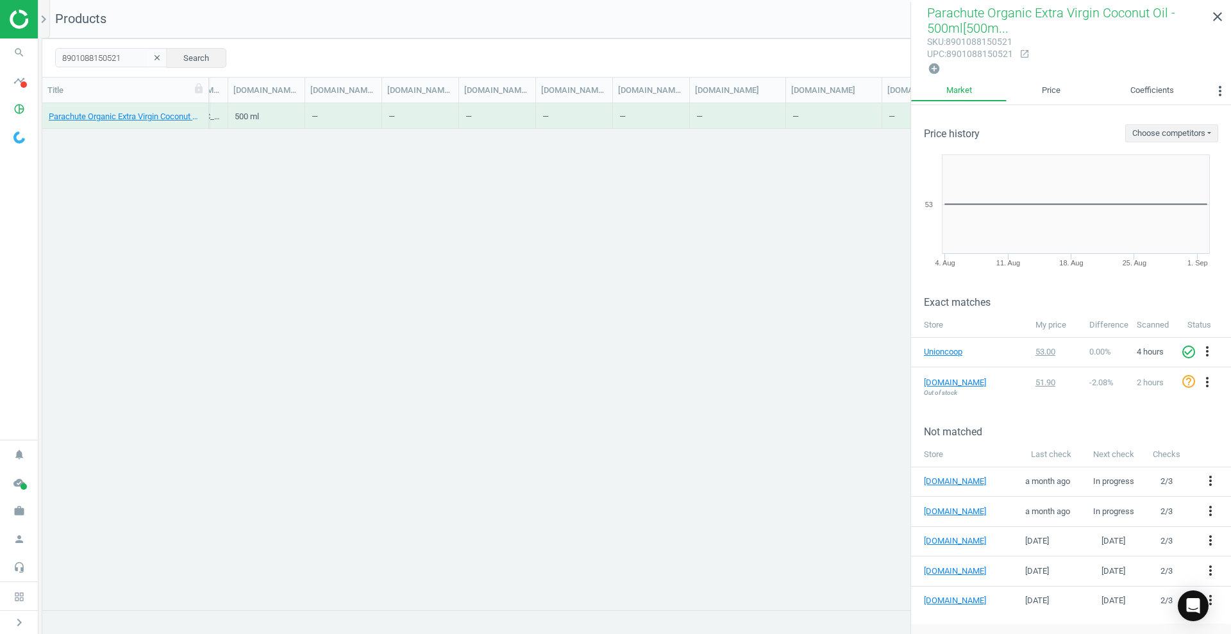
scroll to position [0, 2636]
click at [1221, 4] on link "close" at bounding box center [1217, 17] width 27 height 28
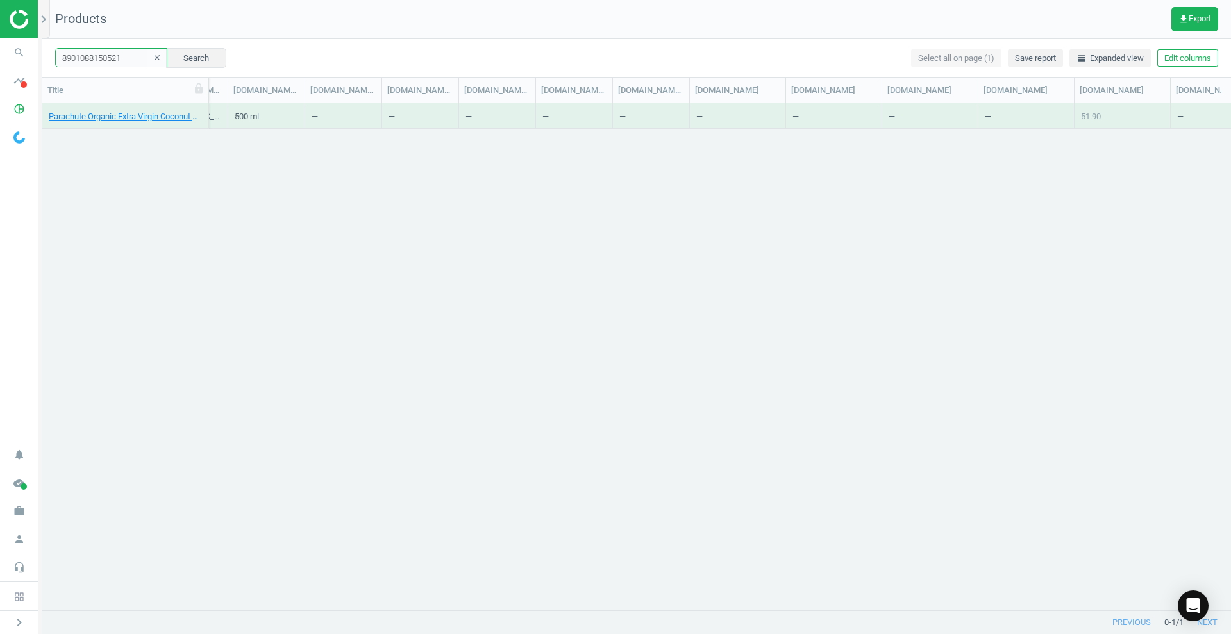
click at [121, 62] on input "8901088150521" at bounding box center [111, 57] width 112 height 19
paste input "69052702123"
type input "8690527021231"
click at [115, 62] on input "8690527021231" at bounding box center [111, 57] width 112 height 19
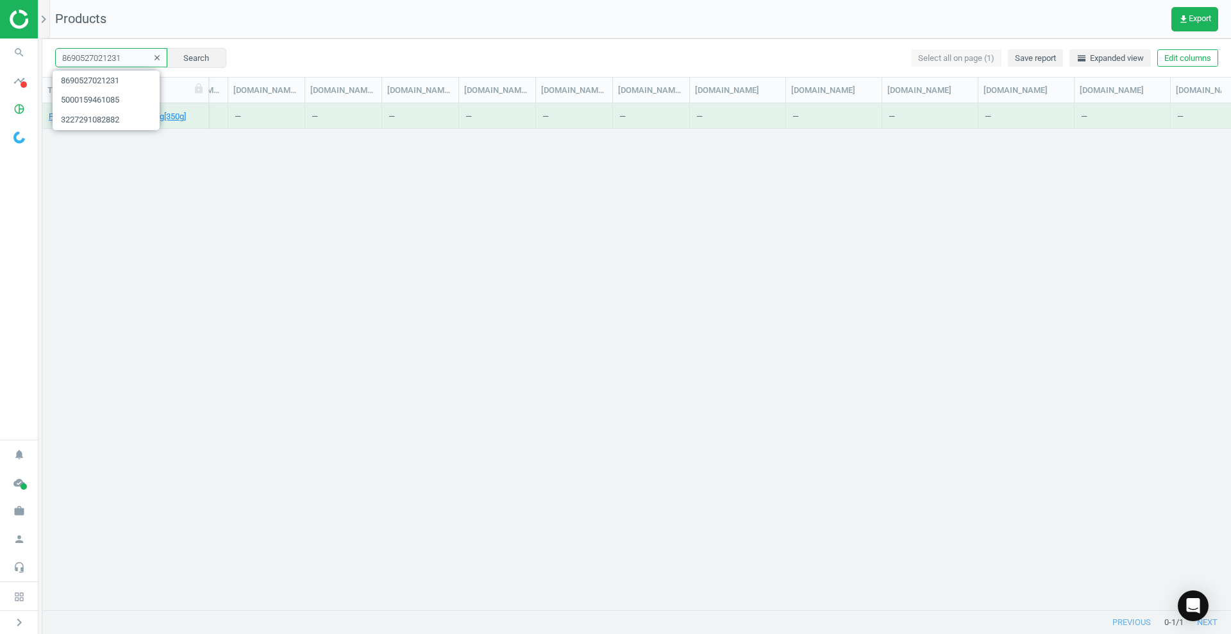
click at [115, 62] on input "8690527021231" at bounding box center [111, 57] width 112 height 19
drag, startPoint x: 127, startPoint y: 59, endPoint x: 0, endPoint y: 26, distance: 131.3
click at [0, 26] on section "search Search timeline Data delivery Overview Matches dashboard Matches Rematch…" at bounding box center [615, 317] width 1231 height 634
click at [331, 169] on div "Pinar Barbeque Soudjouk - 350g[350g] 8690527021231 23.00 — 0 arrow_downward 0 a…" at bounding box center [636, 350] width 1189 height 494
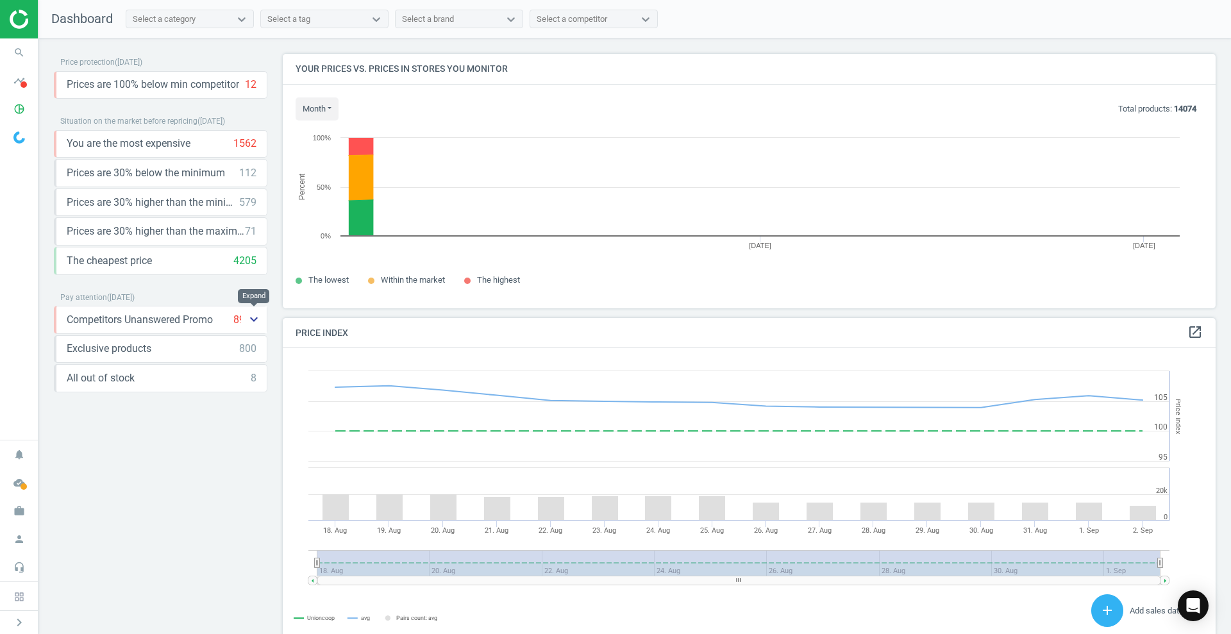
scroll to position [279, 946]
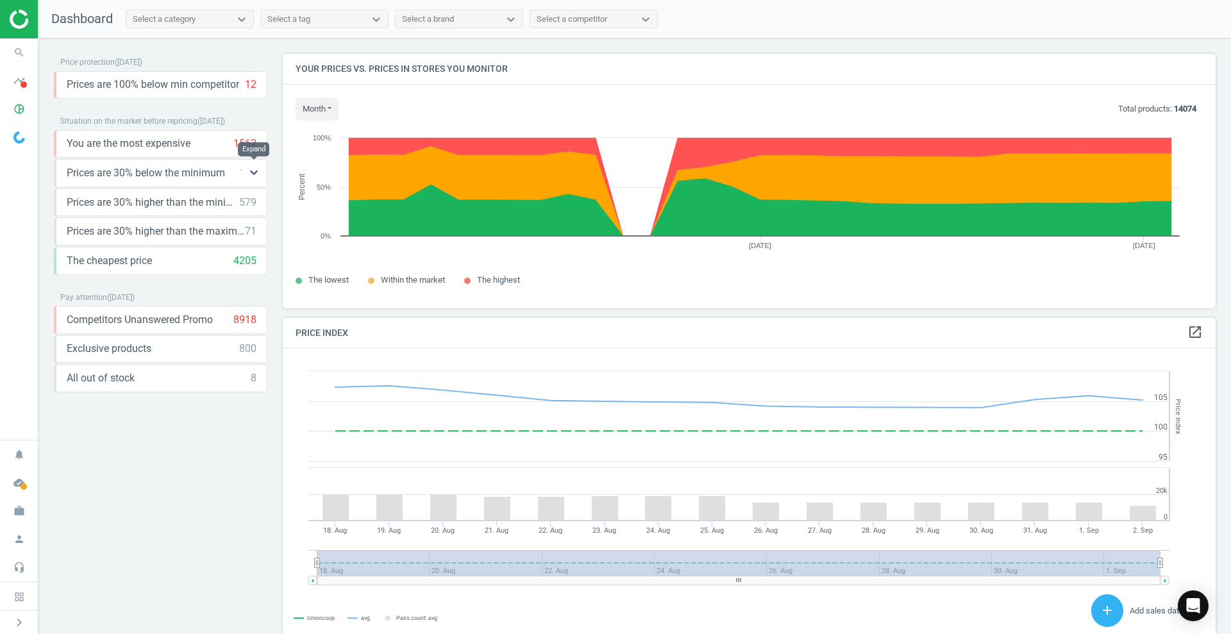
click at [257, 172] on icon "keyboard_arrow_down" at bounding box center [253, 172] width 15 height 15
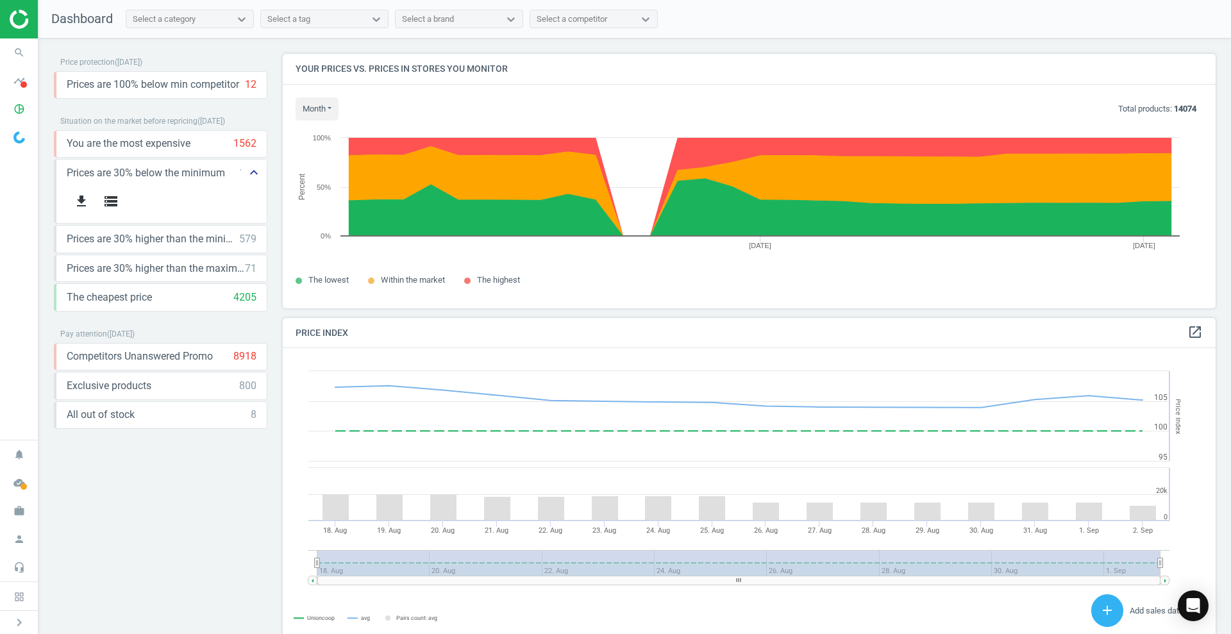
click at [253, 173] on icon "keyboard_arrow_up" at bounding box center [253, 172] width 15 height 15
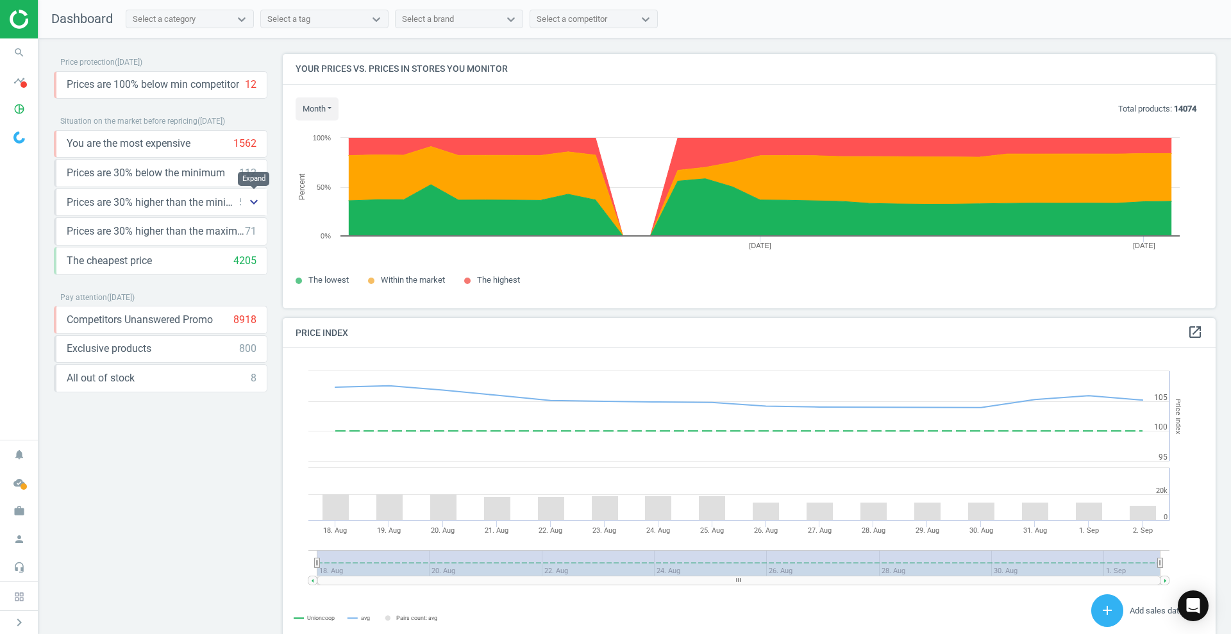
click at [246, 203] on icon "keyboard_arrow_down" at bounding box center [253, 201] width 15 height 15
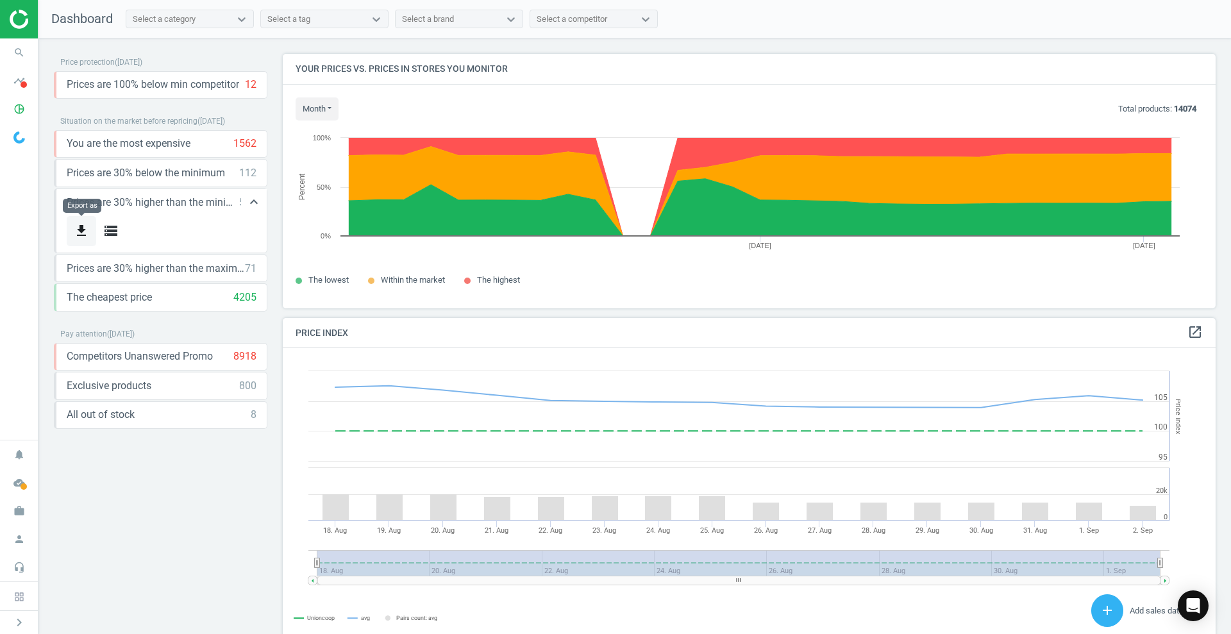
click at [83, 230] on icon "get_app" at bounding box center [81, 230] width 15 height 15
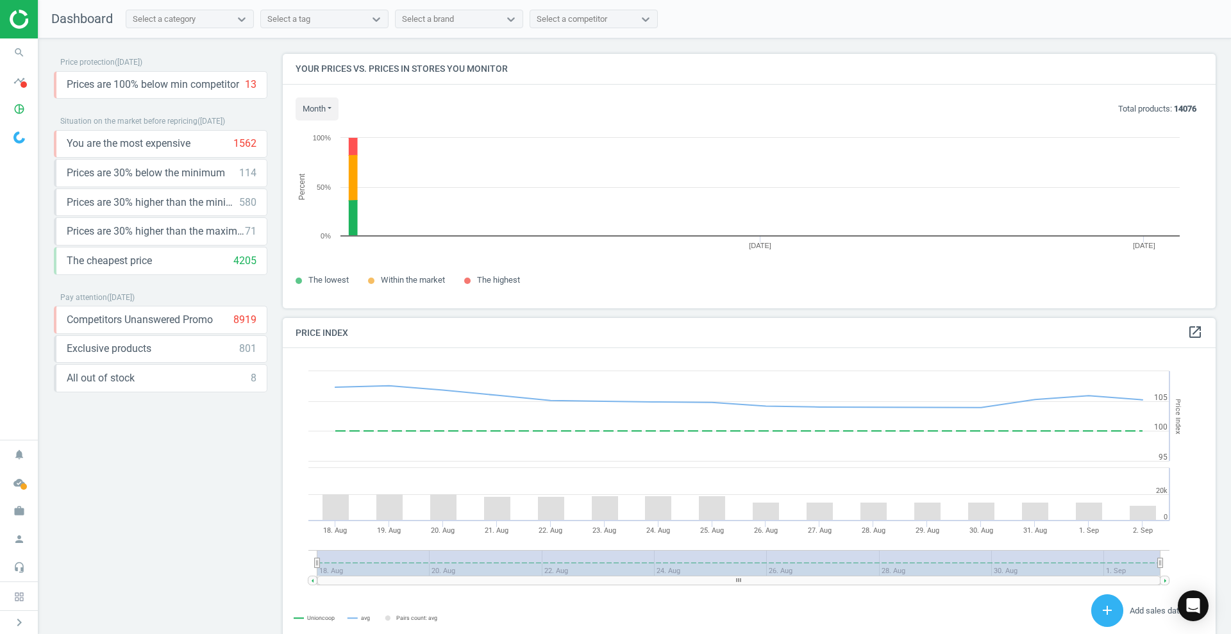
scroll to position [279, 946]
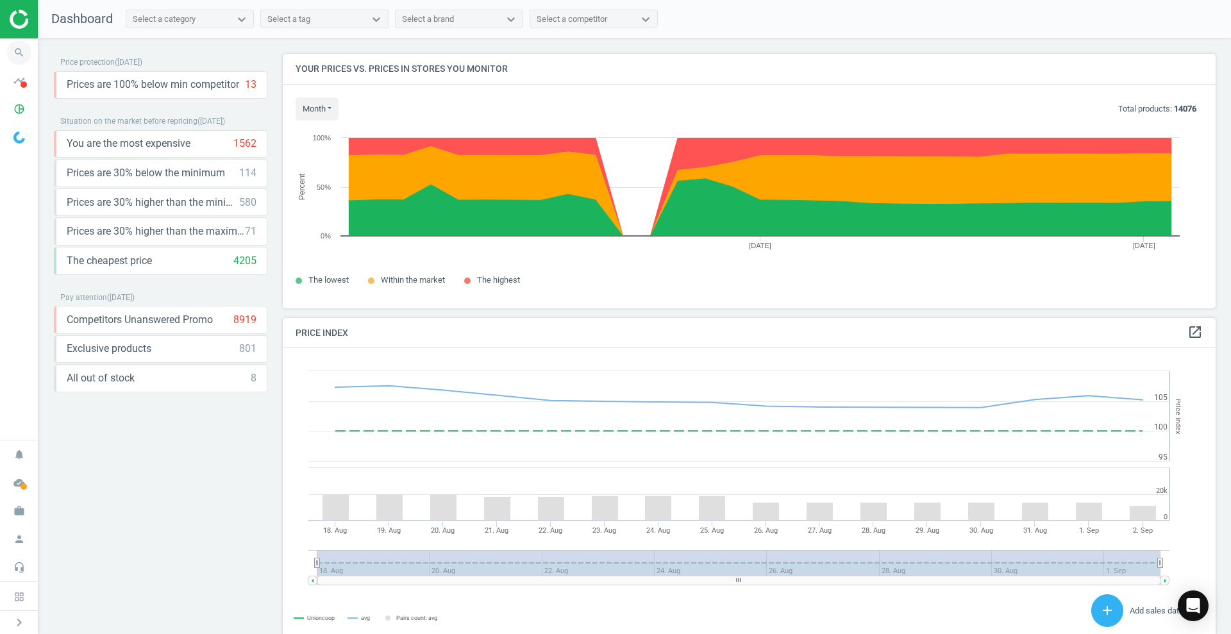
click at [17, 47] on icon "search" at bounding box center [19, 52] width 24 height 24
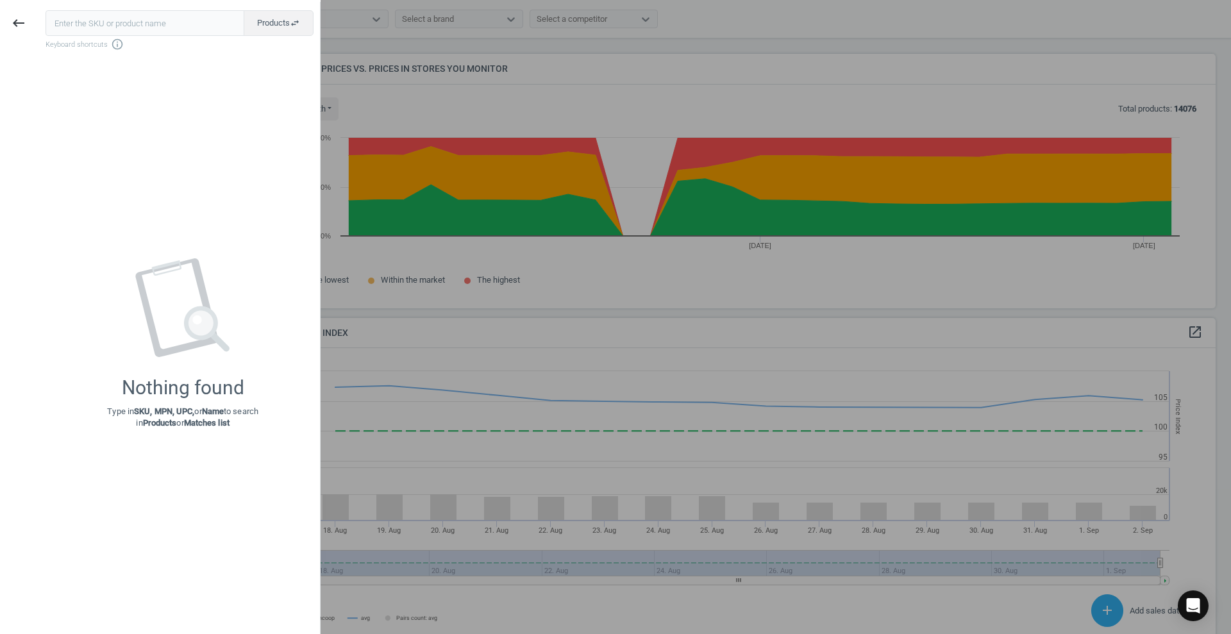
type input "6281018127512"
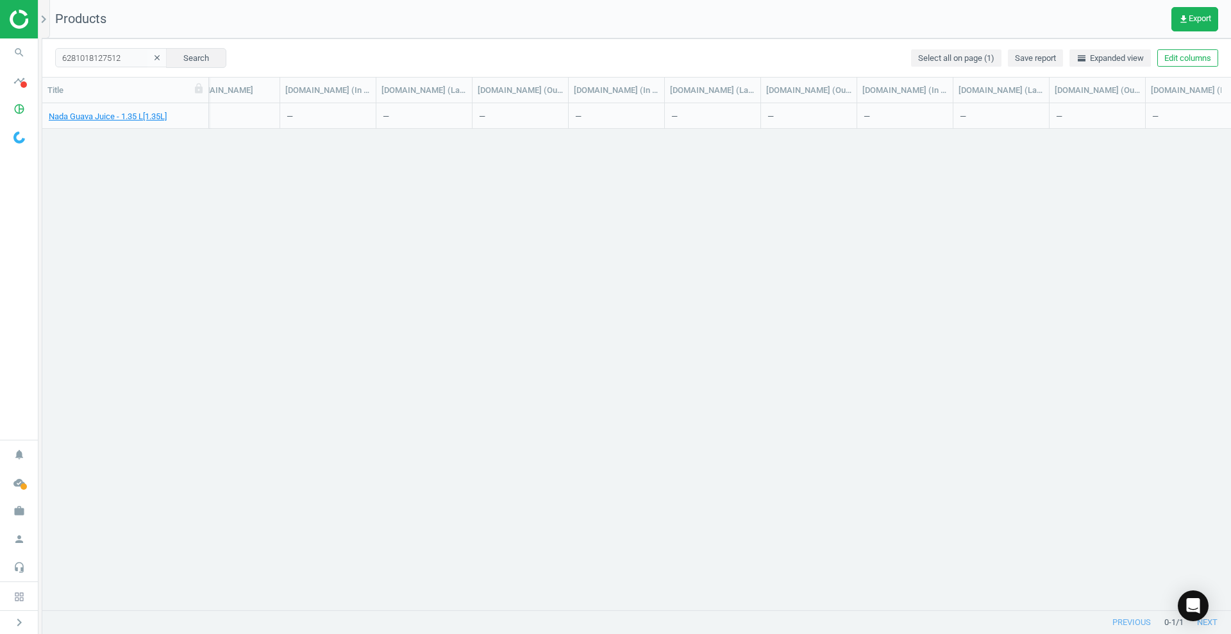
scroll to position [0, 3588]
drag, startPoint x: 109, startPoint y: 60, endPoint x: 0, endPoint y: -97, distance: 191.3
click at [0, 0] on html "Group 2 Created with Sketch. ic/cloud_download/grey600 Created with Sketch. gra…" at bounding box center [615, 317] width 1231 height 634
type input "2"
paste input "6291002905620"
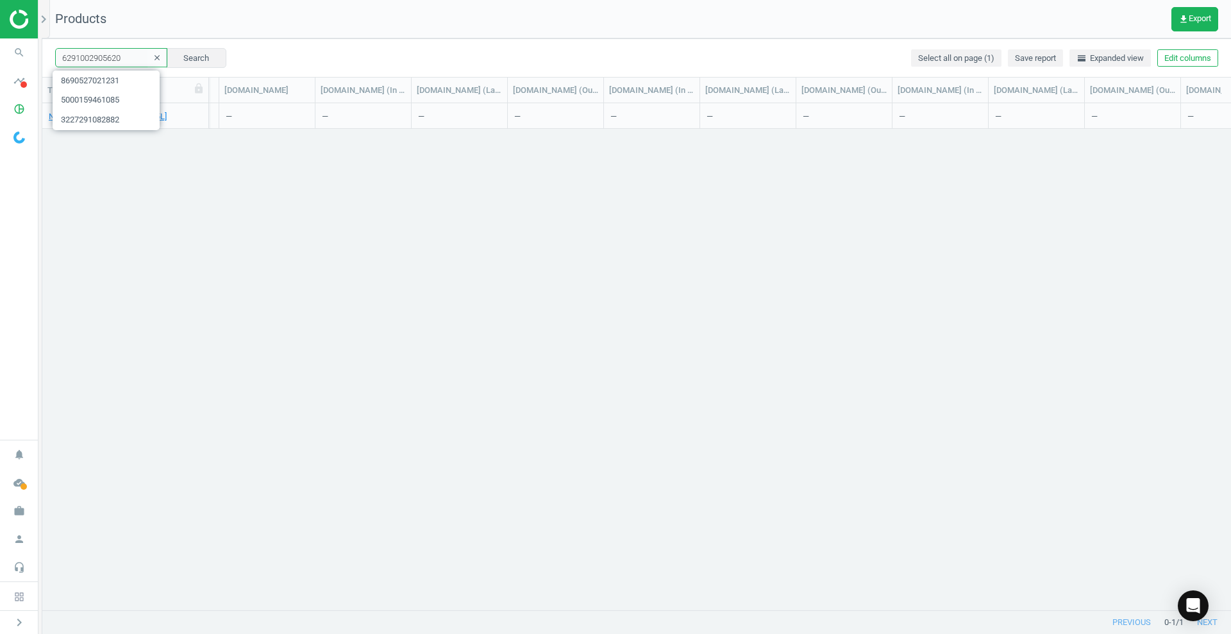
type input "6291002905620"
click at [506, 610] on div at bounding box center [718, 610] width 1019 height 1
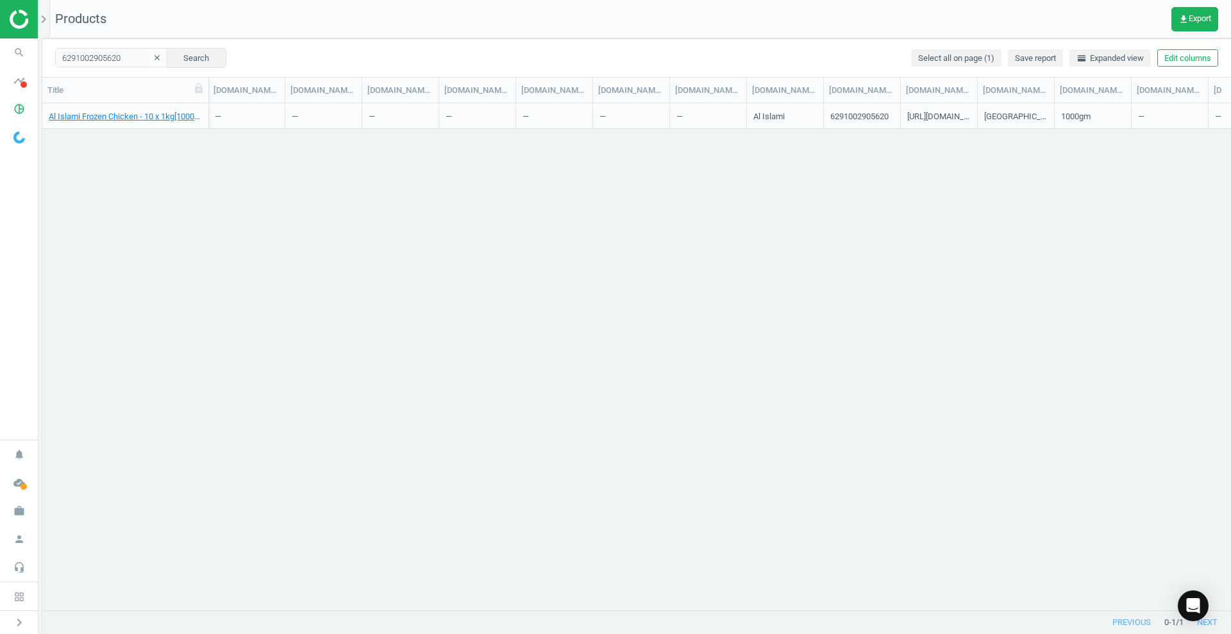
click at [148, 54] on button "clear" at bounding box center [157, 58] width 19 height 18
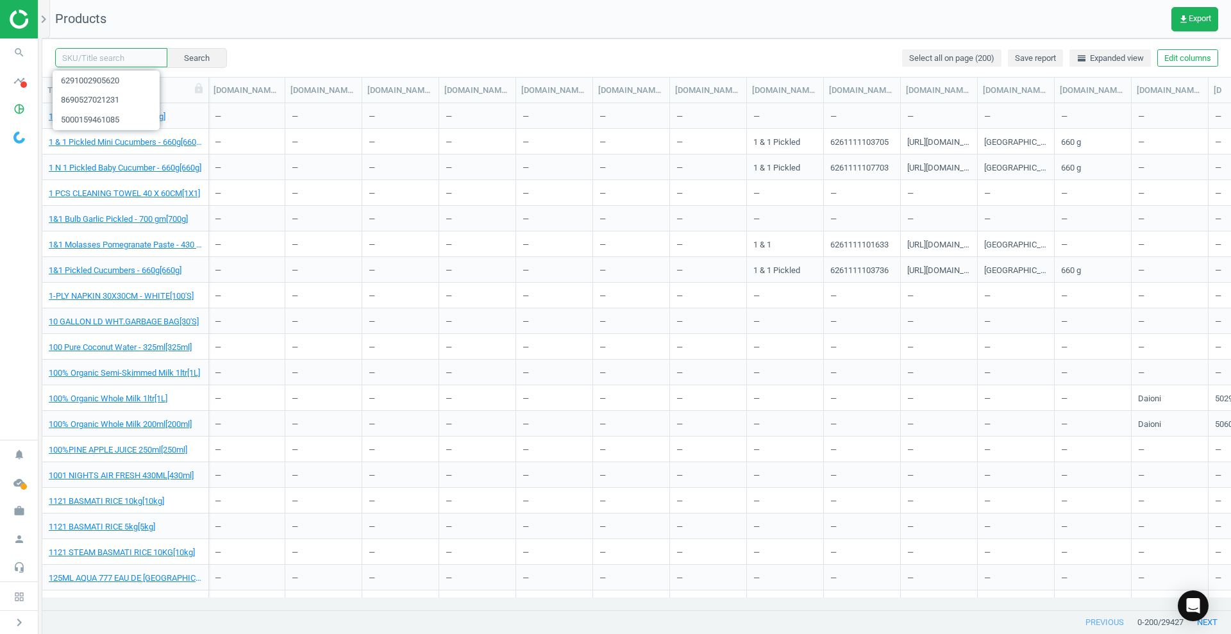
click at [131, 61] on input "text" at bounding box center [111, 57] width 112 height 19
paste input "8901088168878"
type input "8901088168878"
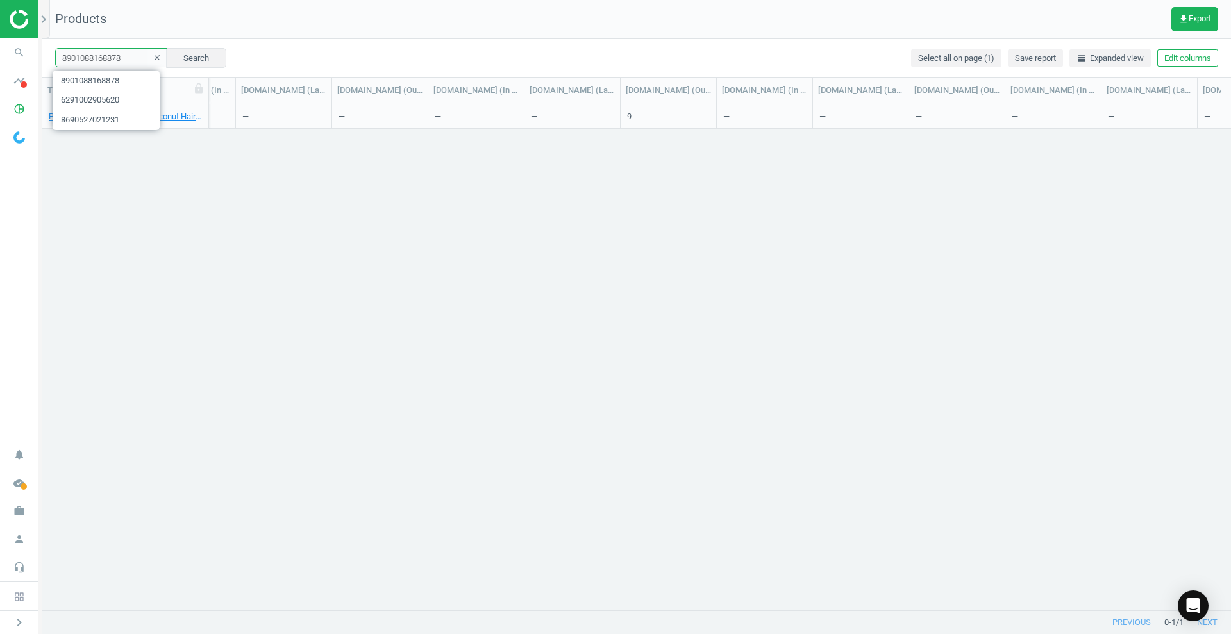
scroll to position [0, 3764]
drag, startPoint x: 716, startPoint y: 96, endPoint x: 771, endPoint y: 96, distance: 54.5
click at [762, 96] on div at bounding box center [755, 90] width 13 height 25
drag, startPoint x: 771, startPoint y: 96, endPoint x: 875, endPoint y: 99, distance: 104.6
click at [781, 99] on div at bounding box center [774, 90] width 13 height 25
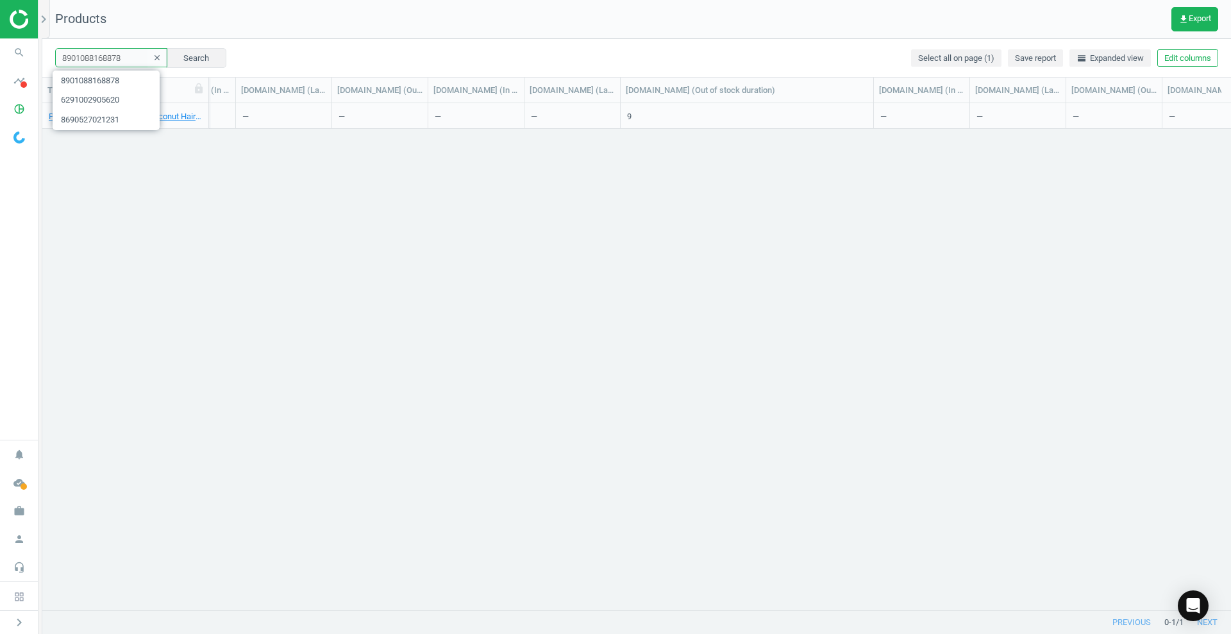
scroll to position [0, 2872]
